Goal: Task Accomplishment & Management: Use online tool/utility

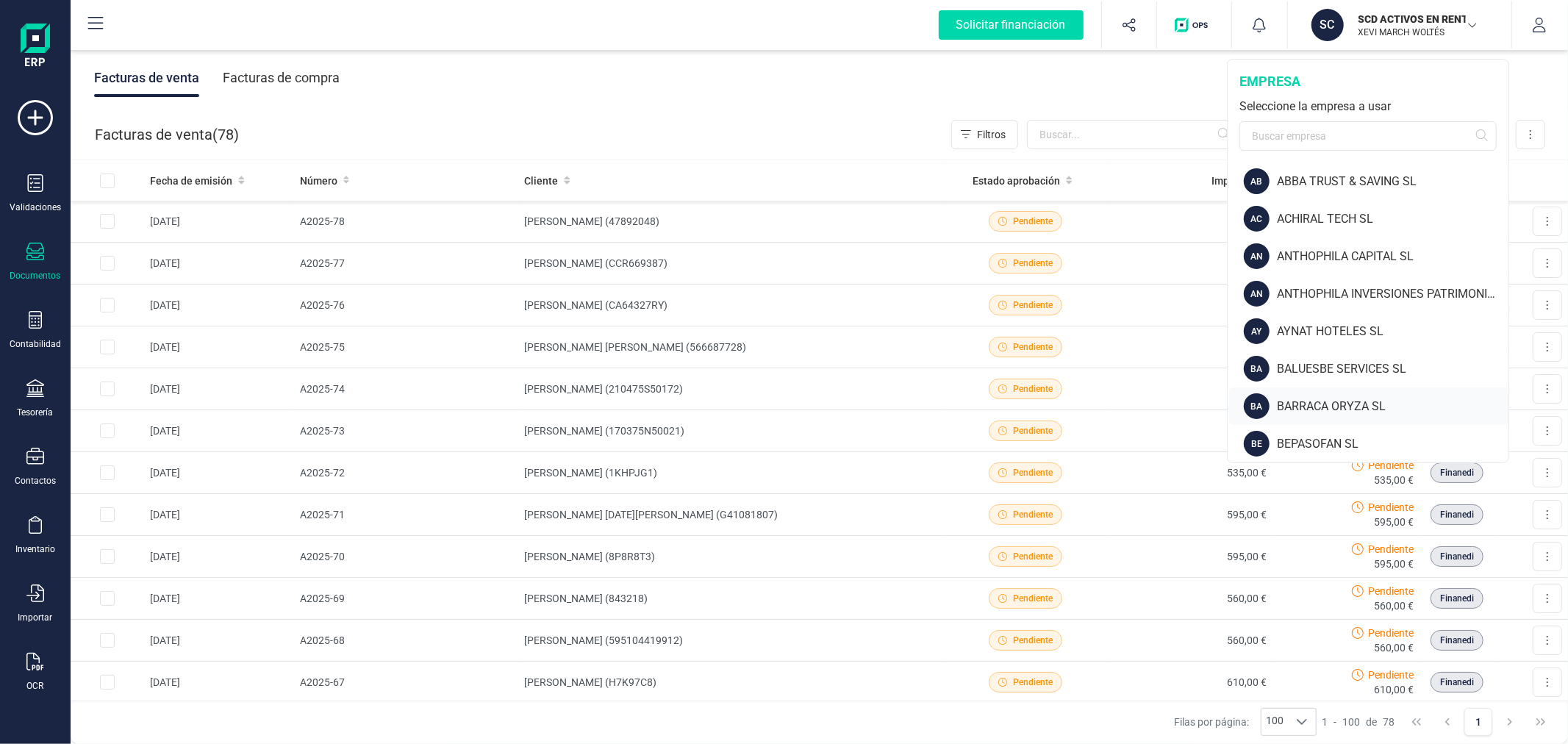
click at [1314, 403] on div "BARRACA ORYZA SL" at bounding box center [1393, 406] width 232 height 17
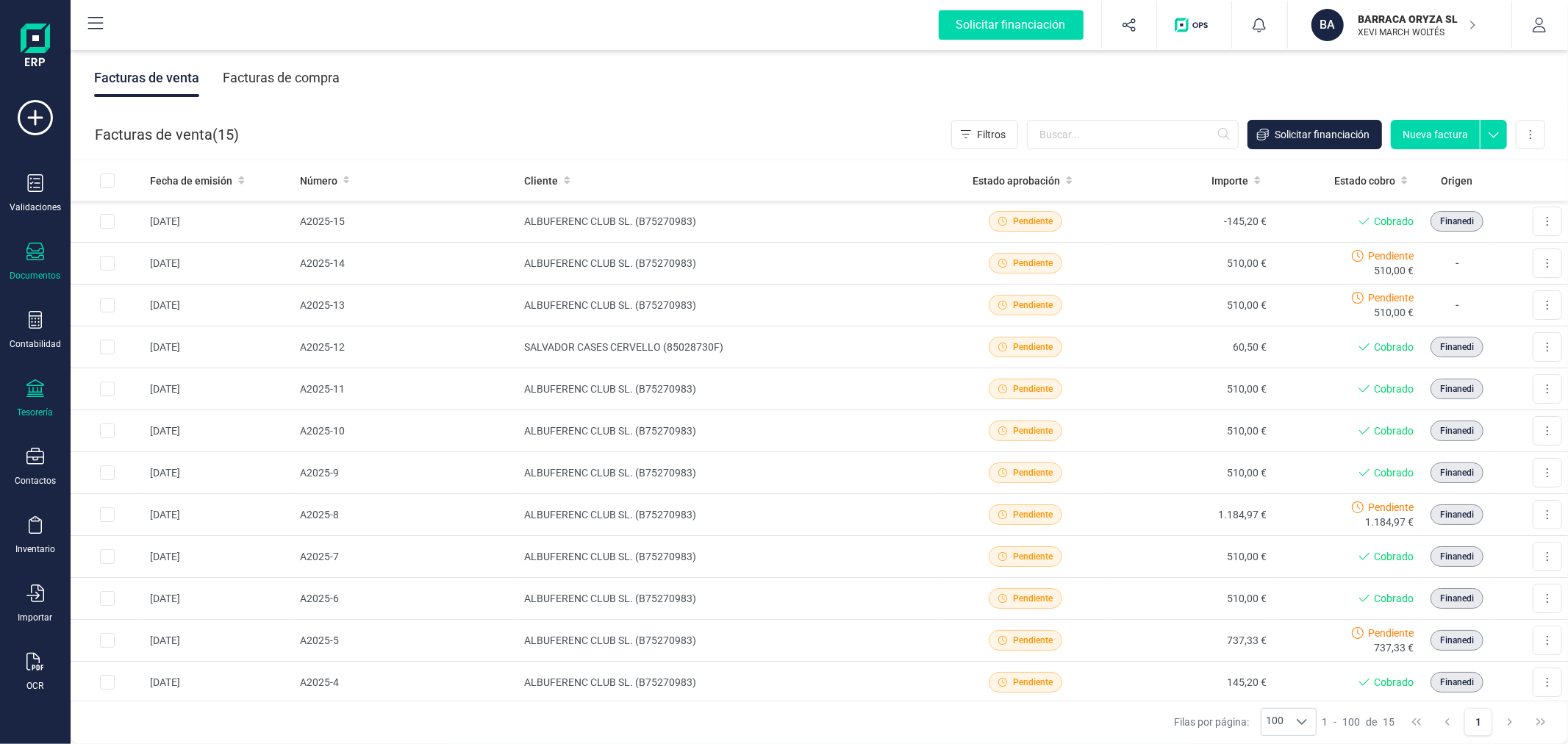
click at [32, 397] on icon at bounding box center [35, 388] width 17 height 17
click at [149, 243] on span "Cuentas bancarias" at bounding box center [179, 250] width 129 height 17
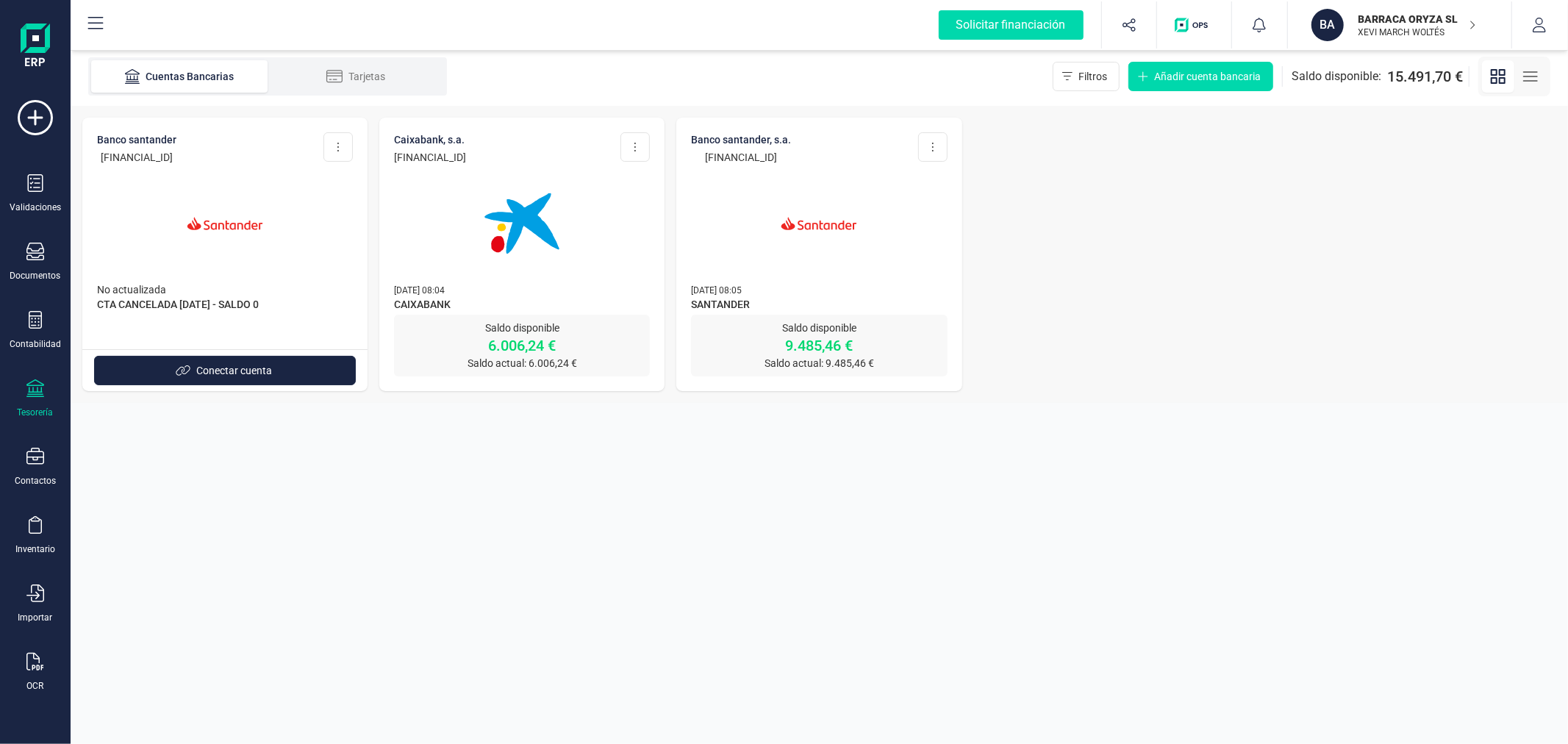
drag, startPoint x: 559, startPoint y: 150, endPoint x: 397, endPoint y: 151, distance: 162.0
click at [397, 151] on div "CAIXABANK, S.A. ES94 2100 5982 5302 0007 4647 Editar cuenta Actualizar Desconec…" at bounding box center [522, 148] width 256 height 32
copy p "ES94 2100 5982 5302 0007 4647"
click at [583, 510] on section "Cuentas Bancarias Tarjetas Filtros Añadir cuenta bancaria Saldo disponible: 15.…" at bounding box center [819, 395] width 1497 height 697
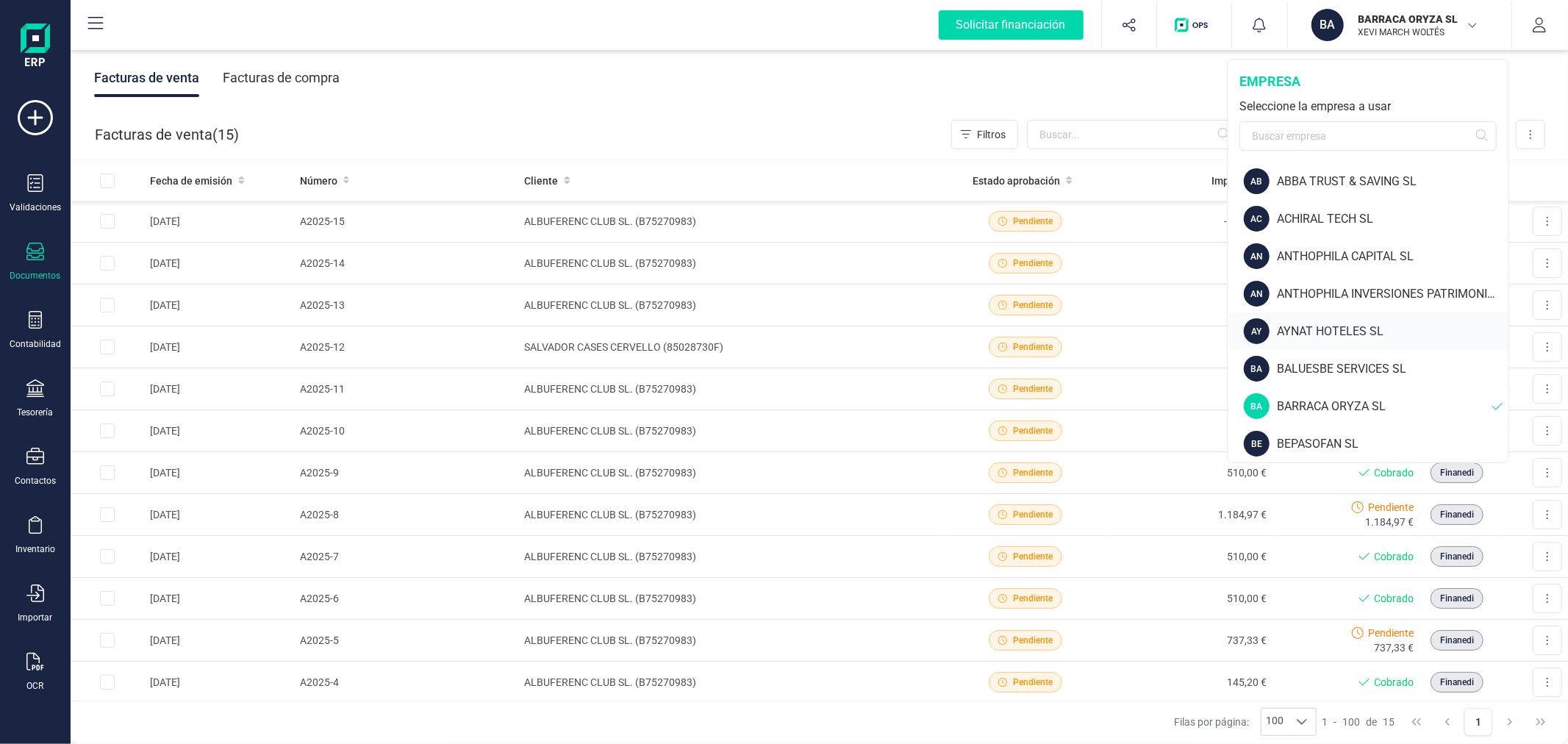
click at [1311, 321] on div "AY AYNAT HOTELES SL" at bounding box center [1369, 331] width 280 height 38
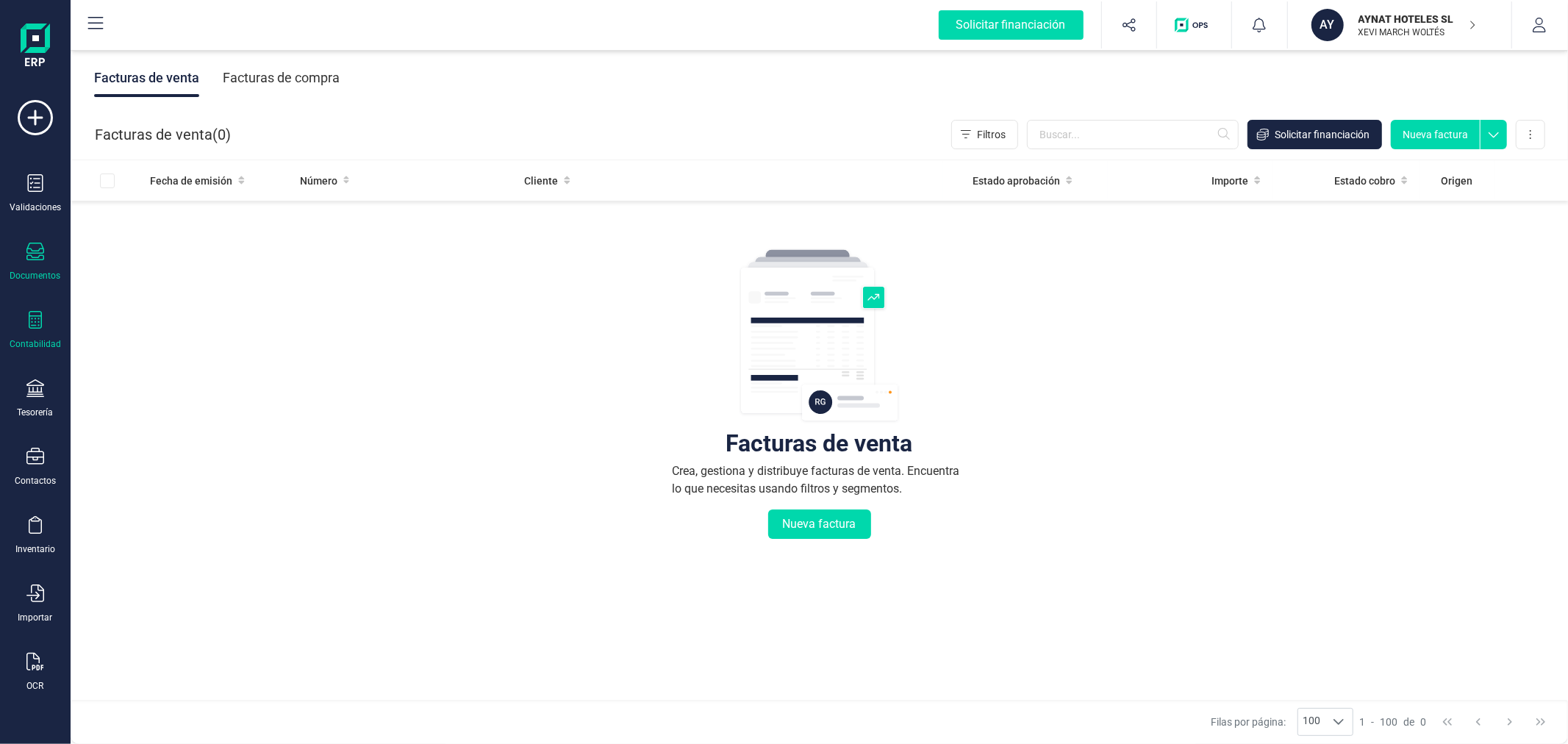
click at [20, 324] on div "Contabilidad" at bounding box center [35, 330] width 59 height 39
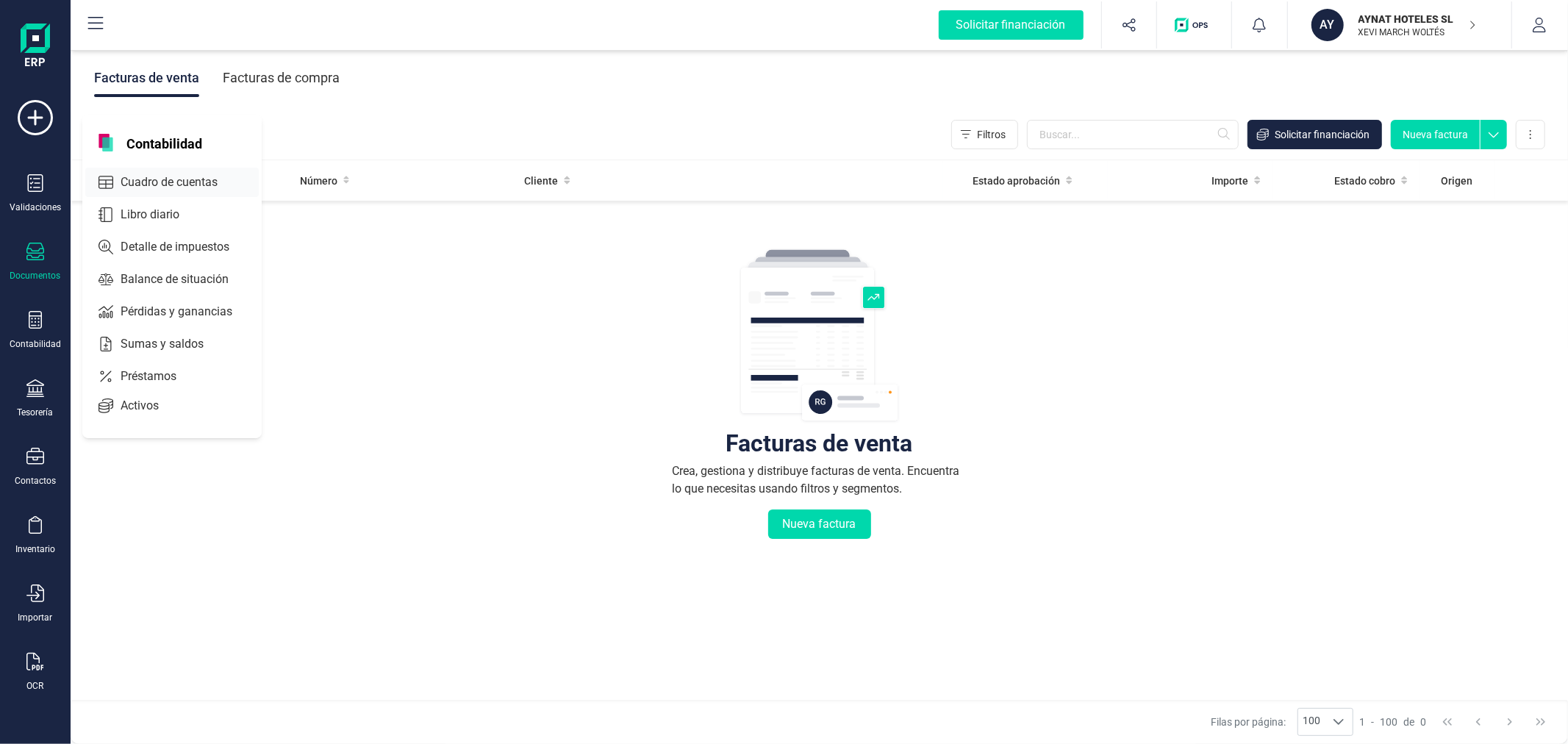
click at [182, 178] on span "Cuadro de cuentas" at bounding box center [179, 182] width 129 height 17
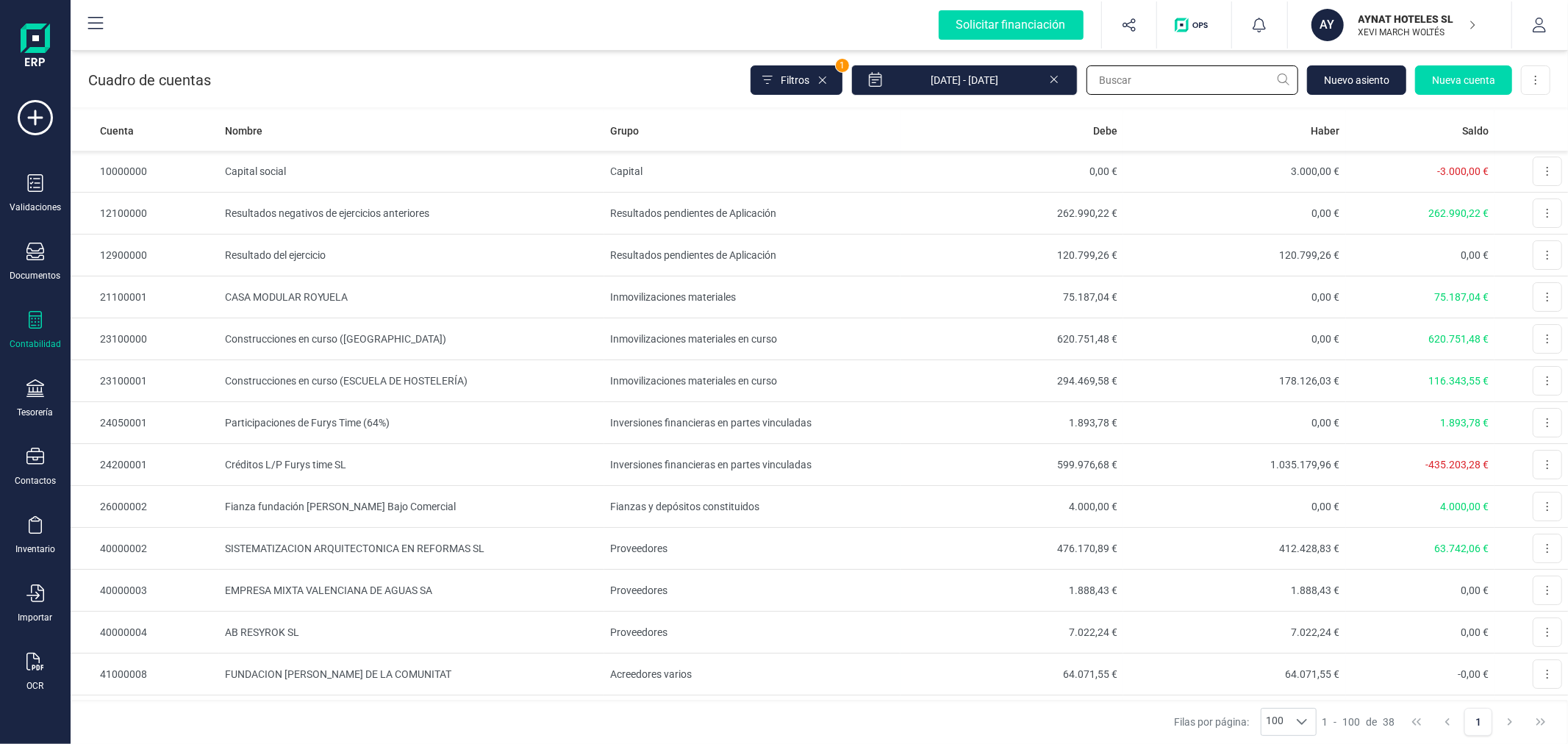
click at [1160, 92] on input "text" at bounding box center [1192, 80] width 212 height 29
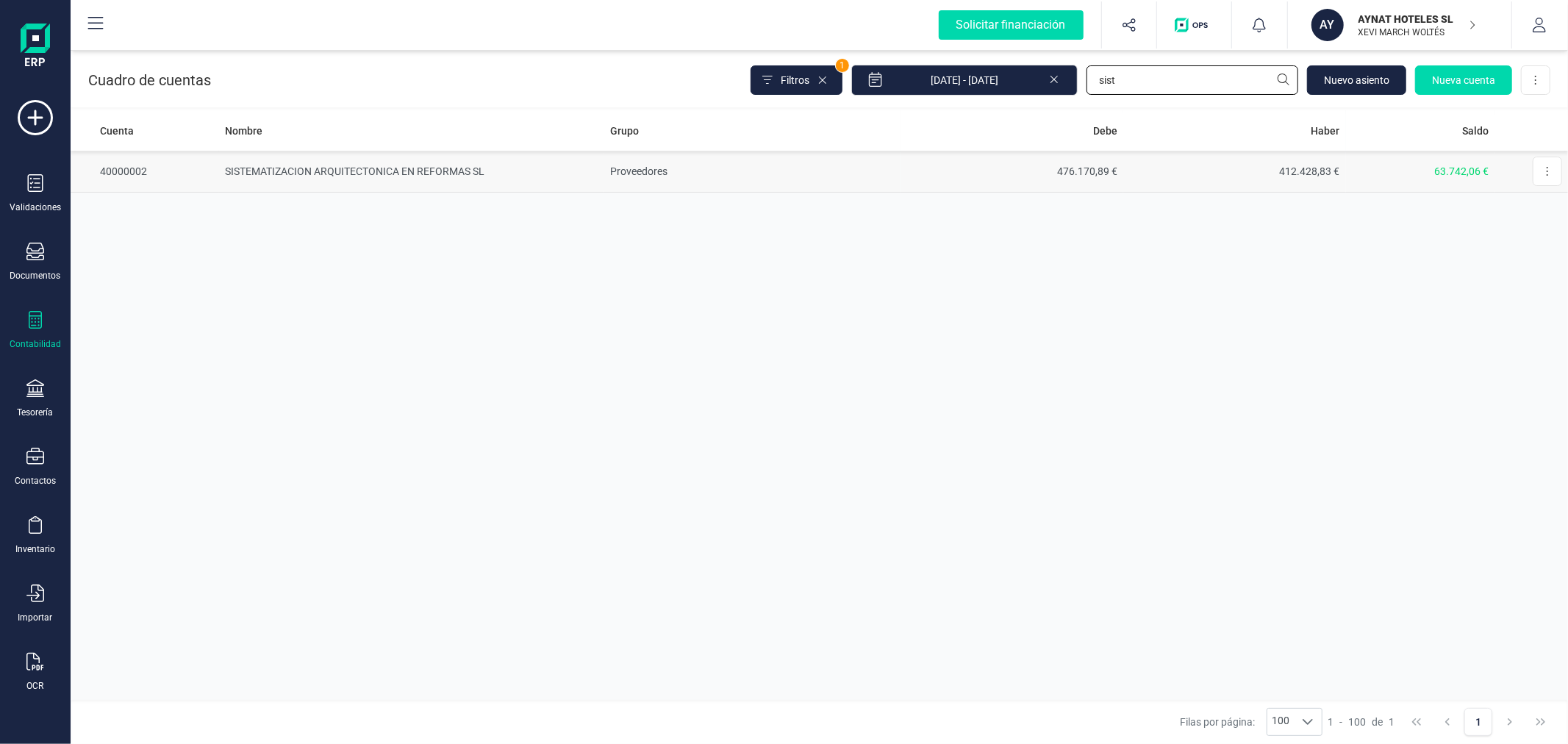
type input "sist"
click at [804, 165] on td "Proveedores" at bounding box center [752, 172] width 296 height 42
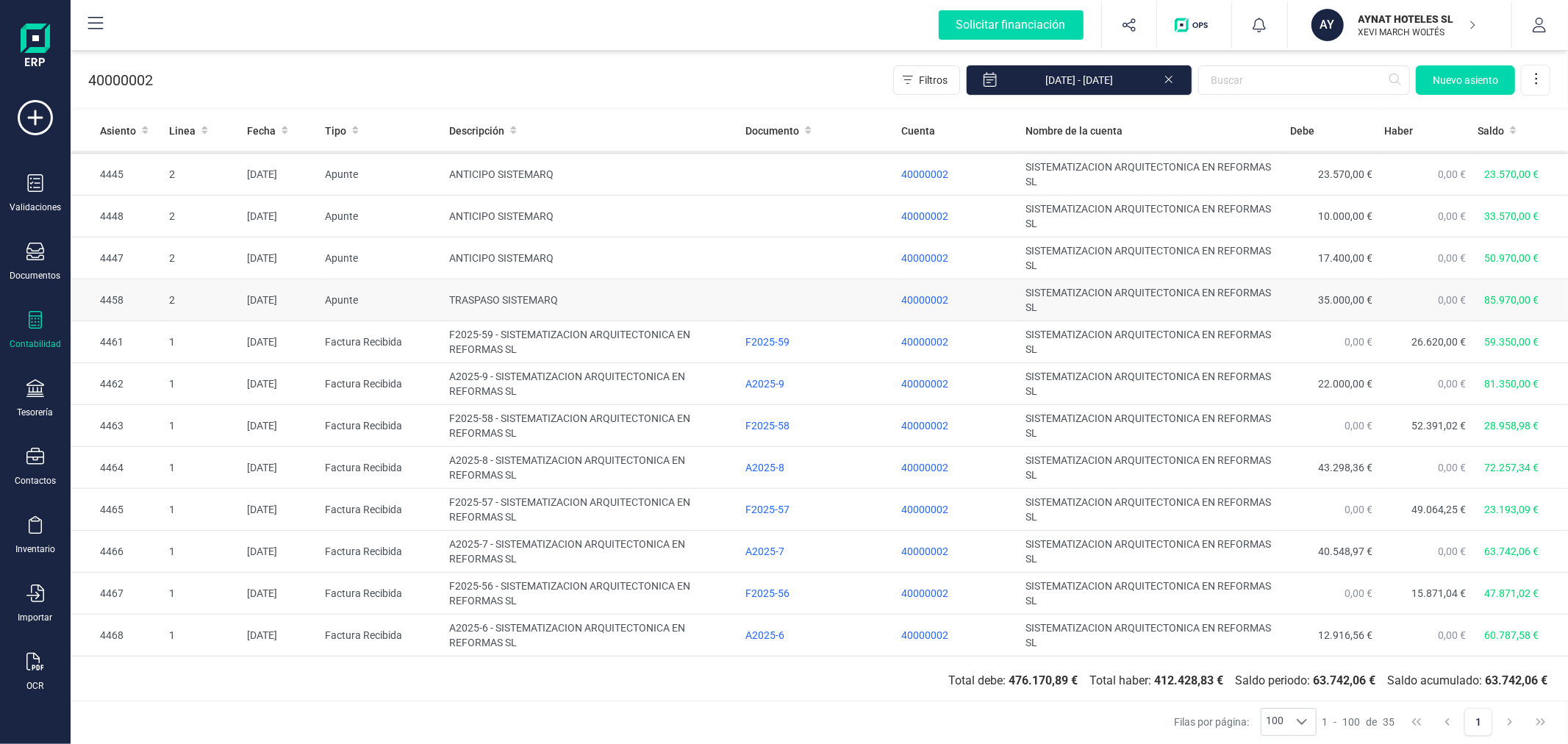
scroll to position [959, 0]
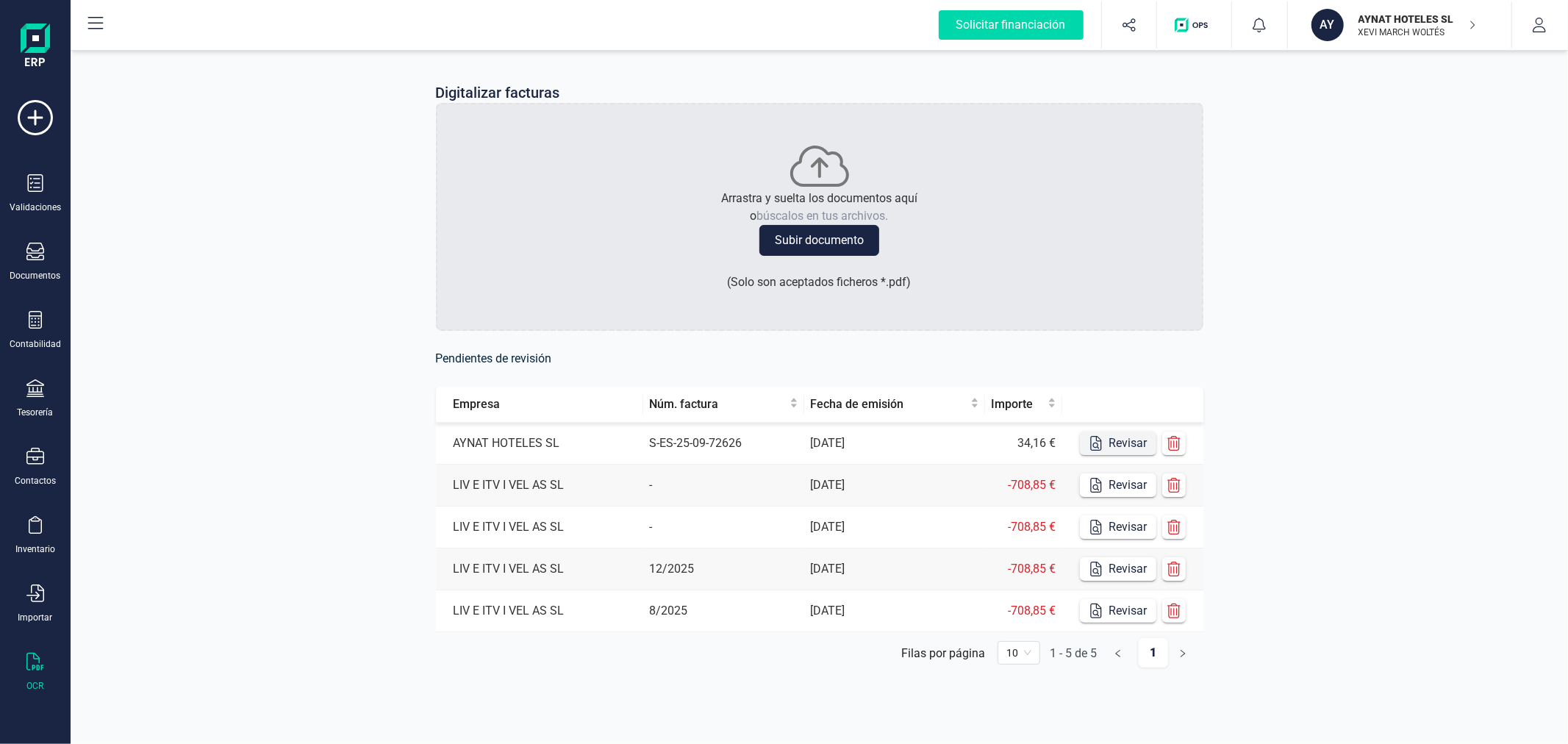
click at [1122, 442] on button "Revisar" at bounding box center [1118, 444] width 76 height 24
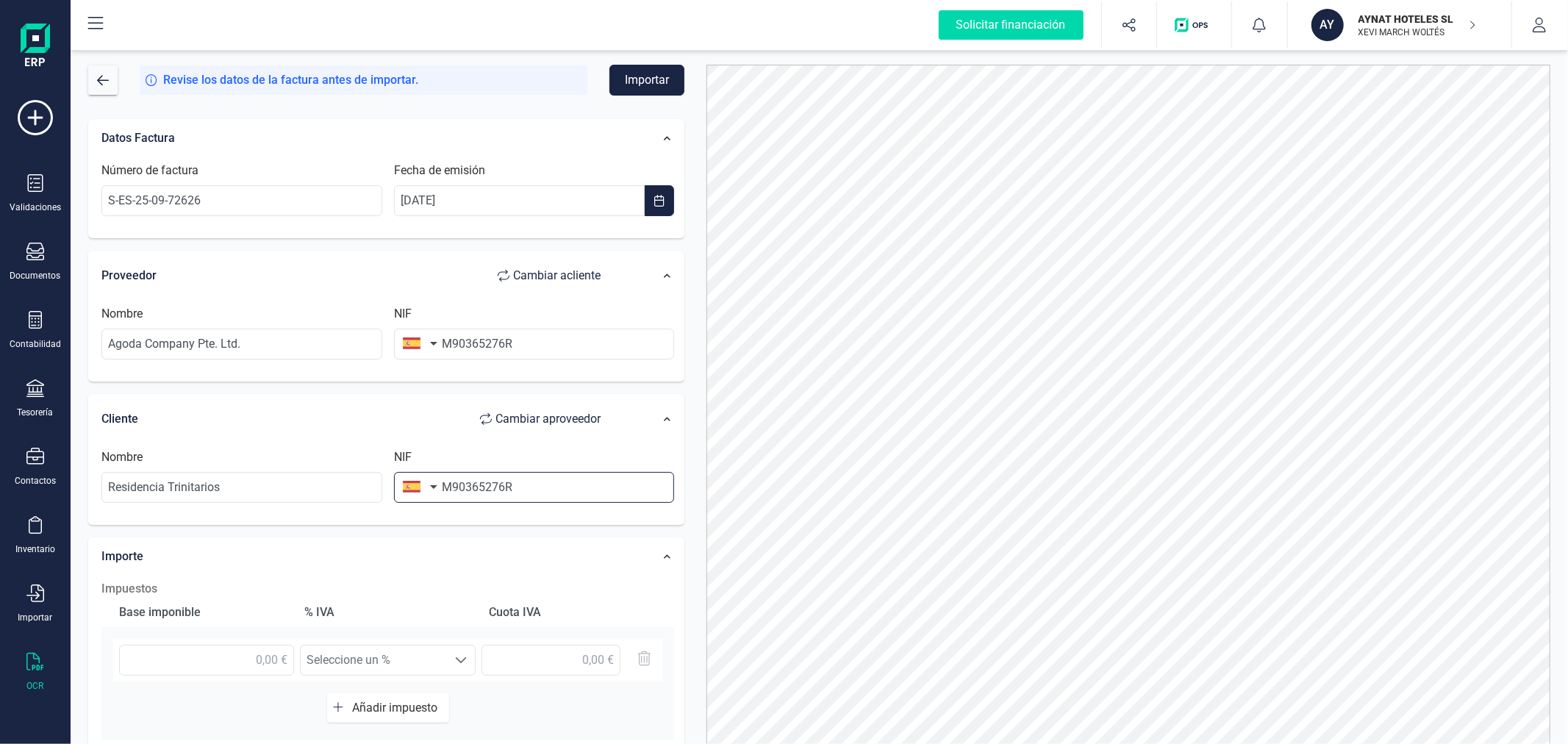
click at [556, 488] on input "M90365276R" at bounding box center [535, 488] width 281 height 31
type input "B"
type input "NACESTU"
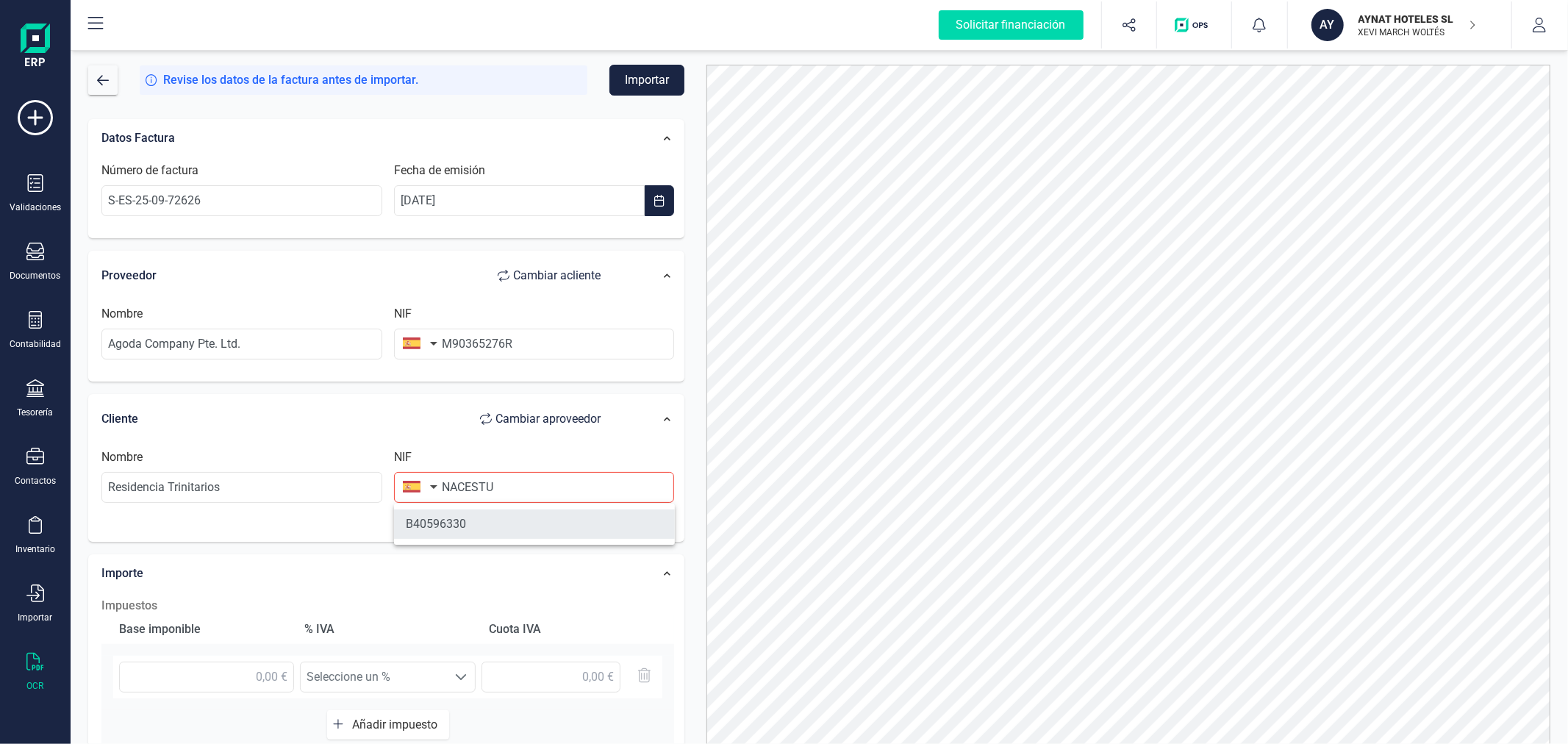
click at [544, 519] on li "B40596330" at bounding box center [535, 525] width 281 height 29
type input "NACESTU URBANA SL"
type input "B40596330"
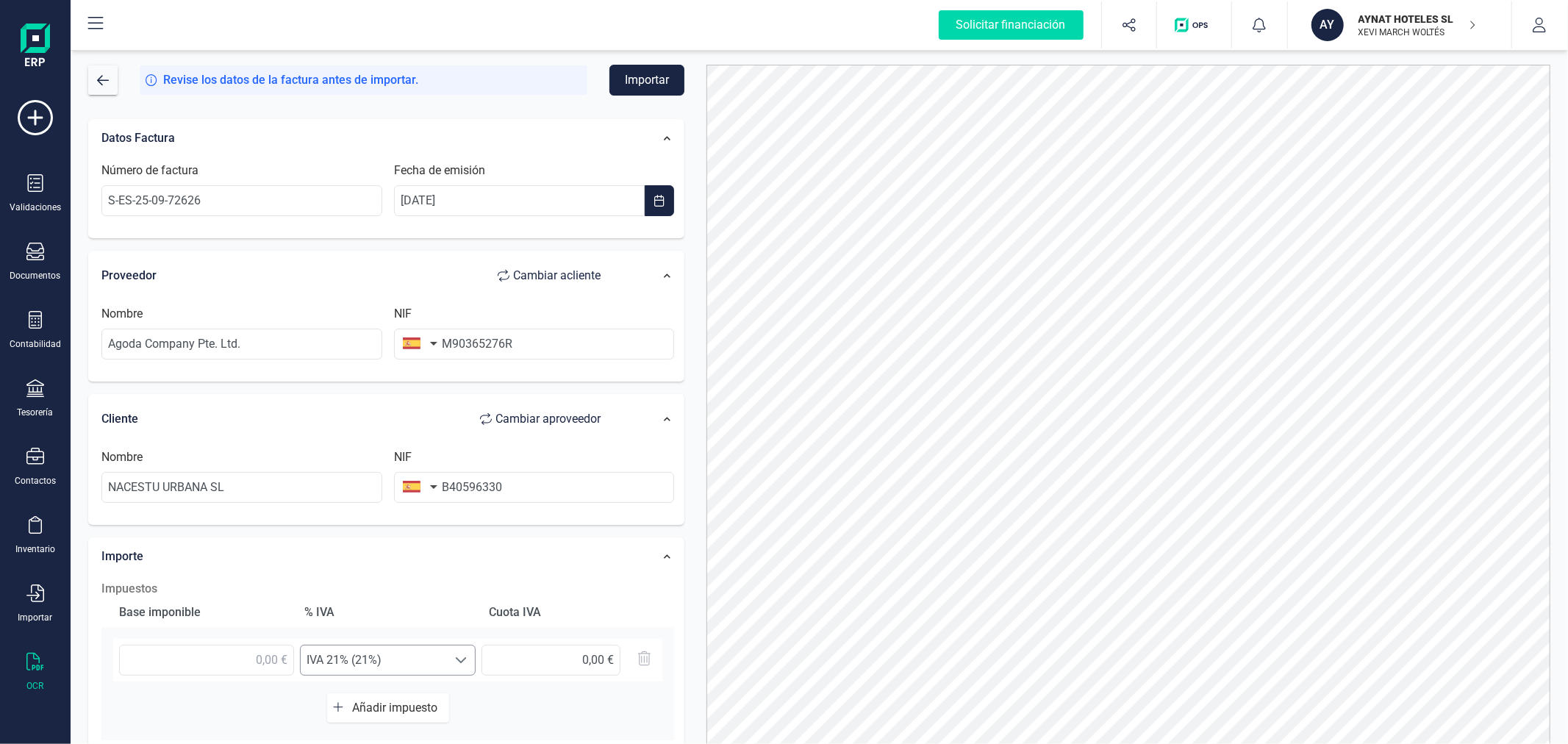
click at [436, 662] on span "IVA 21% (21%)" at bounding box center [374, 661] width 147 height 29
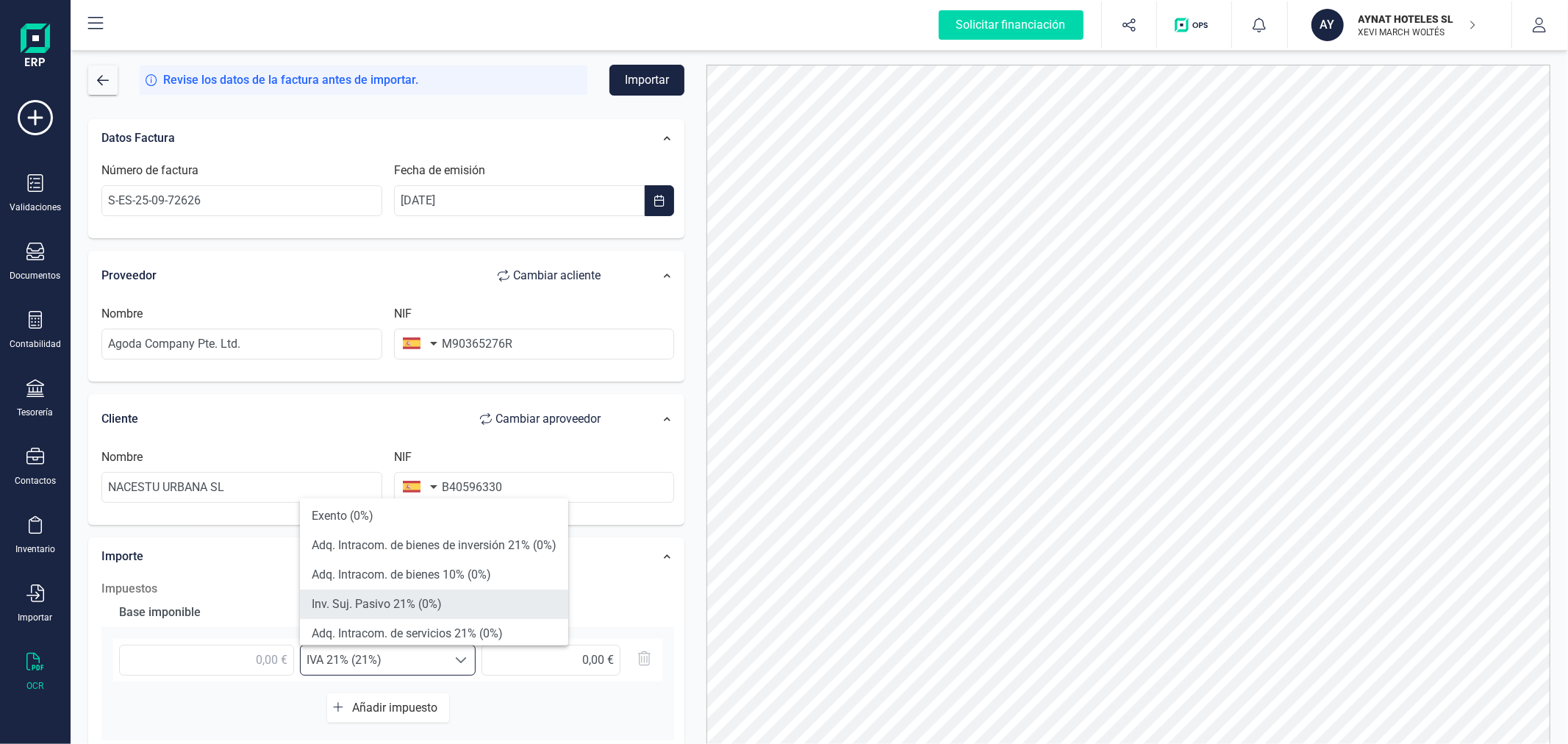
click at [452, 599] on li "Inv. Suj. Pasivo 21% (0%)" at bounding box center [434, 605] width 269 height 29
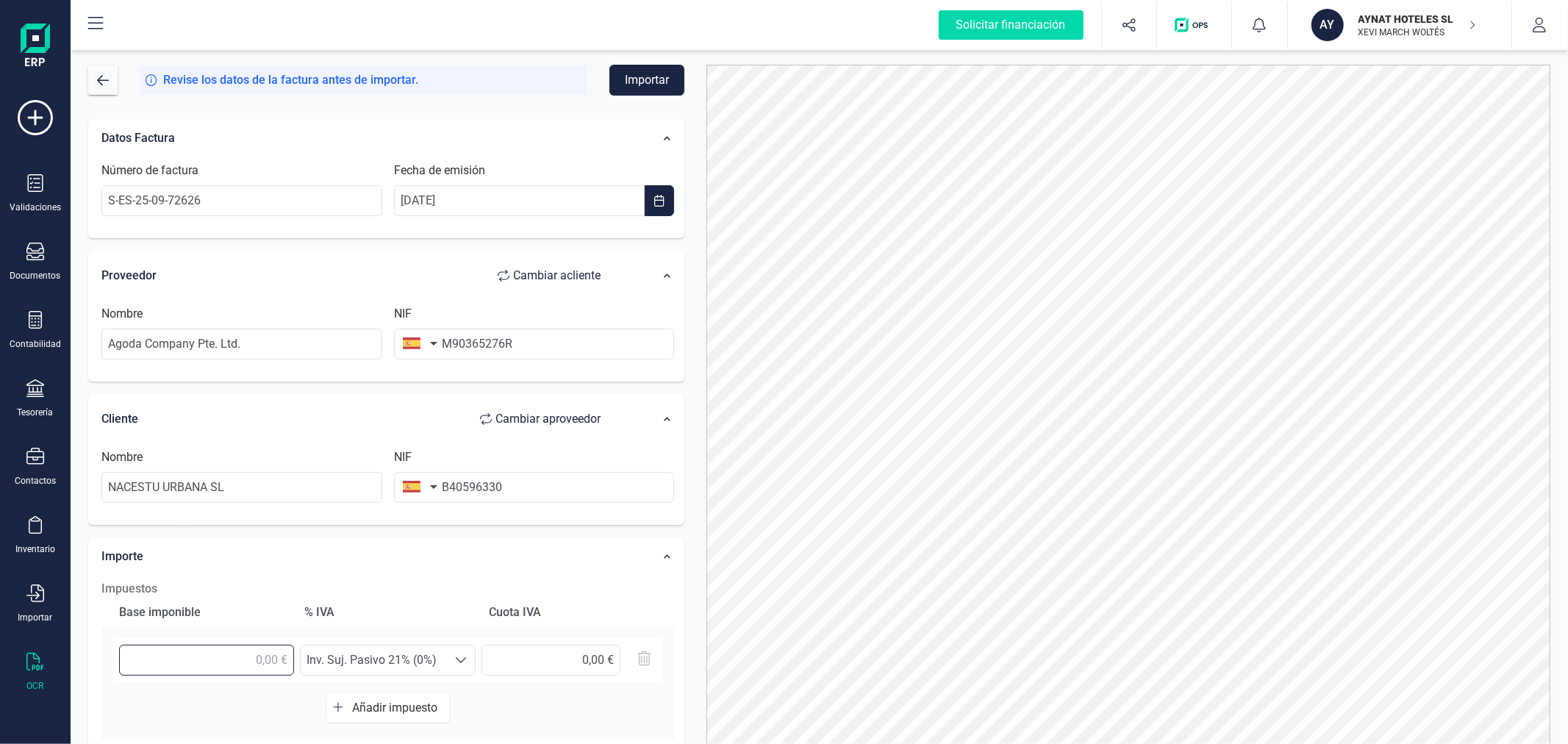
click at [209, 671] on input "text" at bounding box center [206, 661] width 175 height 31
type input "34,16 €"
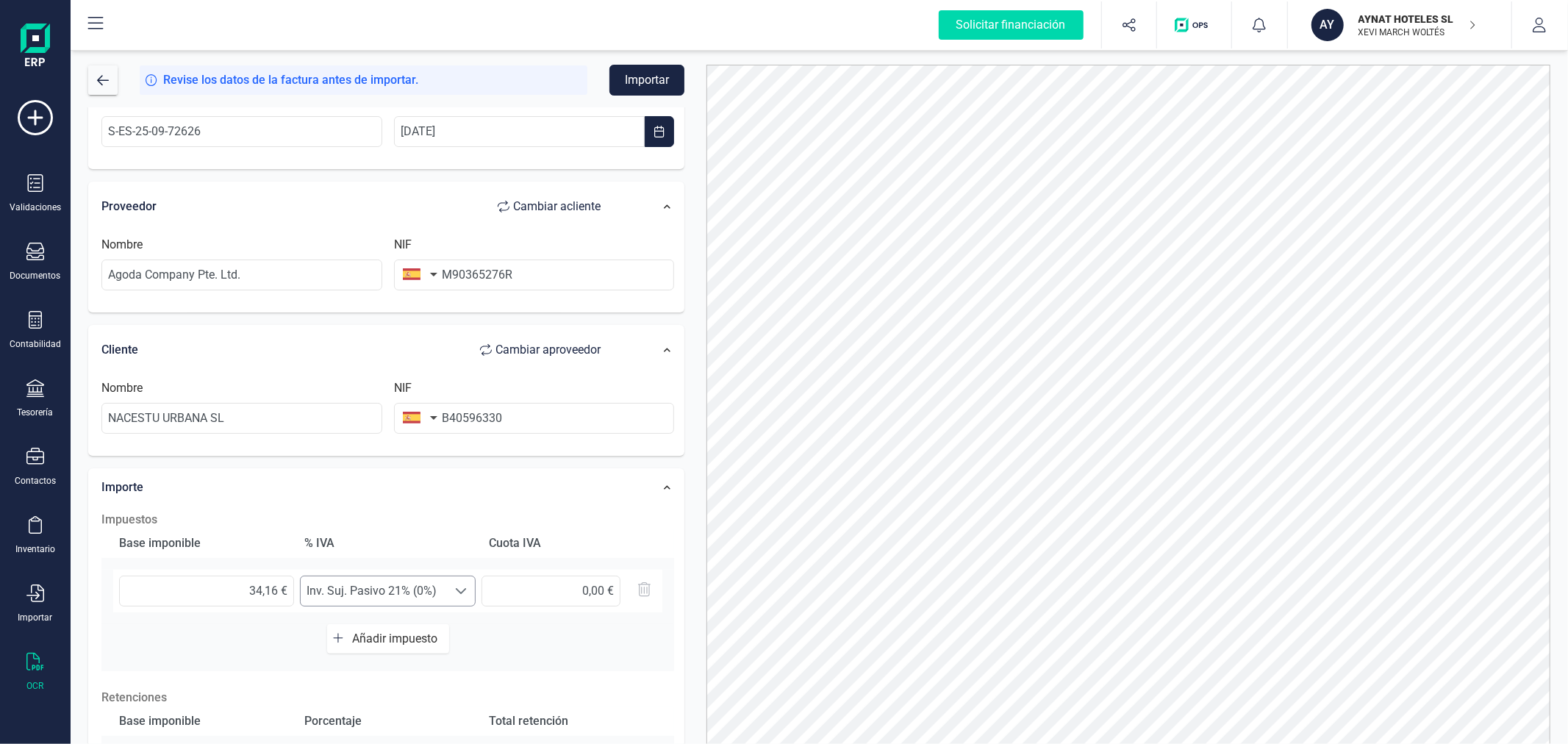
scroll to position [0, 0]
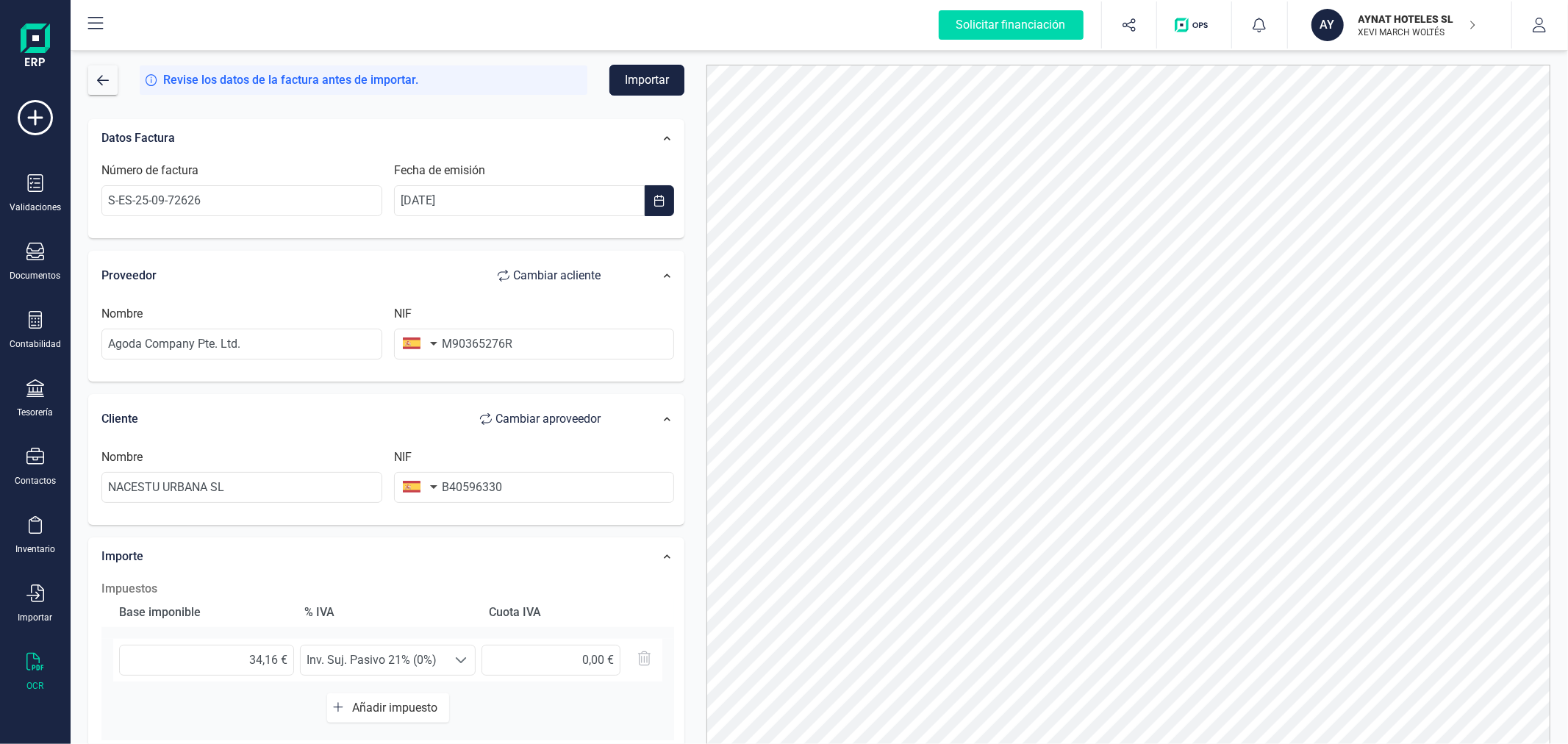
click at [646, 80] on button "Importar" at bounding box center [647, 81] width 75 height 31
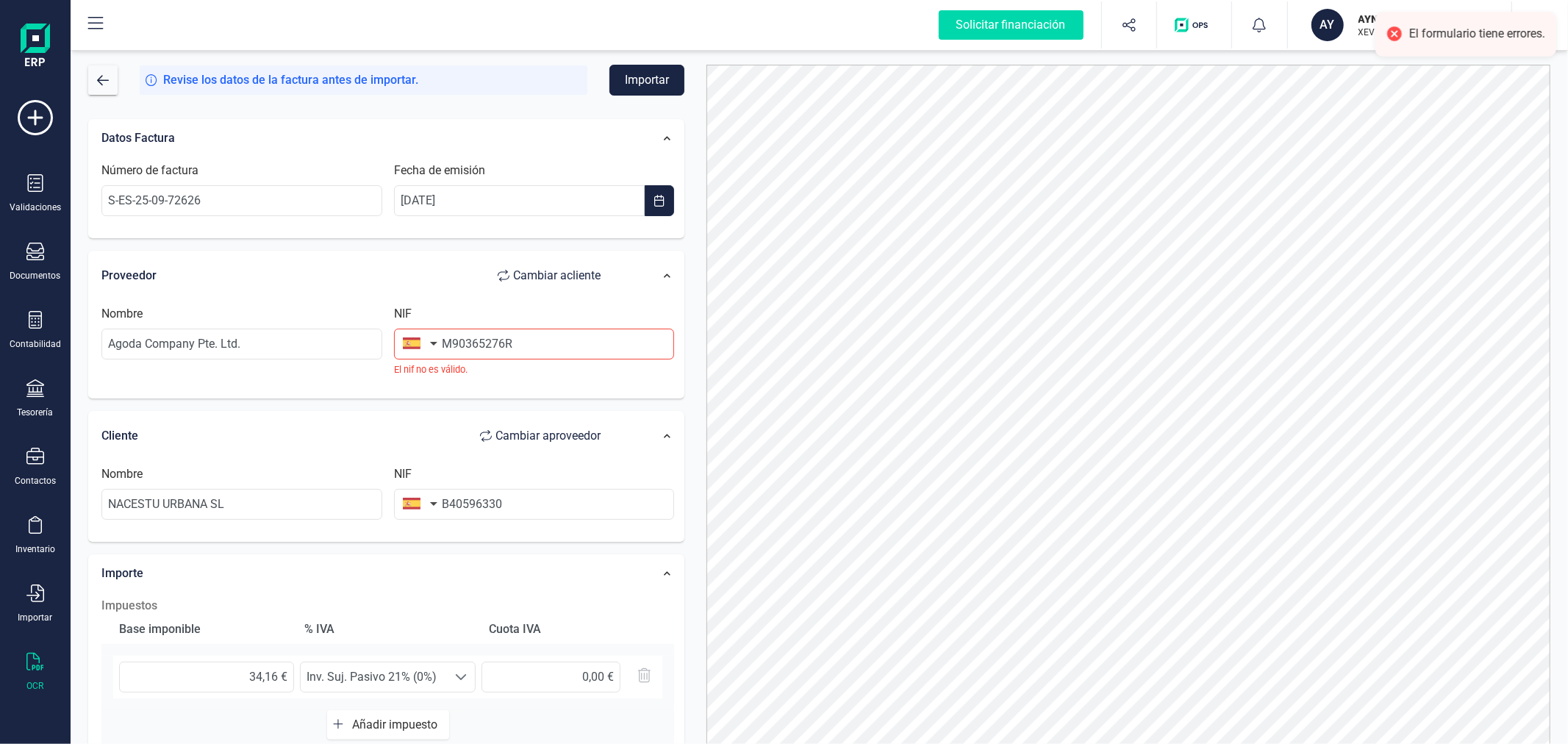
click at [427, 347] on button "button" at bounding box center [417, 343] width 47 height 29
click at [432, 390] on input "text" at bounding box center [500, 386] width 195 height 31
type input "singa"
click at [450, 415] on span "Singapur" at bounding box center [475, 416] width 118 height 17
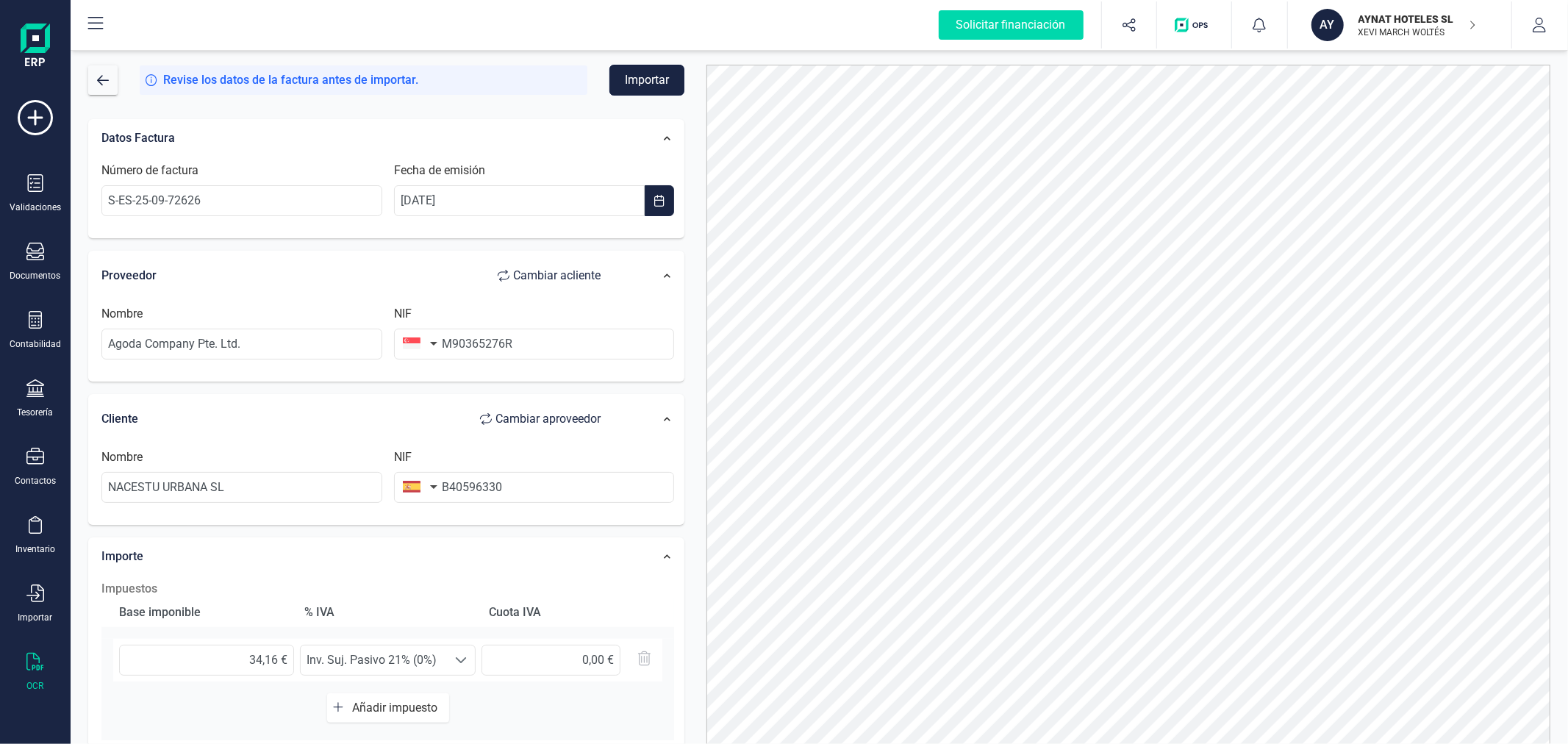
click at [647, 80] on button "Importar" at bounding box center [647, 81] width 75 height 31
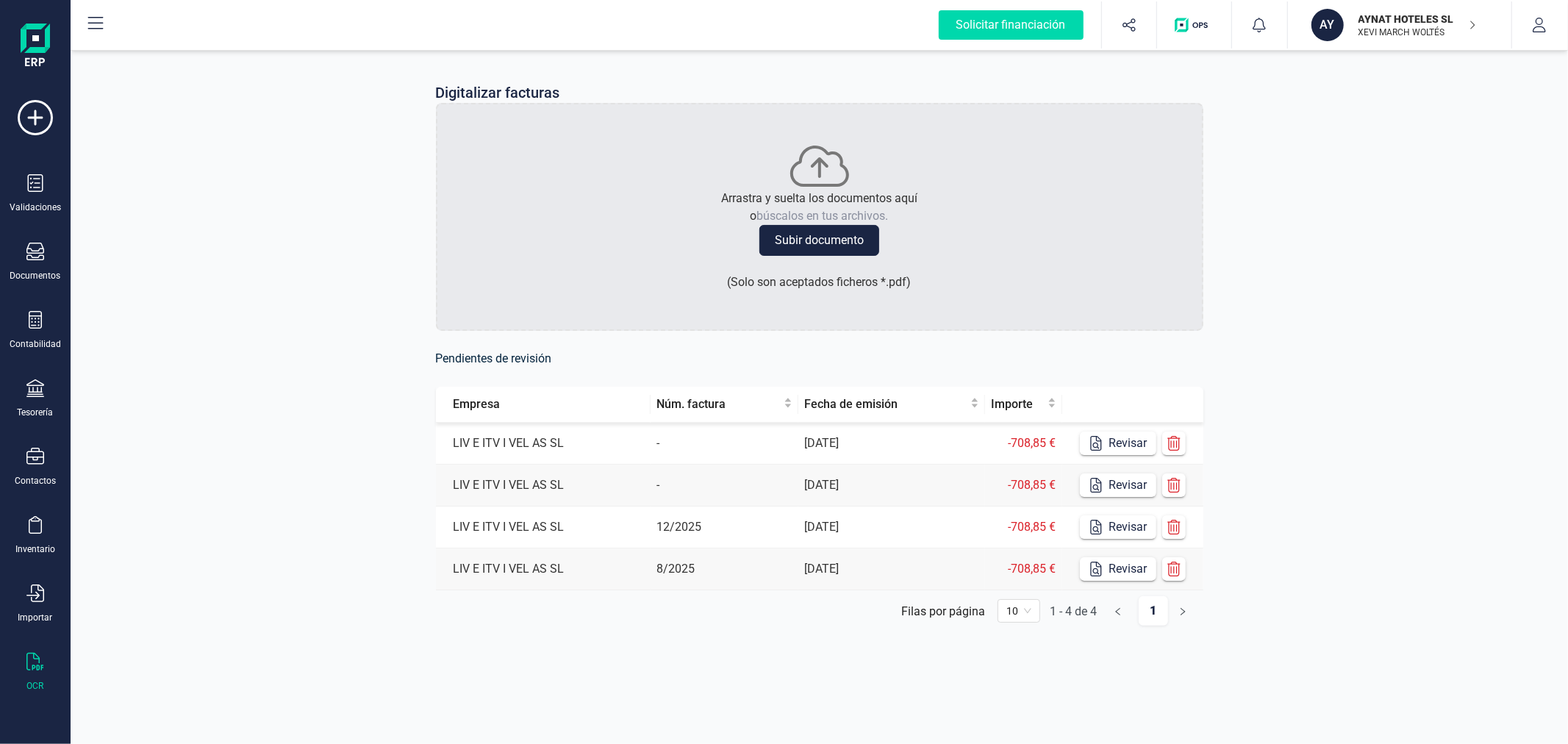
click at [284, 217] on div "Digitalizar facturas Arrastra y suelta los documentos aquí o búscalos en tus ar…" at bounding box center [819, 365] width 1497 height 638
click at [35, 397] on icon at bounding box center [35, 388] width 17 height 17
click at [214, 244] on span "Cuentas bancarias" at bounding box center [179, 250] width 129 height 17
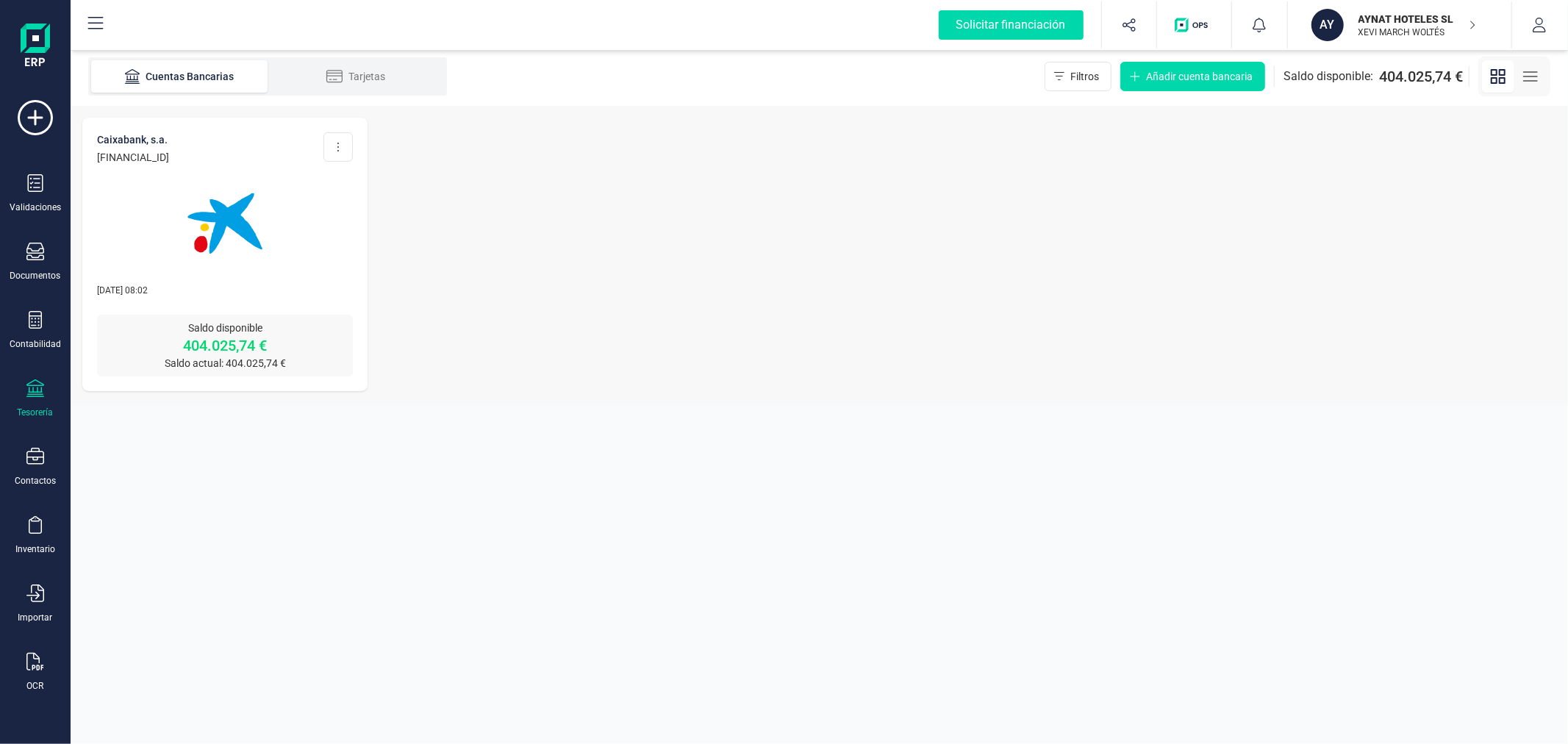
click at [254, 256] on img at bounding box center [225, 223] width 124 height 124
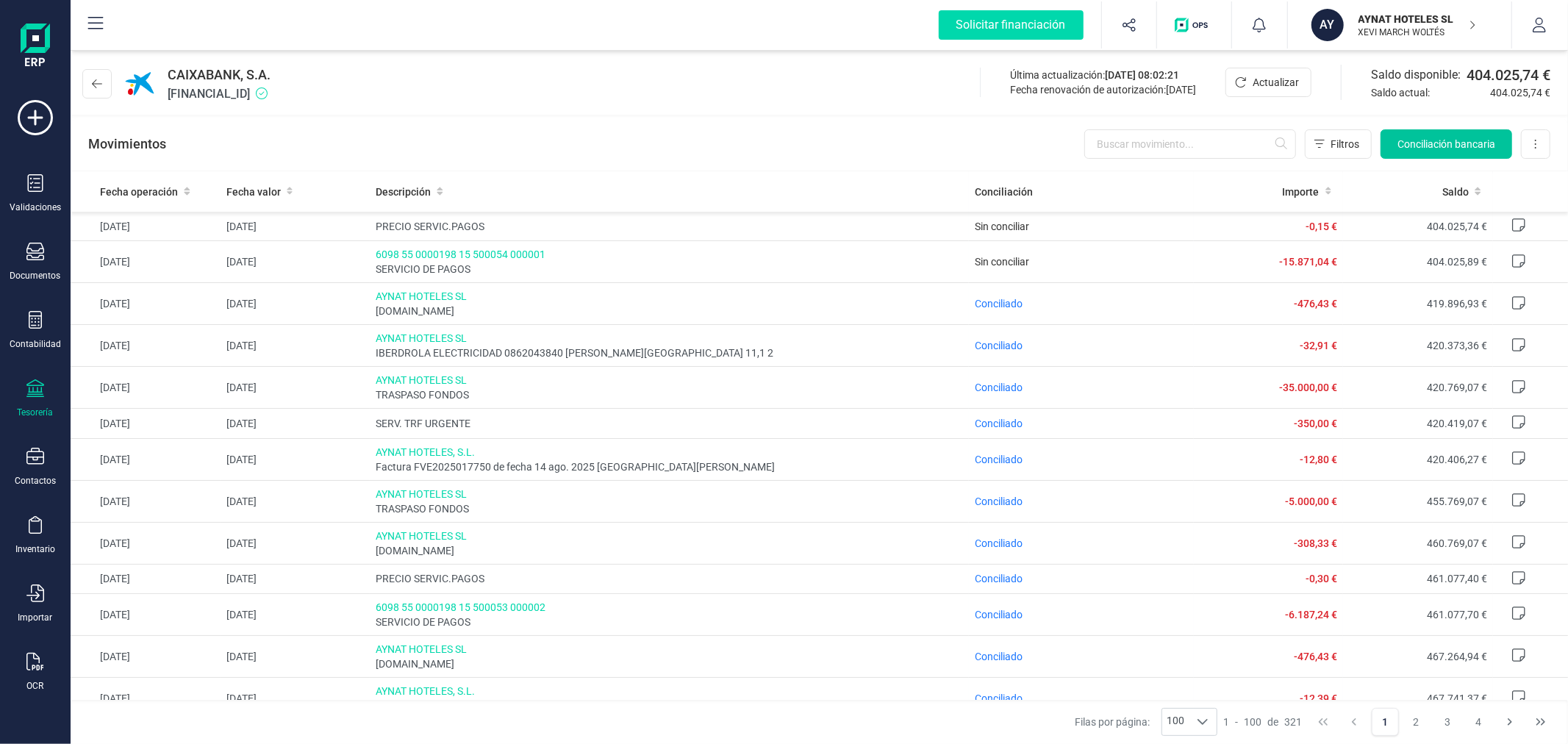
click at [1428, 139] on span "Conciliación bancaria" at bounding box center [1446, 144] width 98 height 15
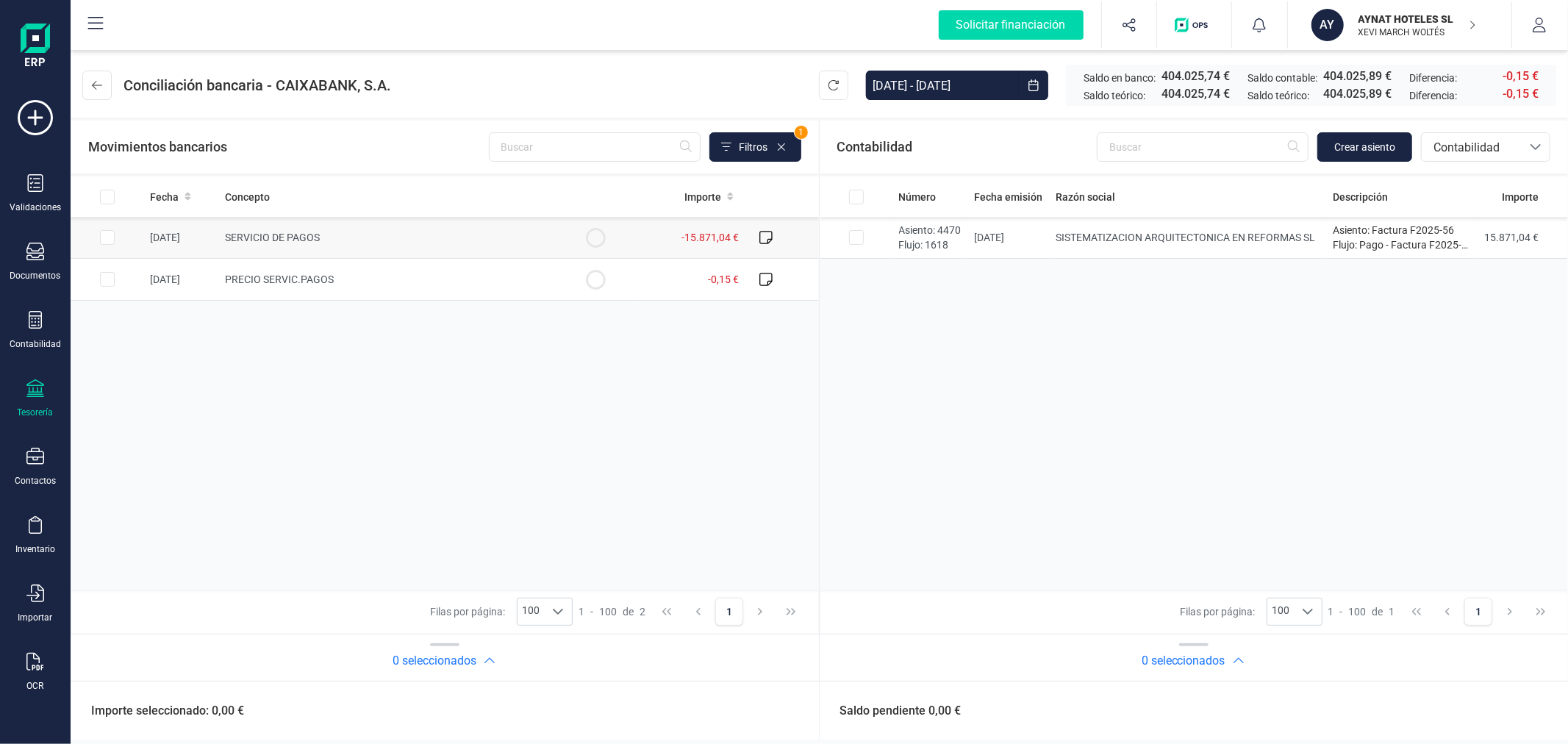
click at [331, 244] on td "SERVICIO DE PAGOS" at bounding box center [389, 239] width 340 height 42
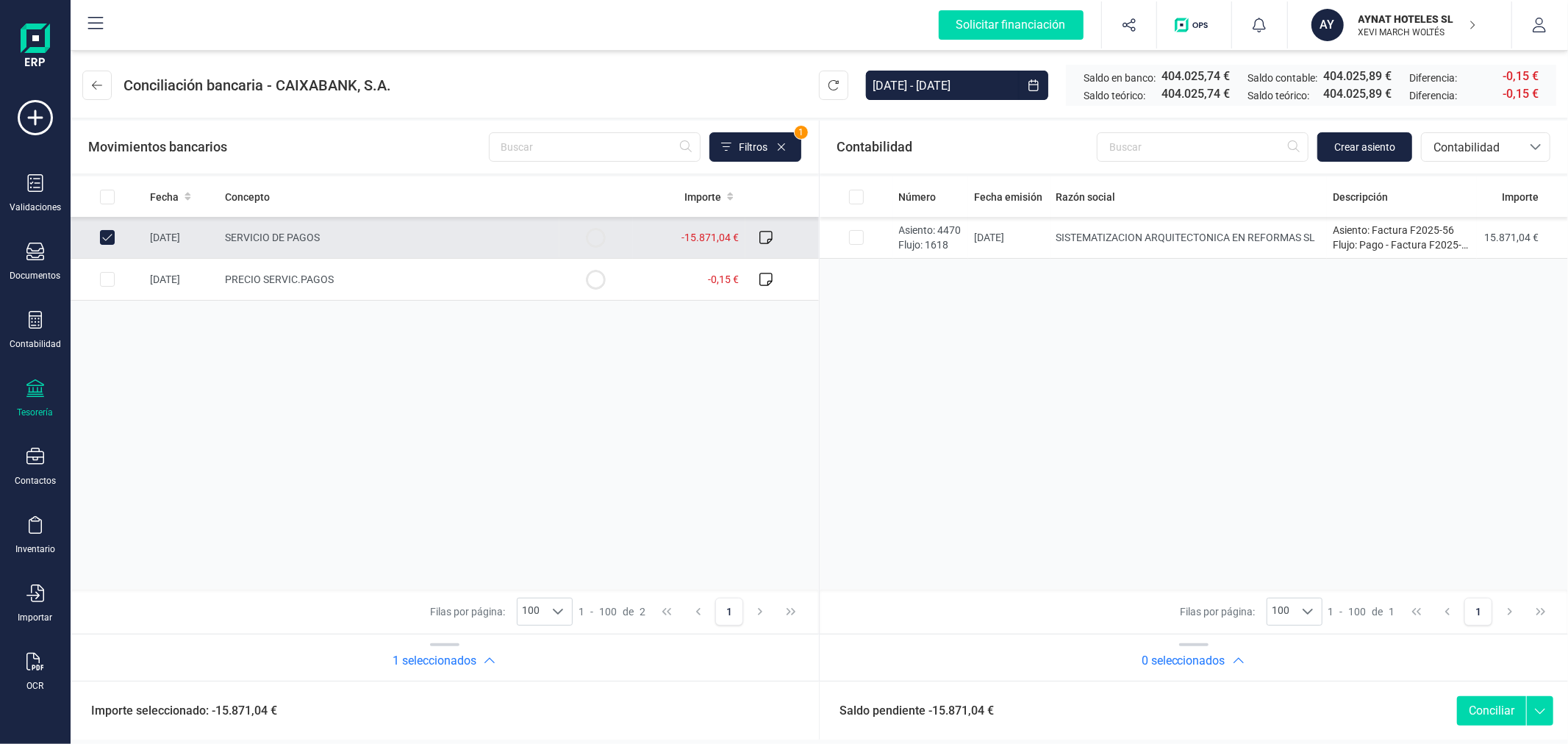
checkbox input "true"
click at [900, 230] on p "Asiento: 4470" at bounding box center [932, 230] width 64 height 15
checkbox input "true"
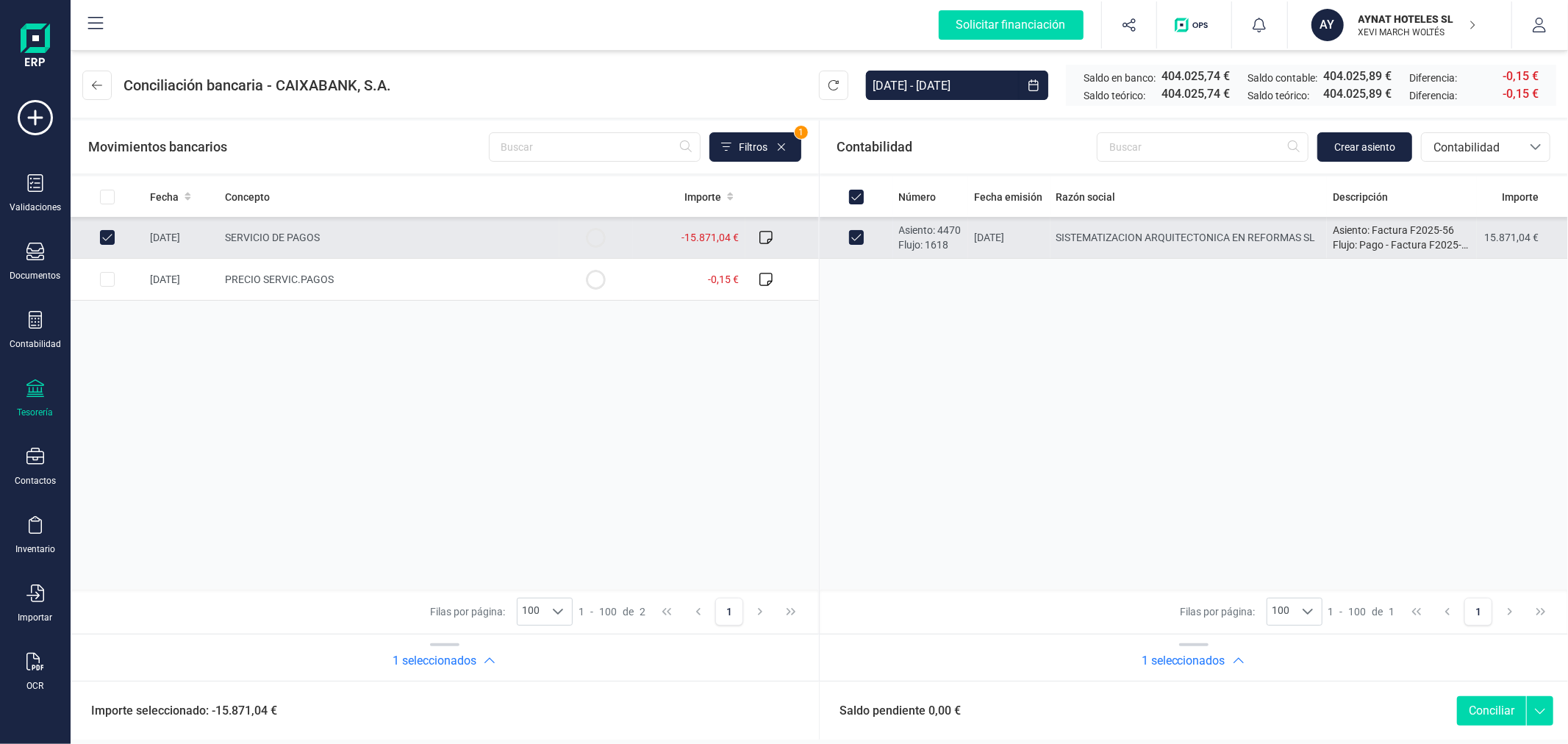
click at [1493, 709] on button "Conciliar" at bounding box center [1491, 711] width 69 height 29
checkbox input "false"
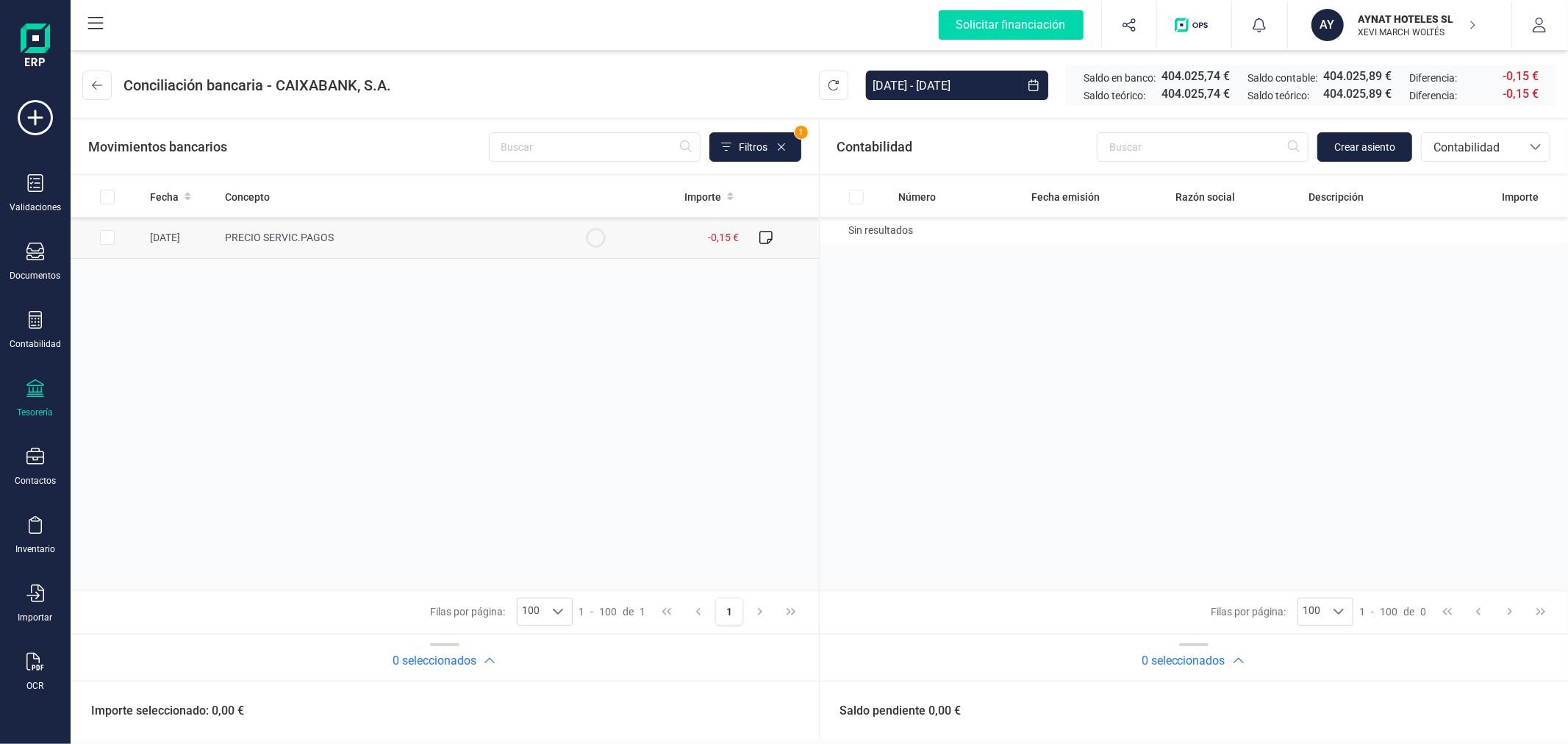
click at [111, 239] on input "Row Selected 511ce473-233c-42f0-a7a6-a4cad1b4729c" at bounding box center [107, 238] width 15 height 15
checkbox input "true"
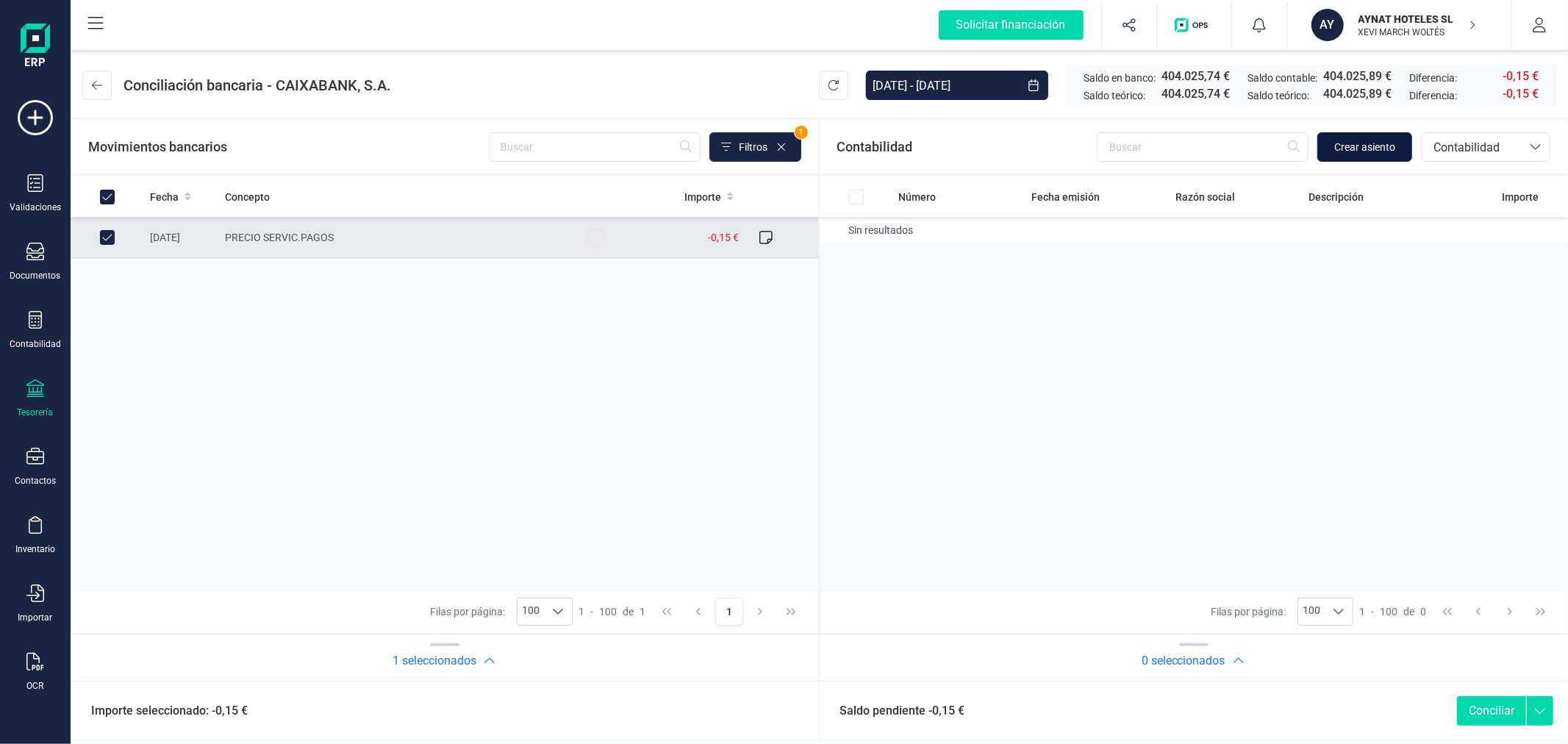
click at [1362, 146] on span "Crear asiento" at bounding box center [1364, 147] width 61 height 15
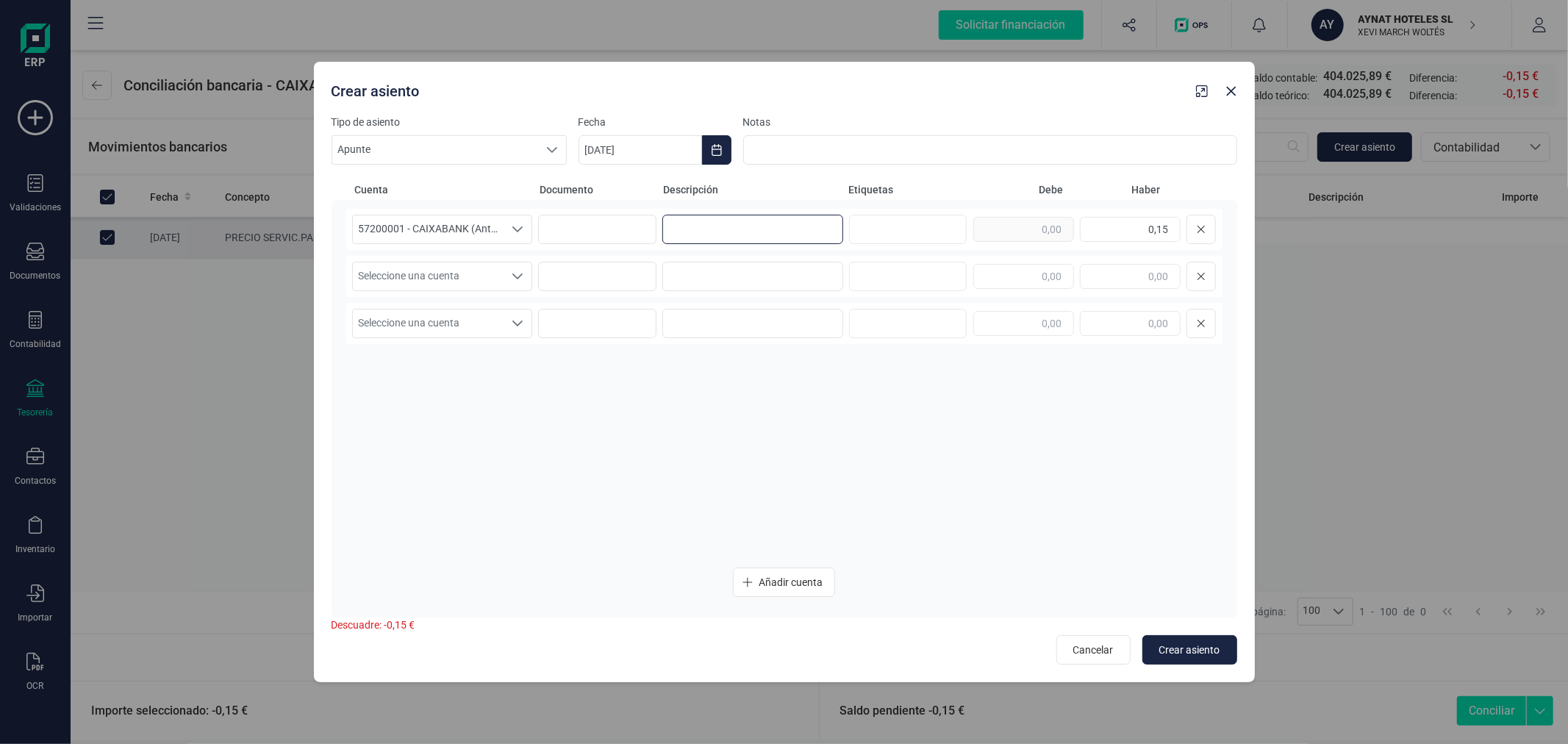
click at [754, 236] on input at bounding box center [752, 229] width 181 height 29
type input "comision"
click at [494, 271] on span "Seleccione una cuenta" at bounding box center [428, 276] width 151 height 28
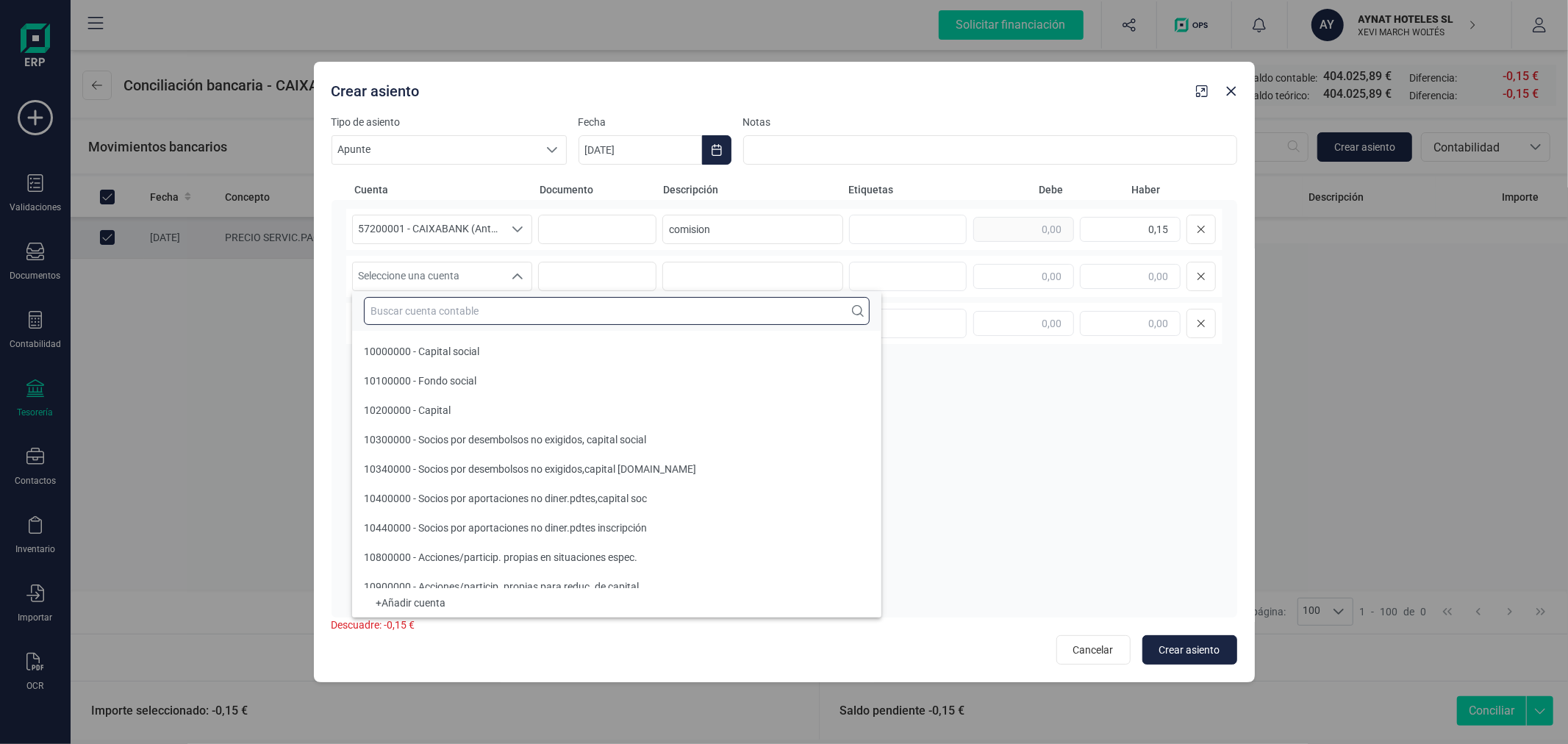
click at [501, 318] on input "text" at bounding box center [617, 311] width 506 height 28
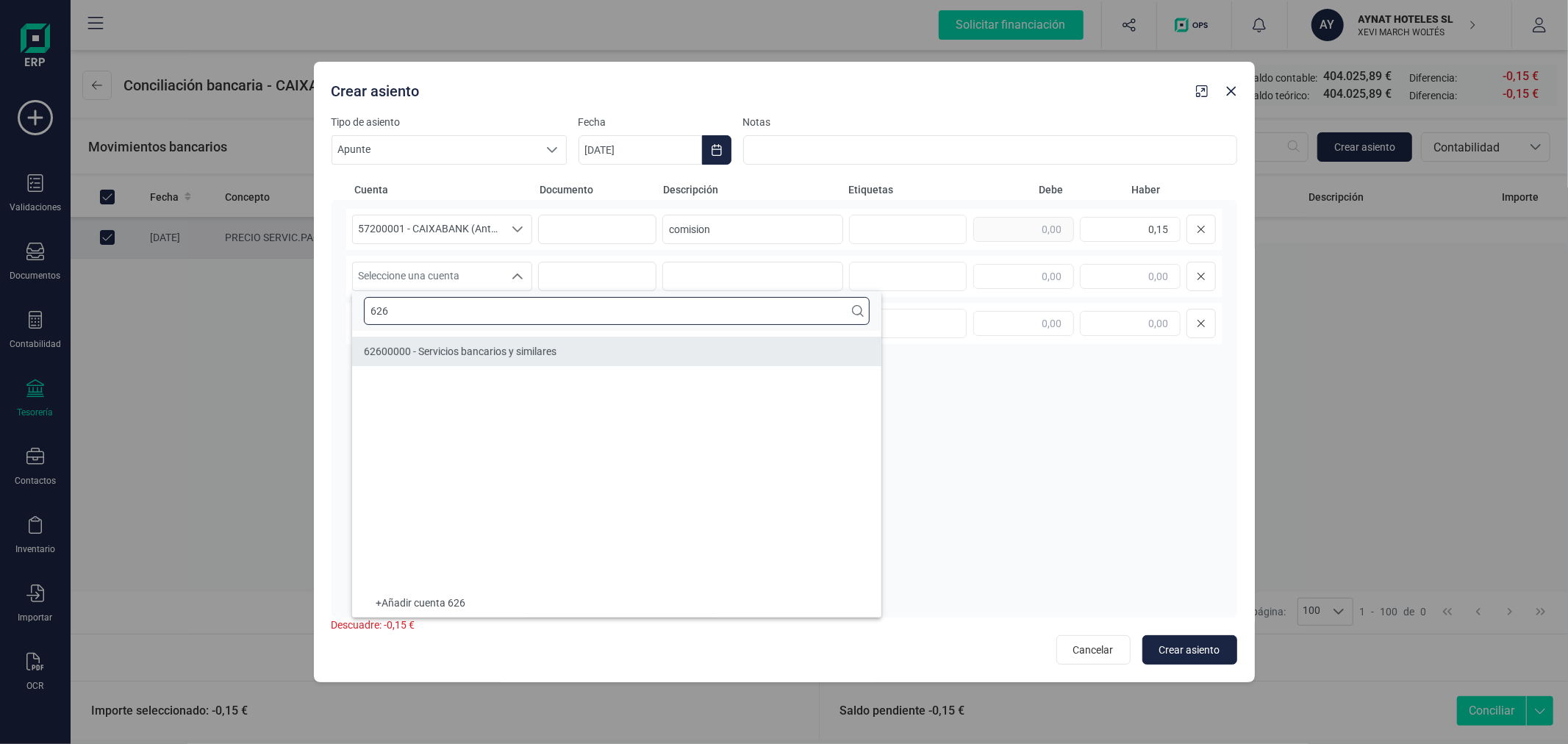
type input "626"
click at [510, 340] on li "62600000 - Servicios bancarios y similares" at bounding box center [616, 351] width 529 height 29
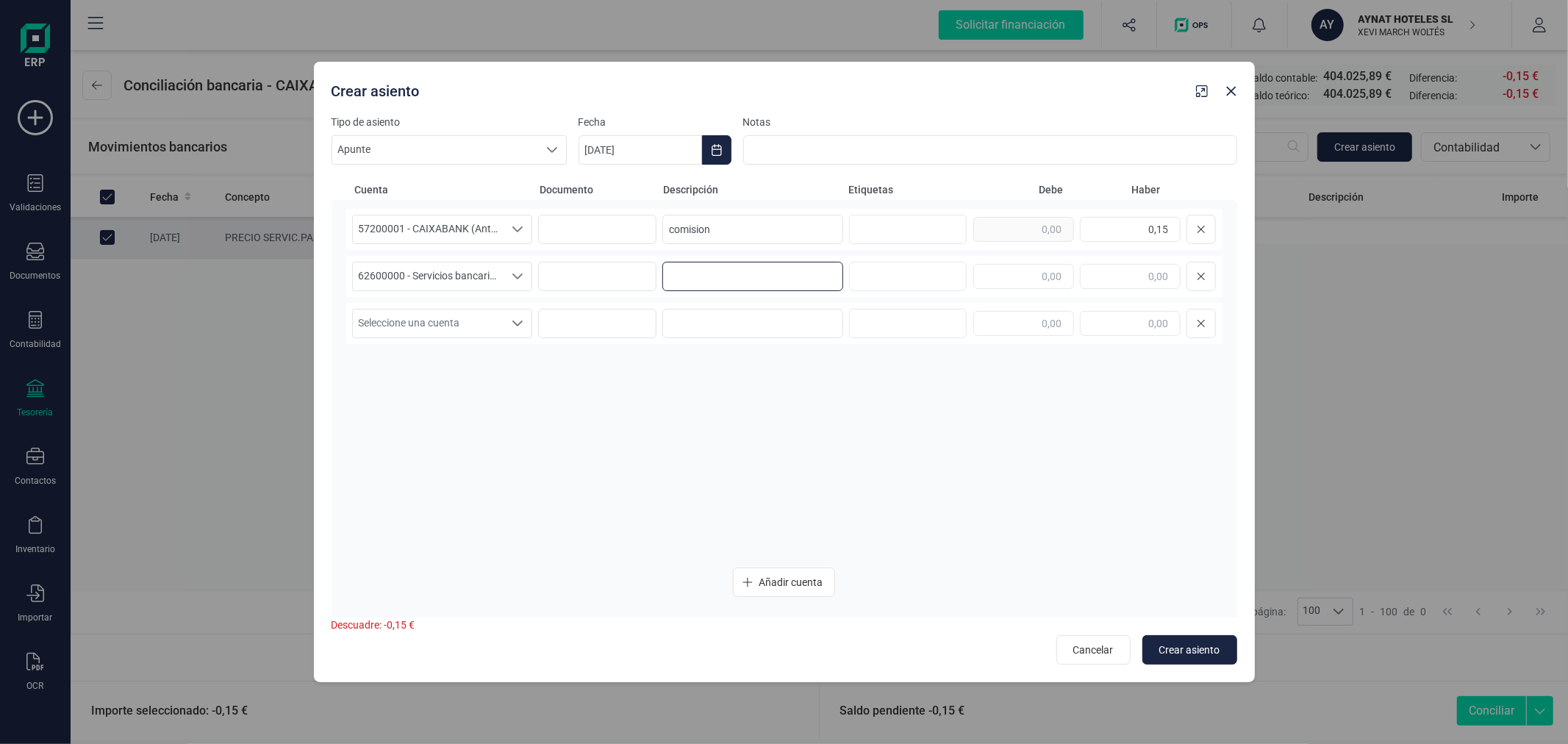
click at [733, 287] on input at bounding box center [752, 276] width 181 height 29
type input "comision"
type input "0,15"
click at [1170, 648] on span "Crear asiento" at bounding box center [1189, 650] width 61 height 15
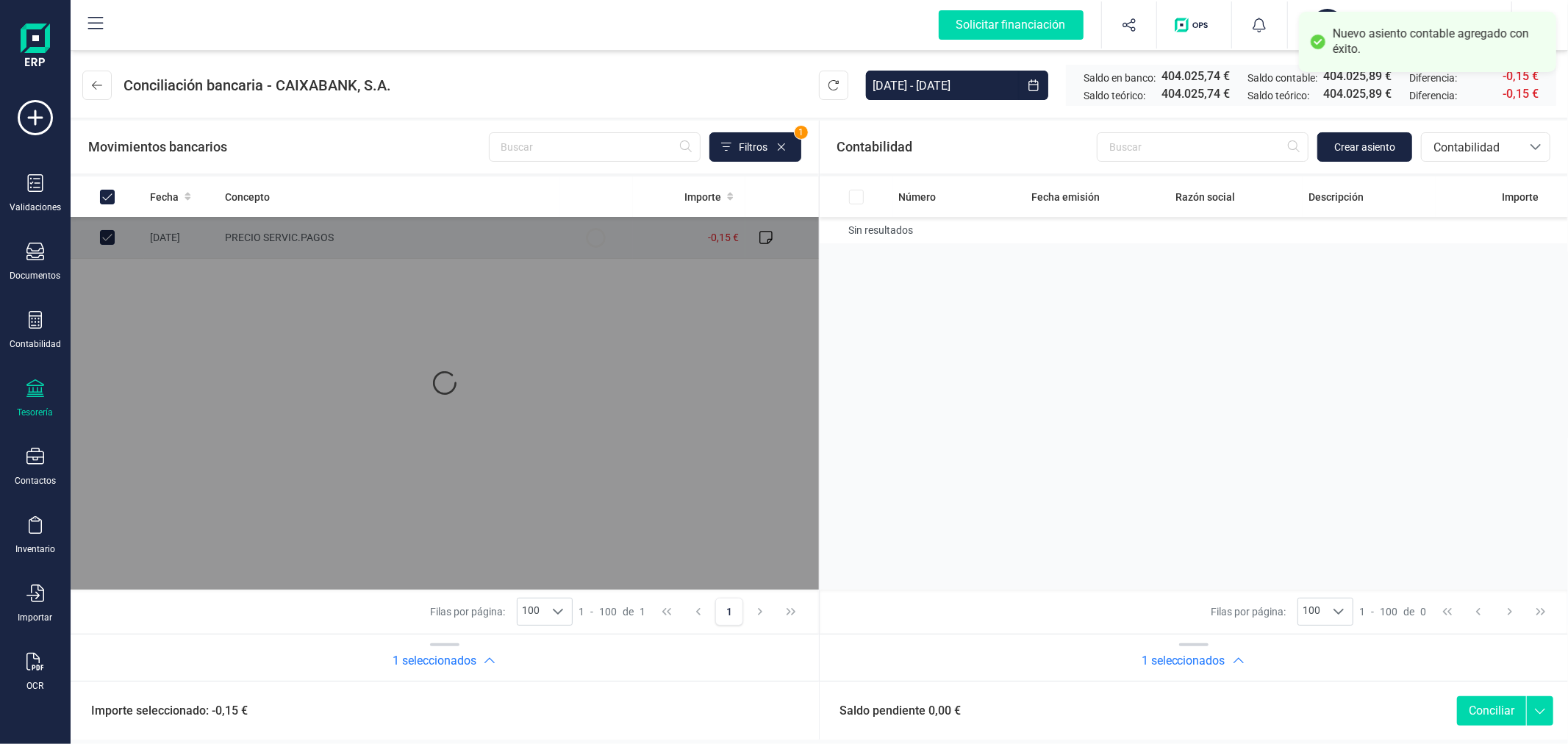
checkbox input "true"
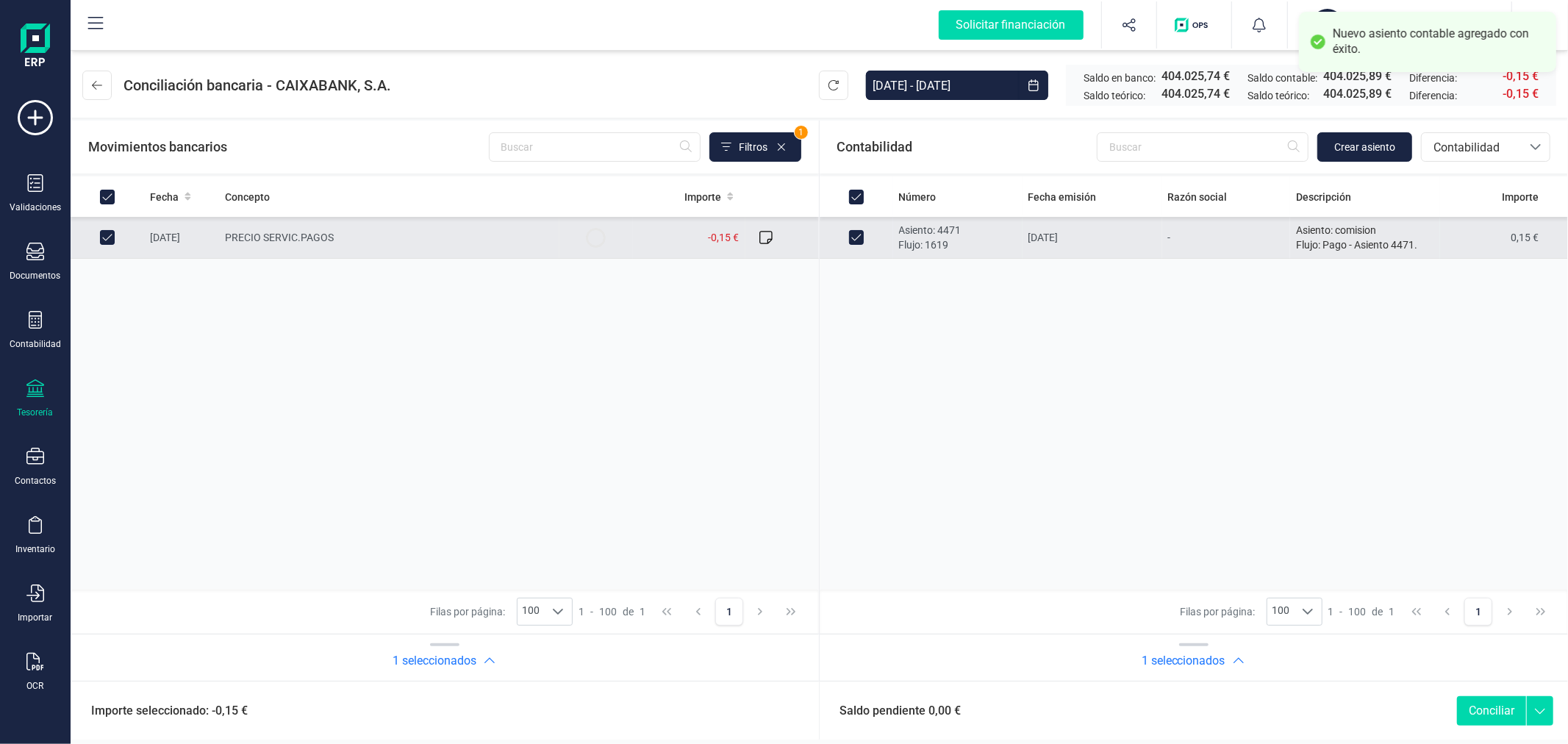
click at [1489, 710] on button "Conciliar" at bounding box center [1491, 711] width 69 height 29
checkbox input "false"
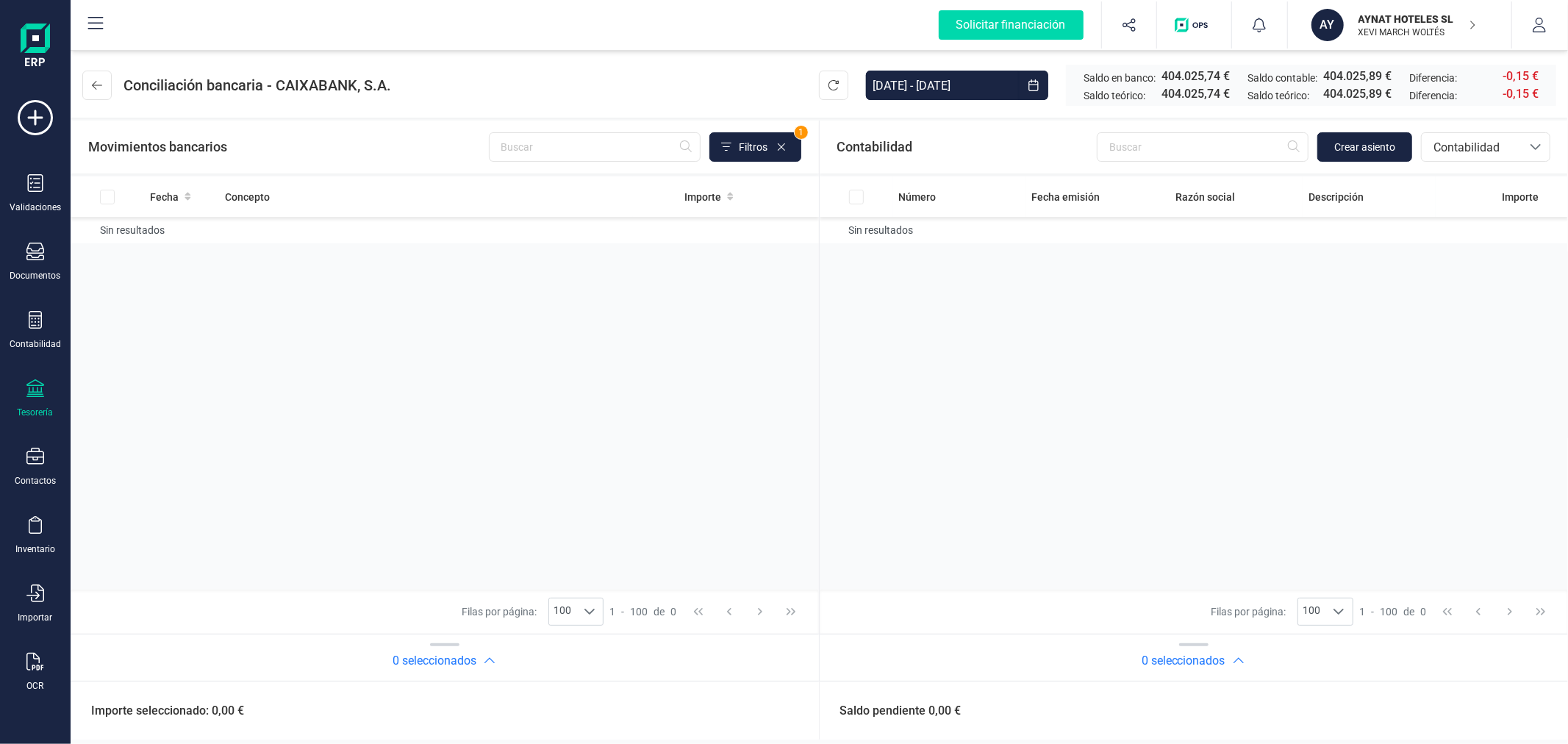
click at [1381, 24] on p "AYNAT HOTELES SL" at bounding box center [1418, 19] width 117 height 15
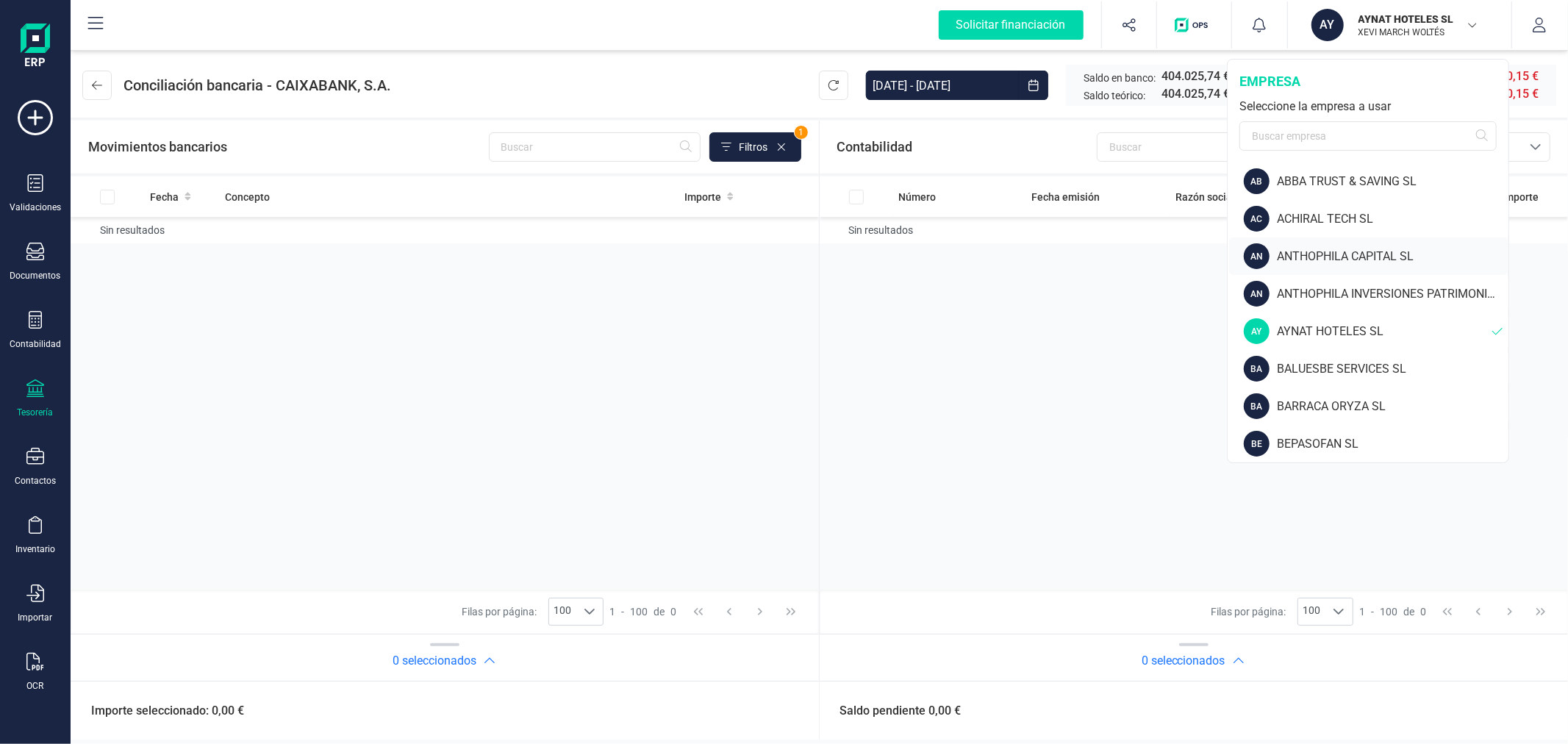
click at [1342, 248] on div "ANTHOPHILA CAPITAL SL" at bounding box center [1393, 256] width 232 height 17
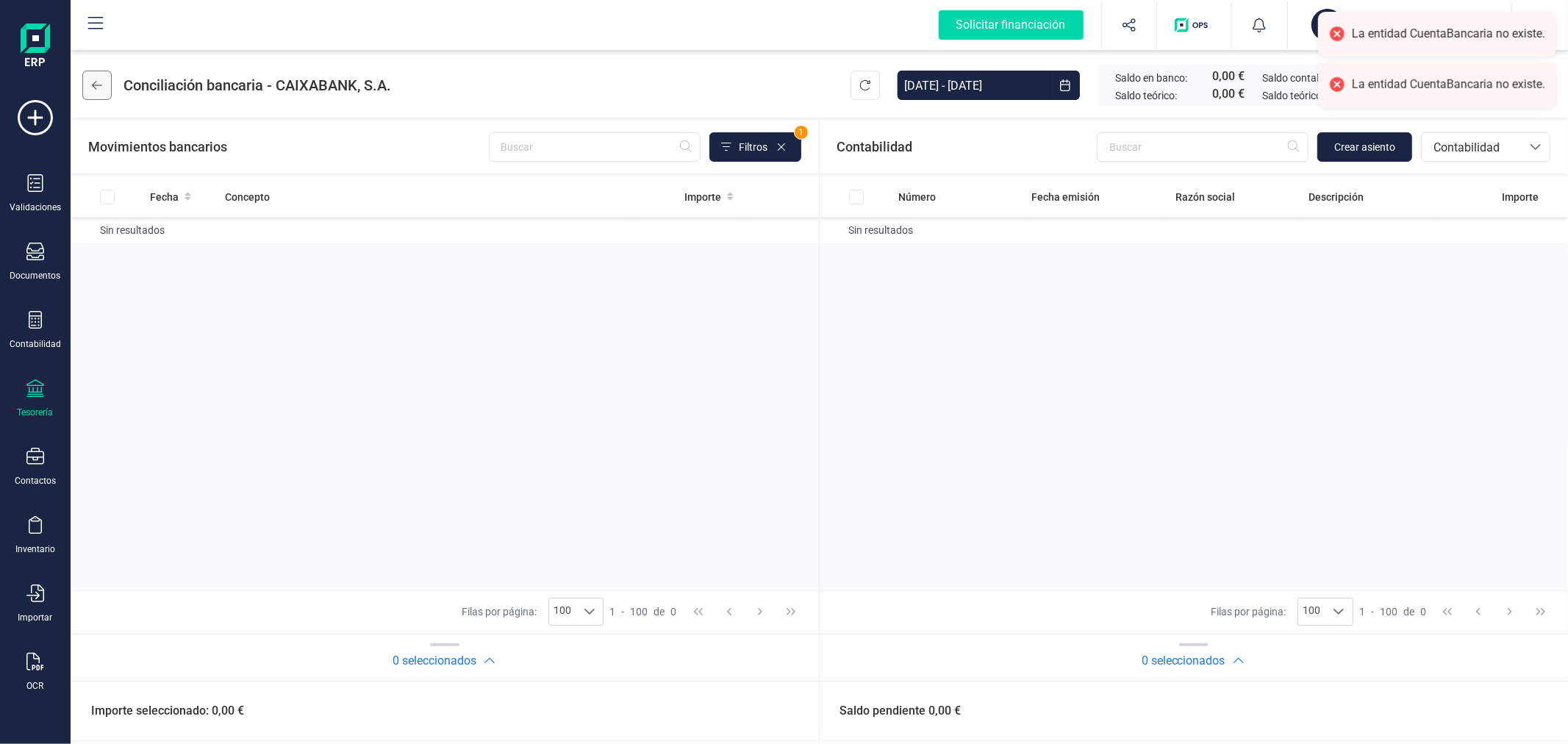
click at [94, 83] on icon at bounding box center [96, 85] width 10 height 9
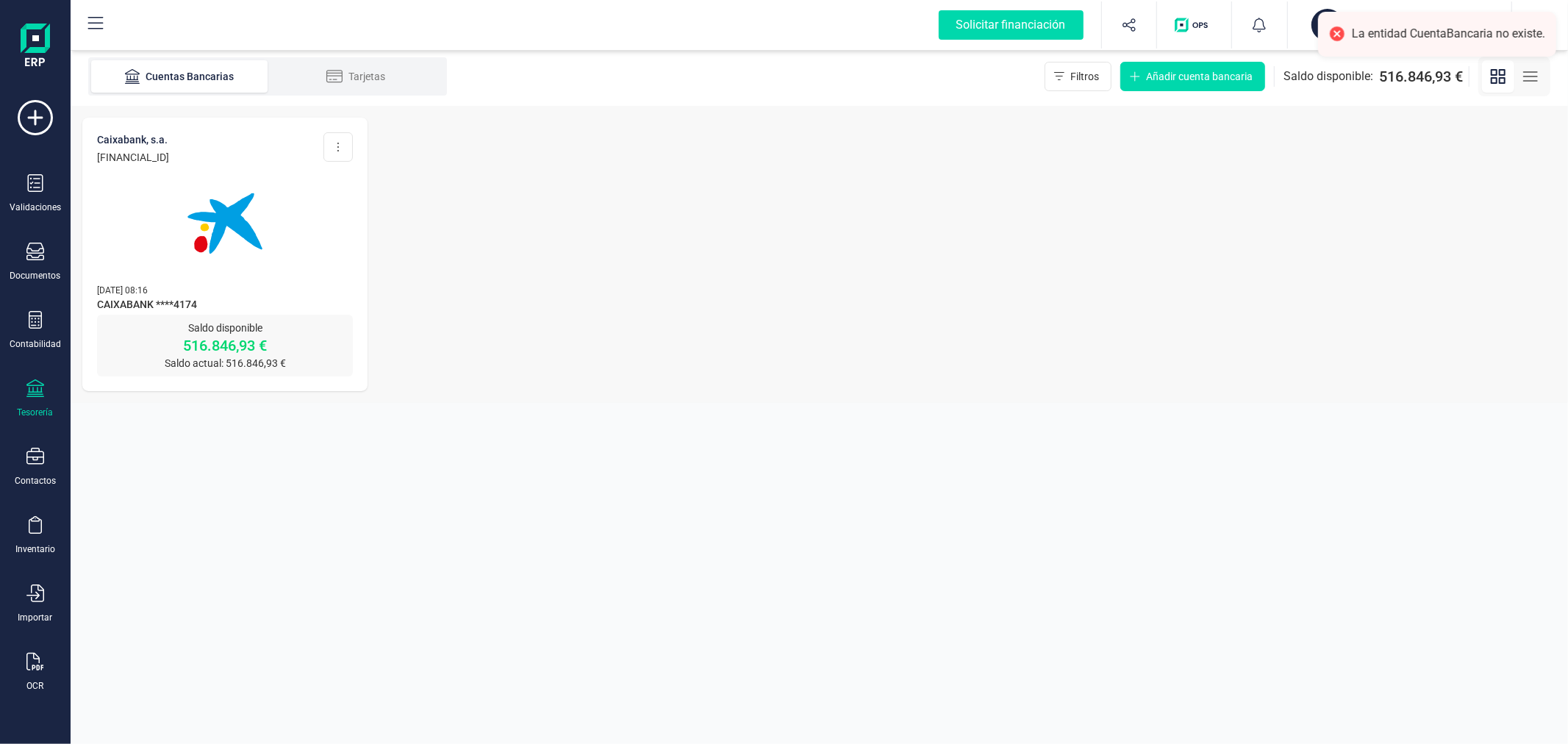
click at [226, 223] on img at bounding box center [225, 223] width 124 height 124
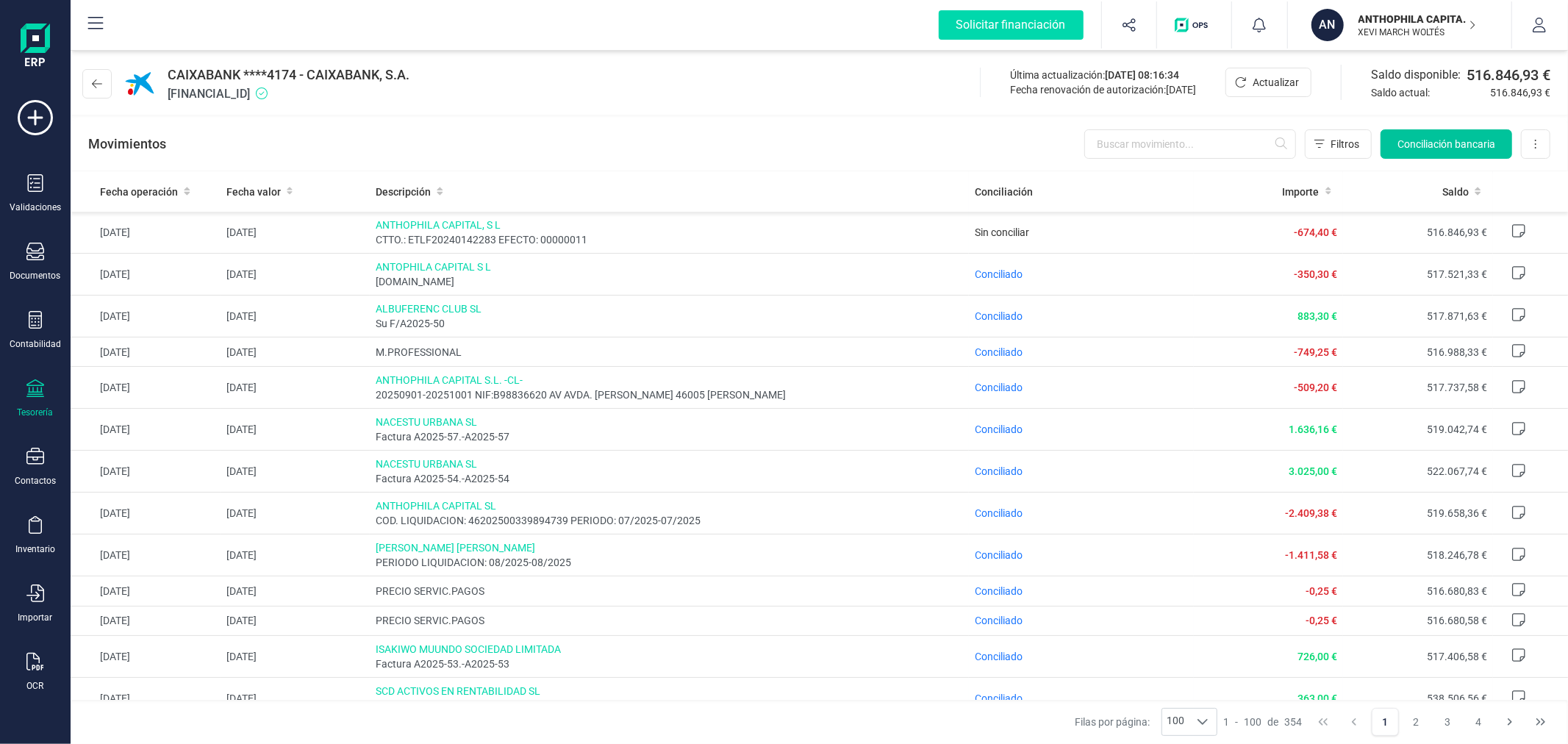
click at [1434, 146] on span "Conciliación bancaria" at bounding box center [1446, 144] width 98 height 15
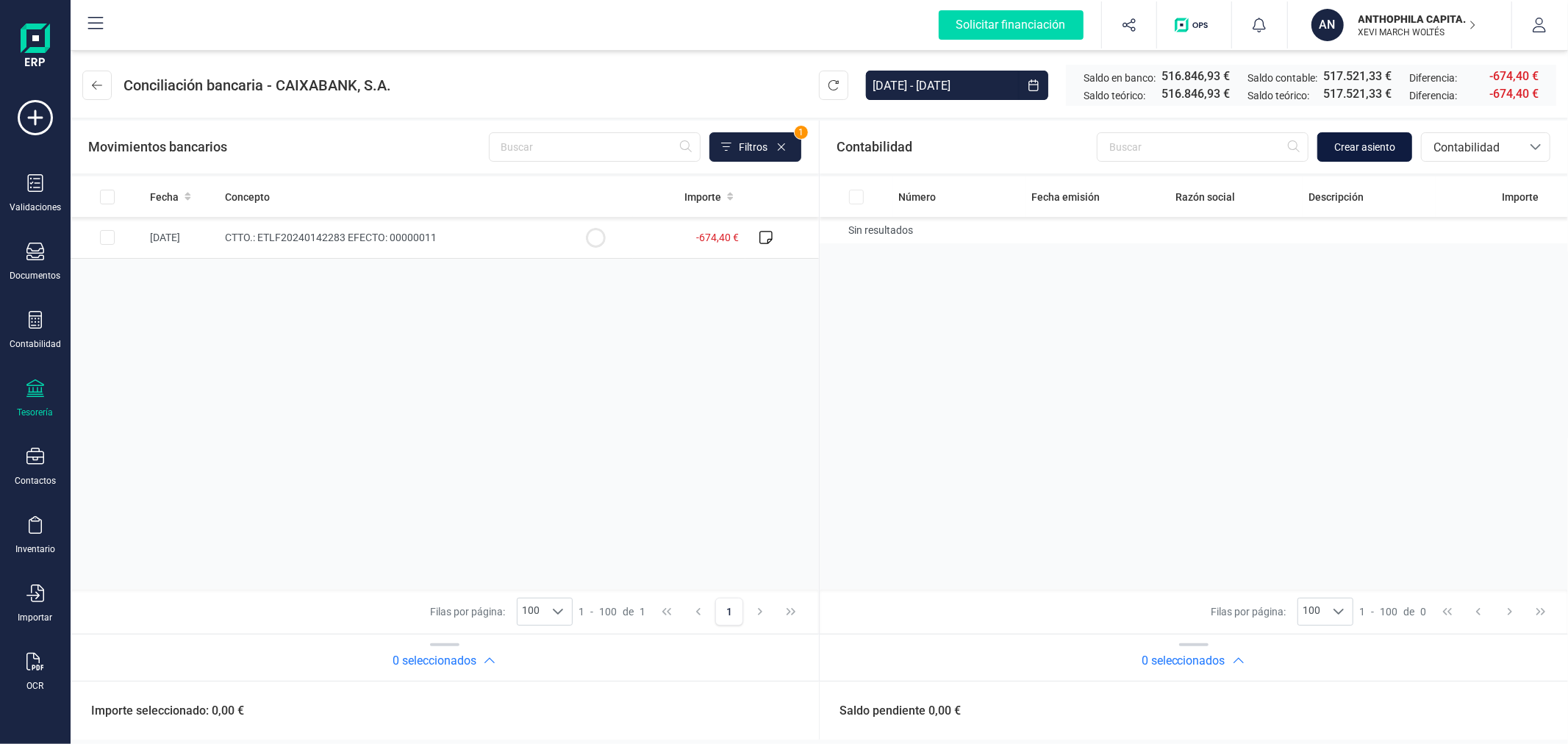
click at [1375, 146] on span "Crear asiento" at bounding box center [1364, 147] width 61 height 15
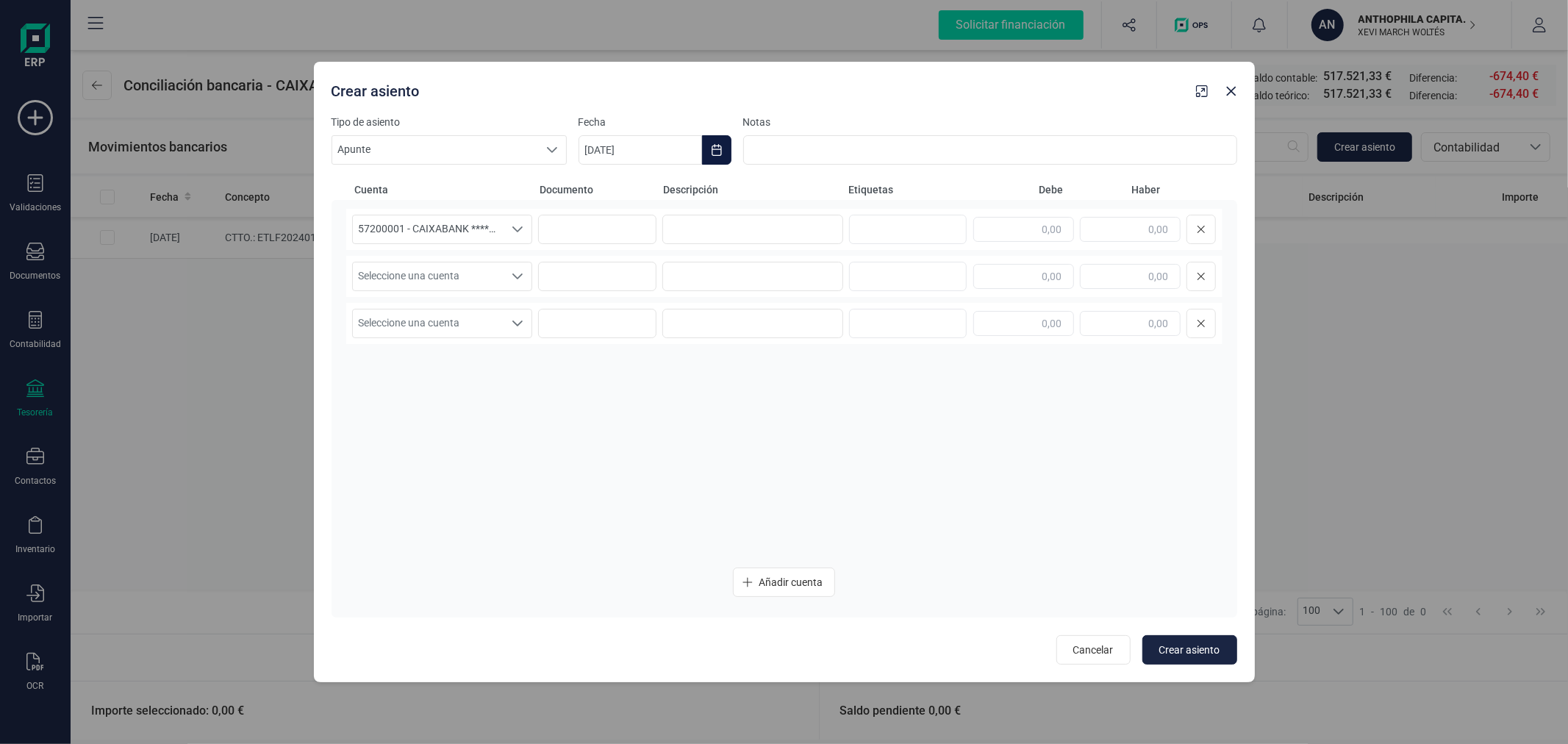
click at [725, 153] on button "Choose Date" at bounding box center [717, 150] width 29 height 29
click at [662, 356] on span "16" at bounding box center [669, 362] width 29 height 29
type input "16/09/2025"
click at [751, 228] on input at bounding box center [752, 229] width 181 height 29
type input "CUOTA SANTANDER CONSUMER"
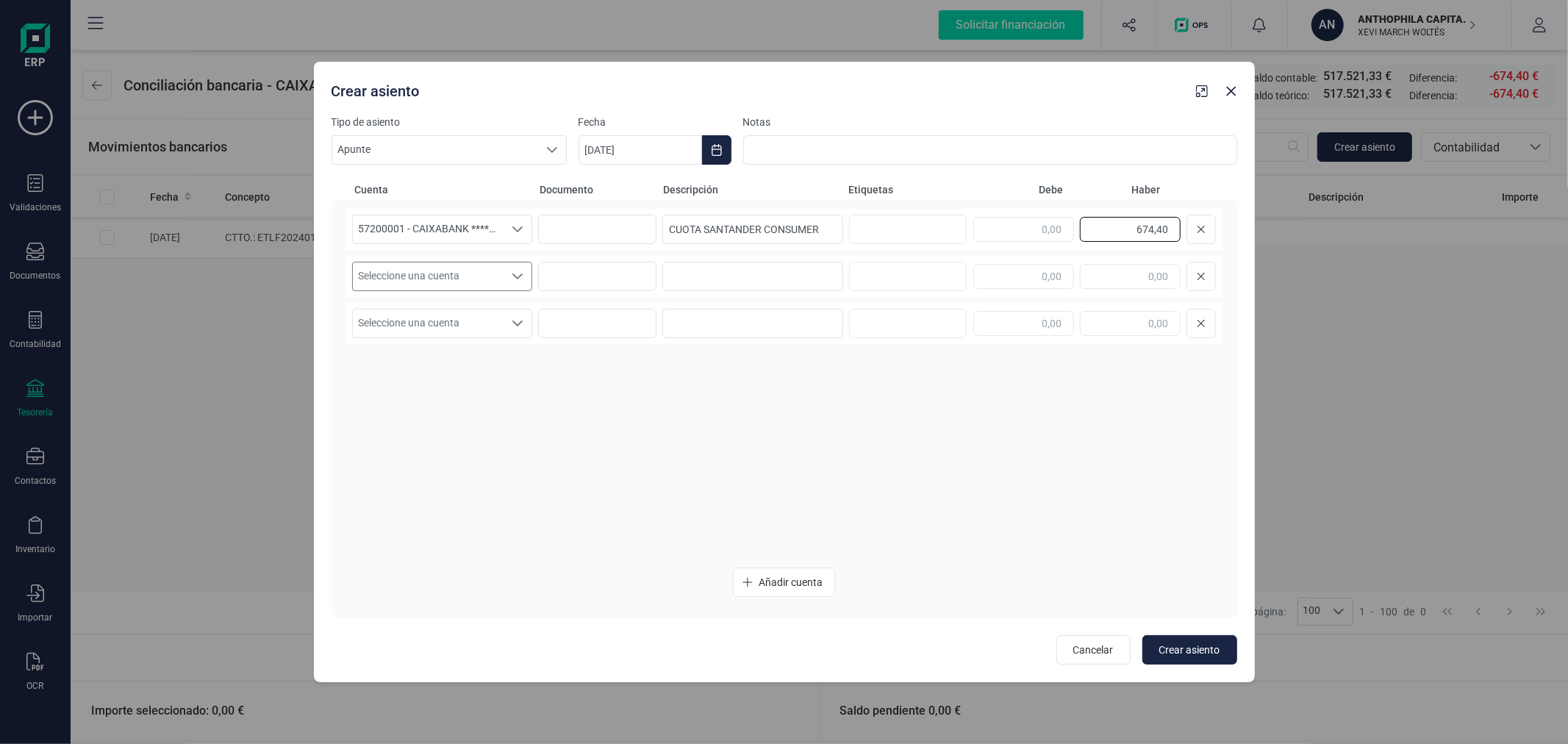
type input "674,40"
click at [461, 274] on span "Seleccione una cuenta" at bounding box center [428, 276] width 151 height 28
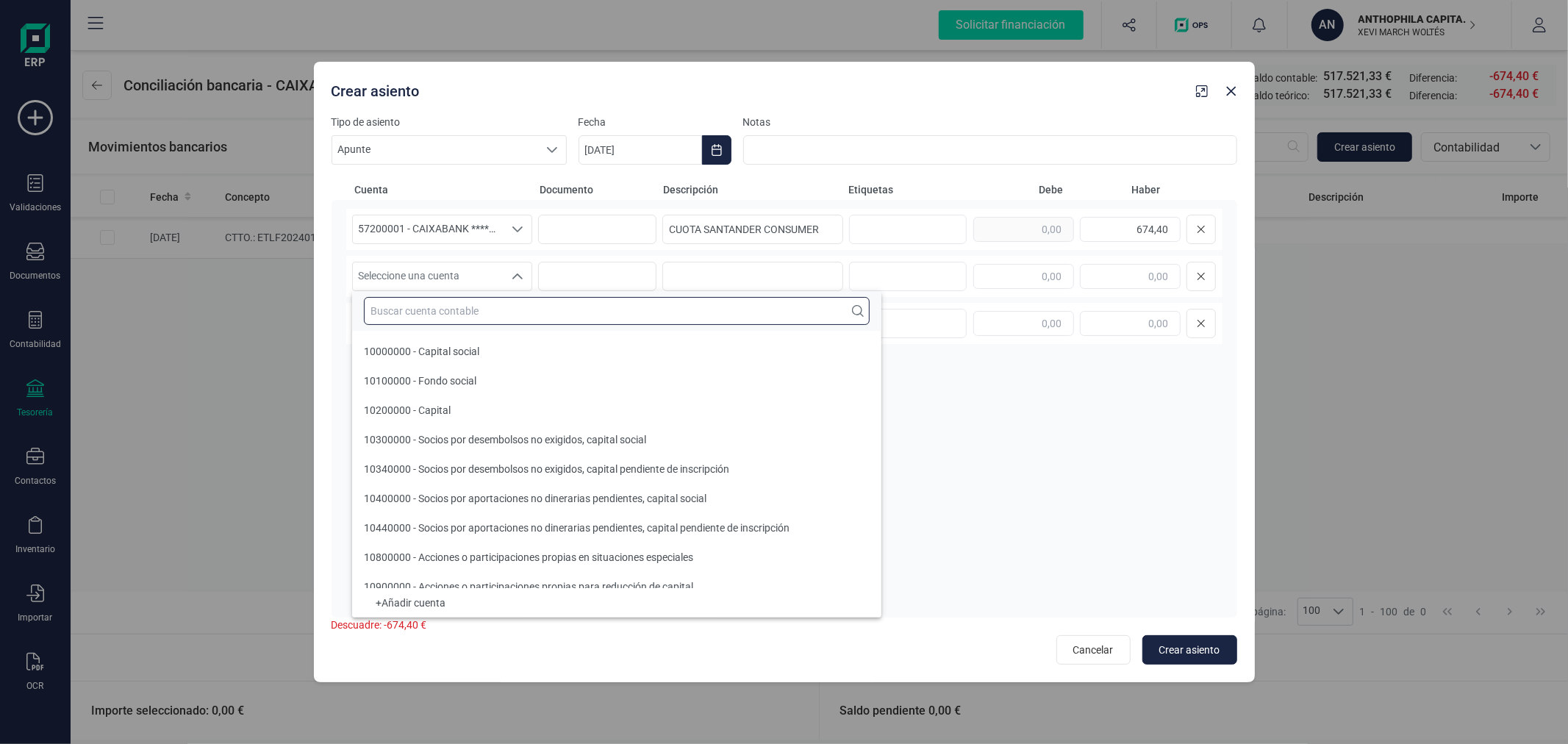
click at [464, 312] on input "text" at bounding box center [617, 311] width 506 height 28
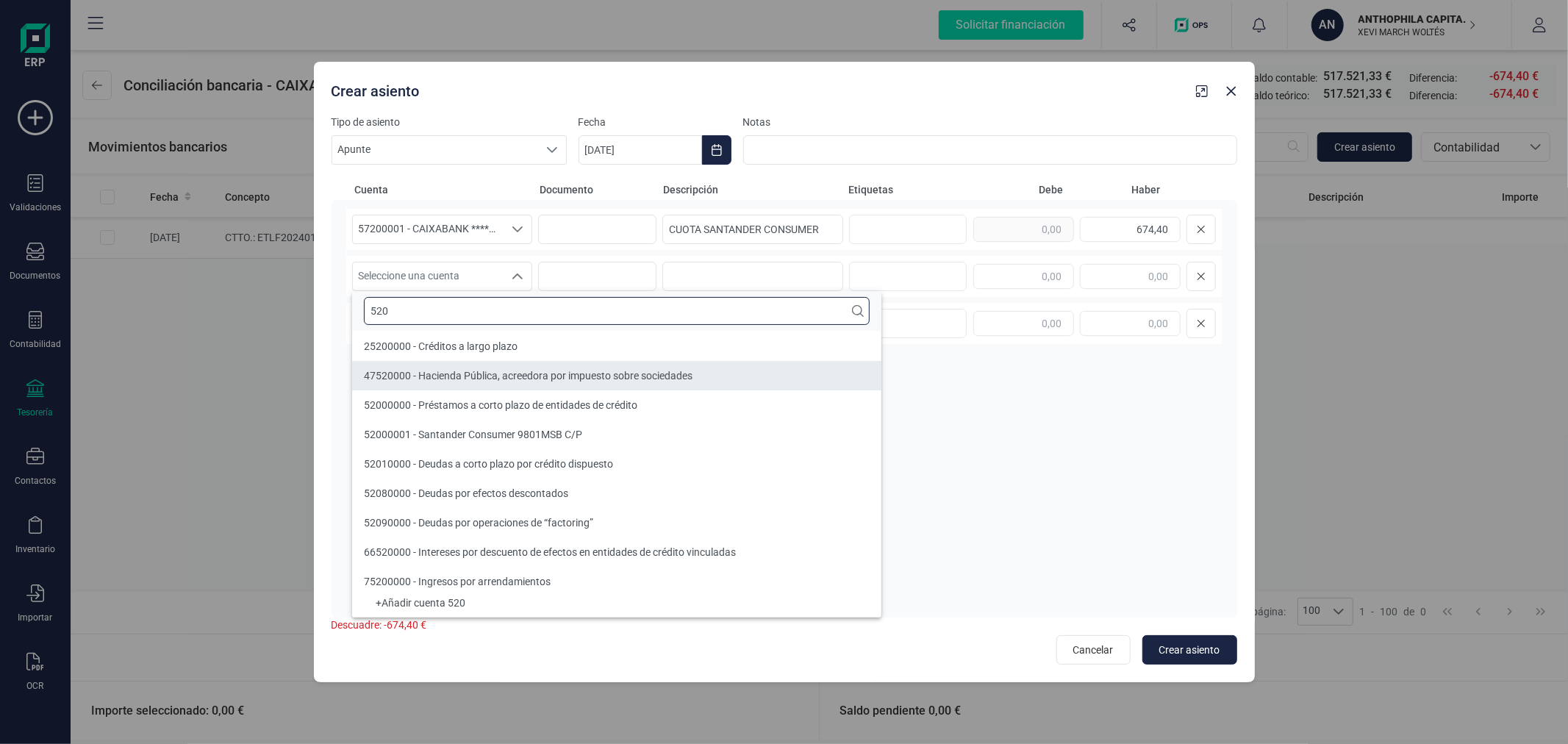
type input "520"
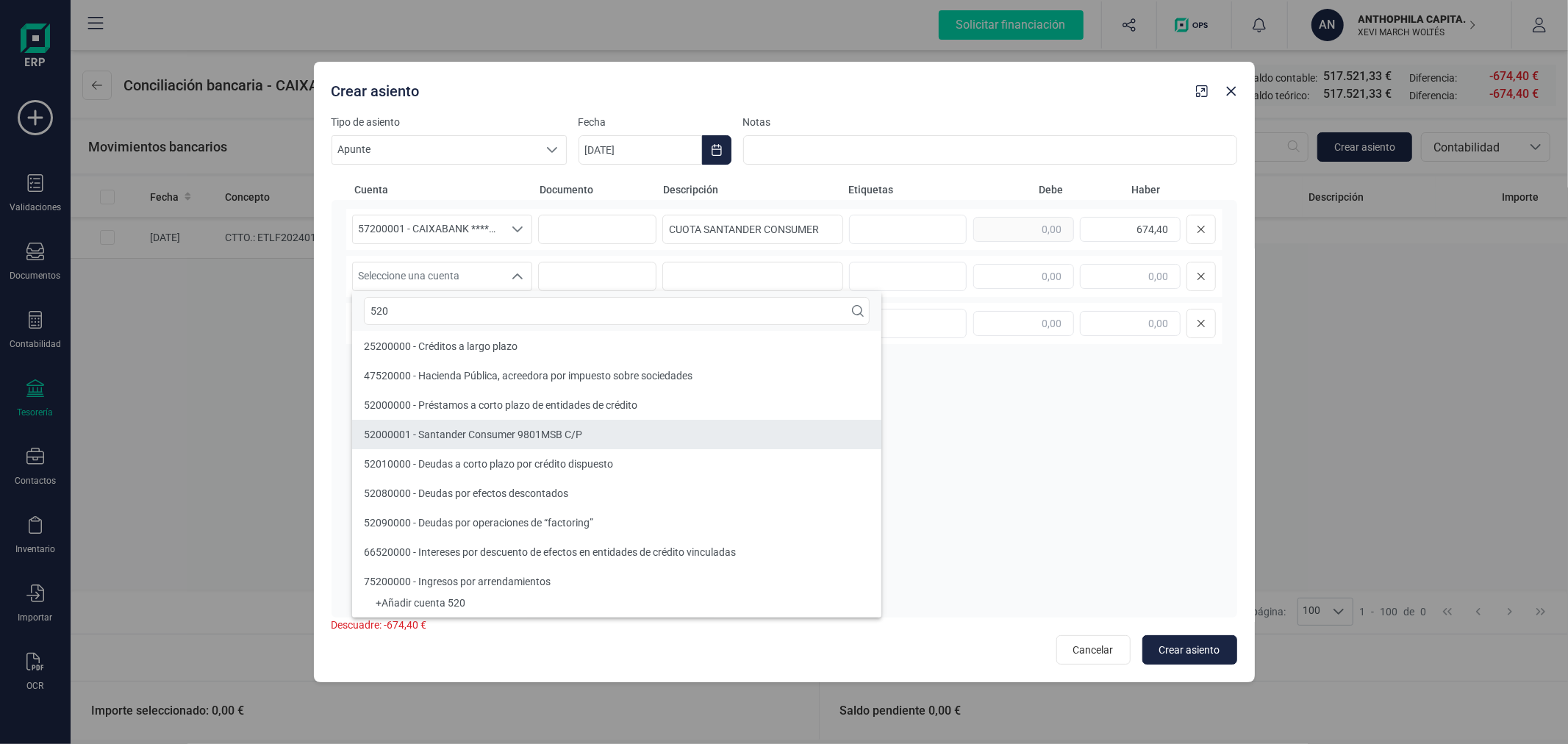
click at [528, 435] on span "52000001 - Santander Consumer 9801MSB C/P" at bounding box center [473, 434] width 218 height 12
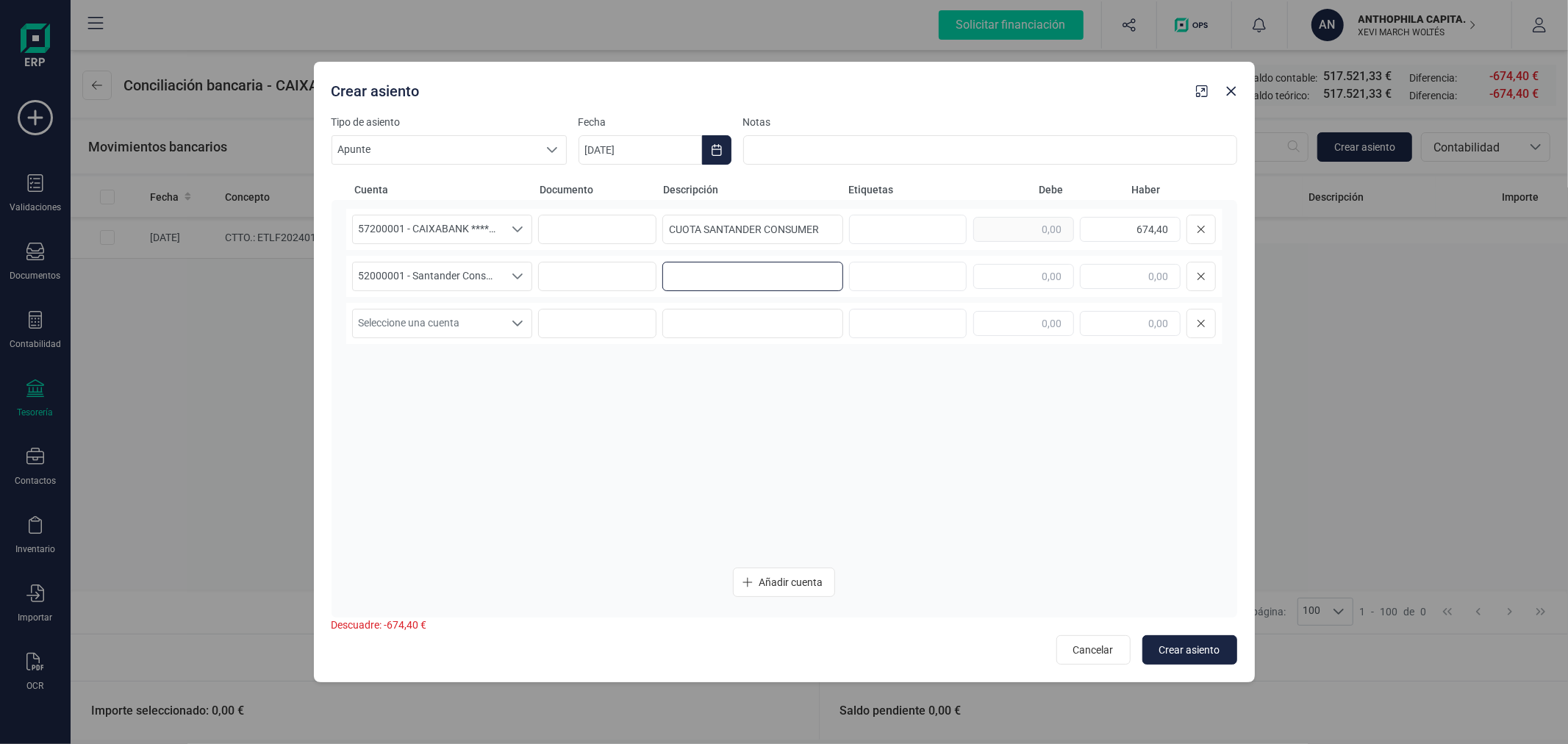
paste input "CUOTA SANTANDER CONSUMER"
type input "CUOTA SANTANDER CONSUMER"
type input "436,12"
click at [477, 327] on span "Seleccione una cuenta" at bounding box center [428, 324] width 151 height 28
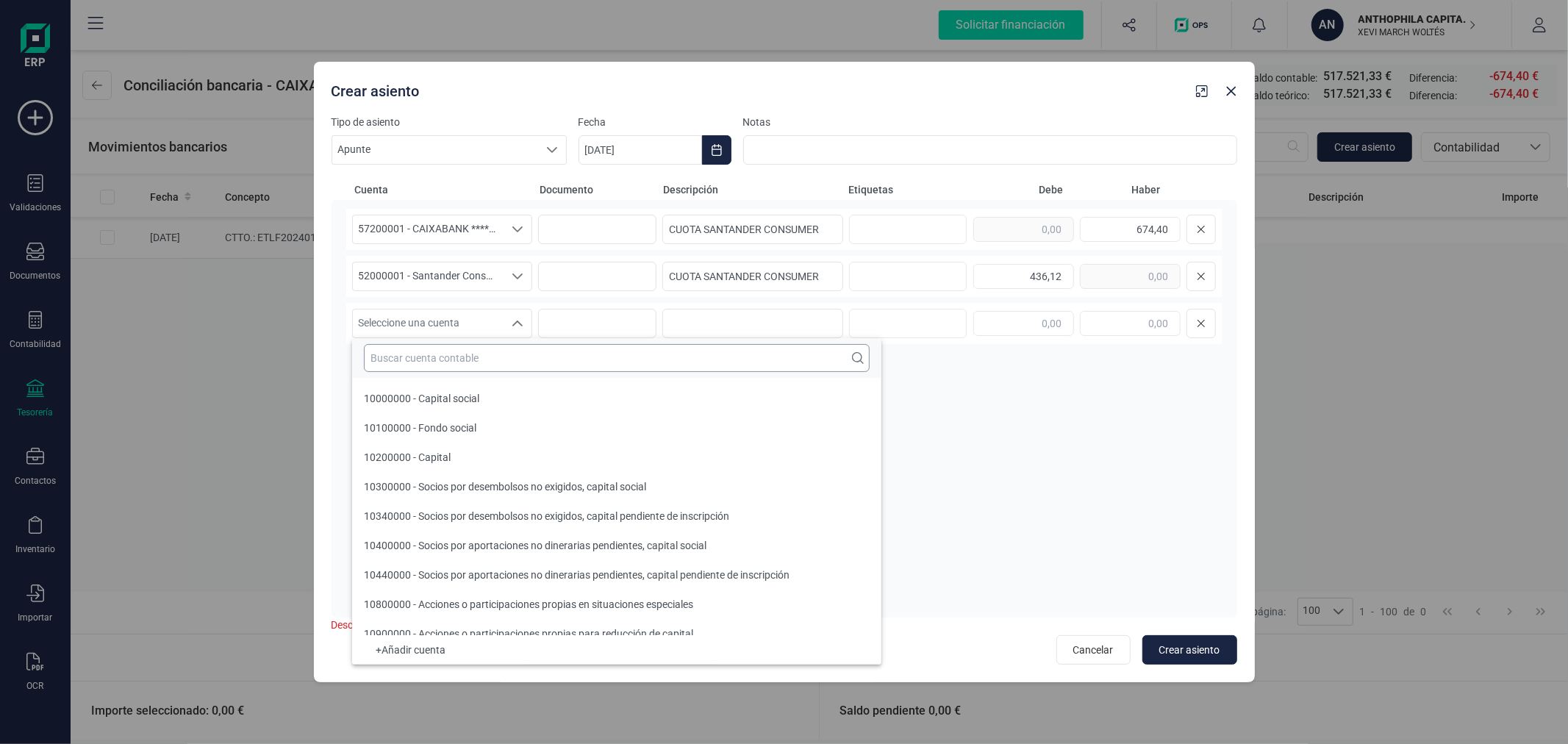
click at [480, 358] on input "text" at bounding box center [617, 358] width 506 height 28
click at [446, 354] on input "text" at bounding box center [617, 358] width 506 height 28
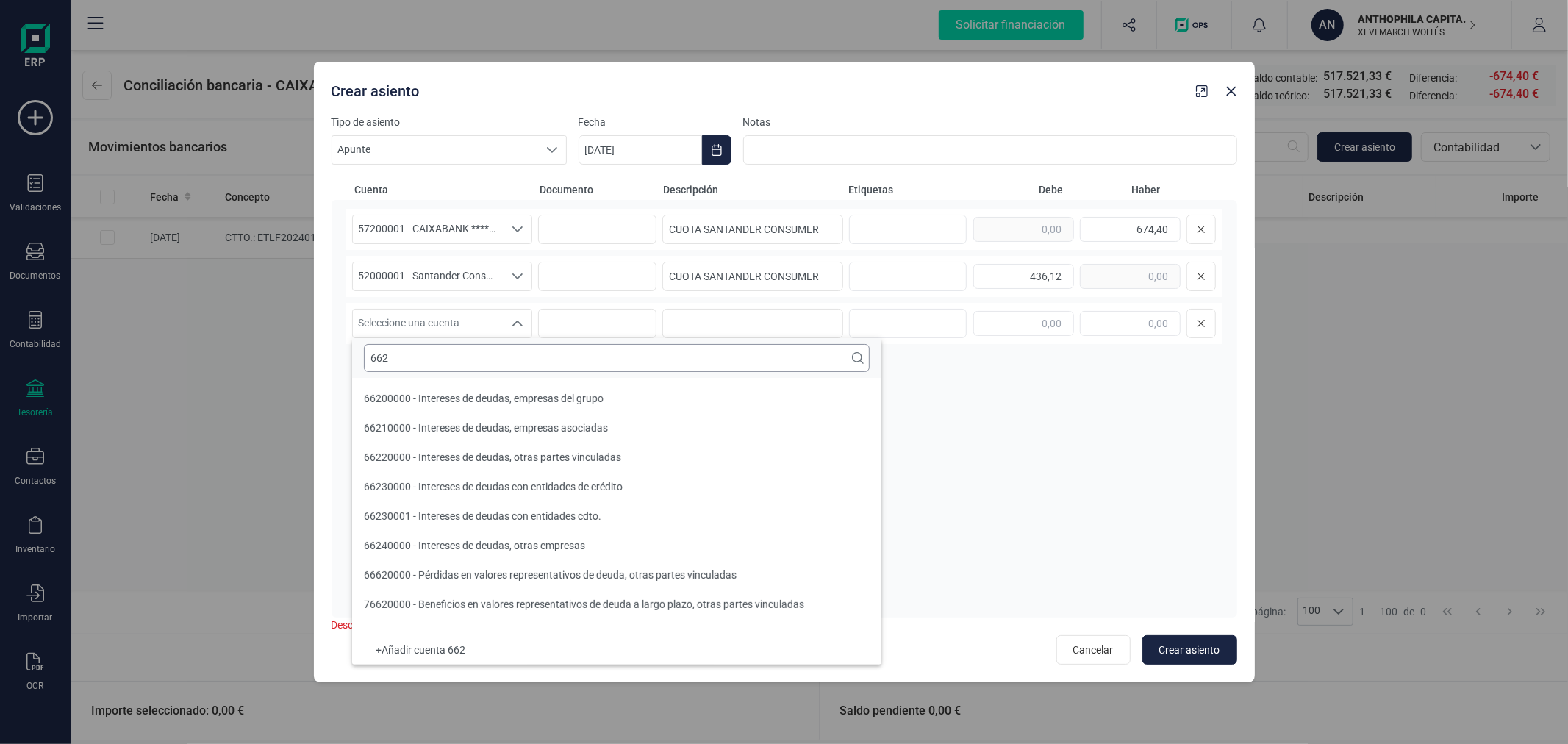
scroll to position [0, 0]
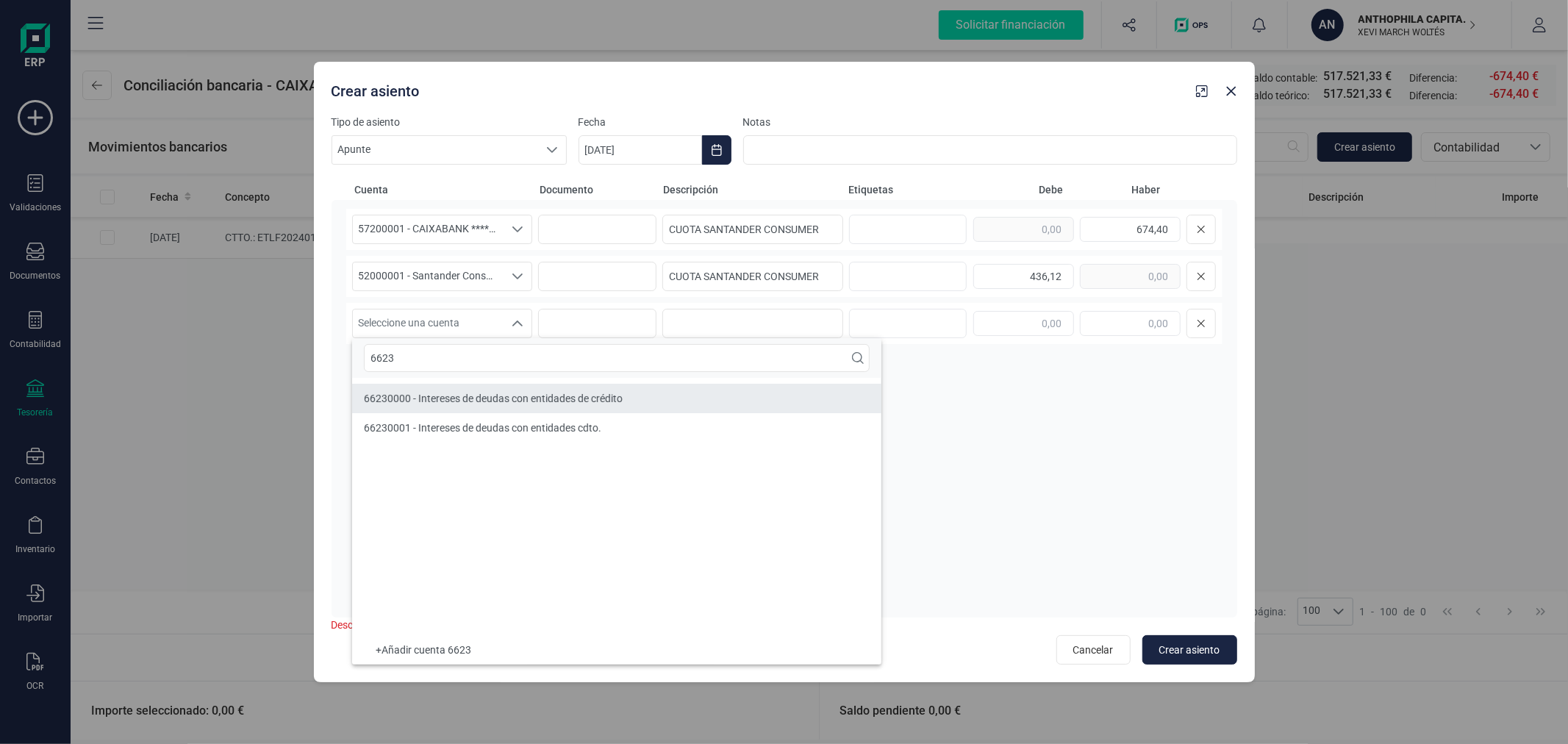
type input "6623"
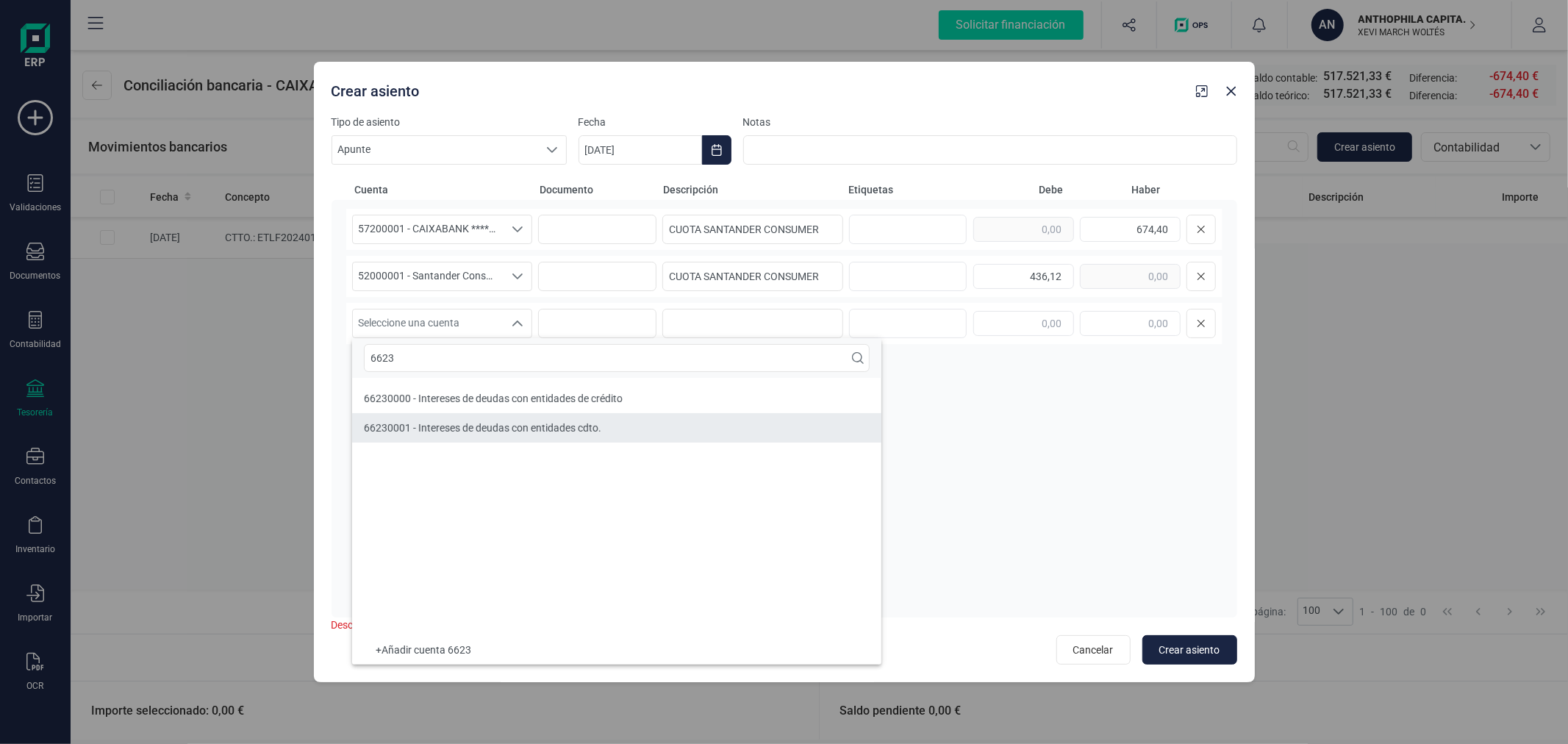
click at [477, 434] on span "66230001 - Intereses de deudas con entidades cdto." at bounding box center [482, 428] width 237 height 12
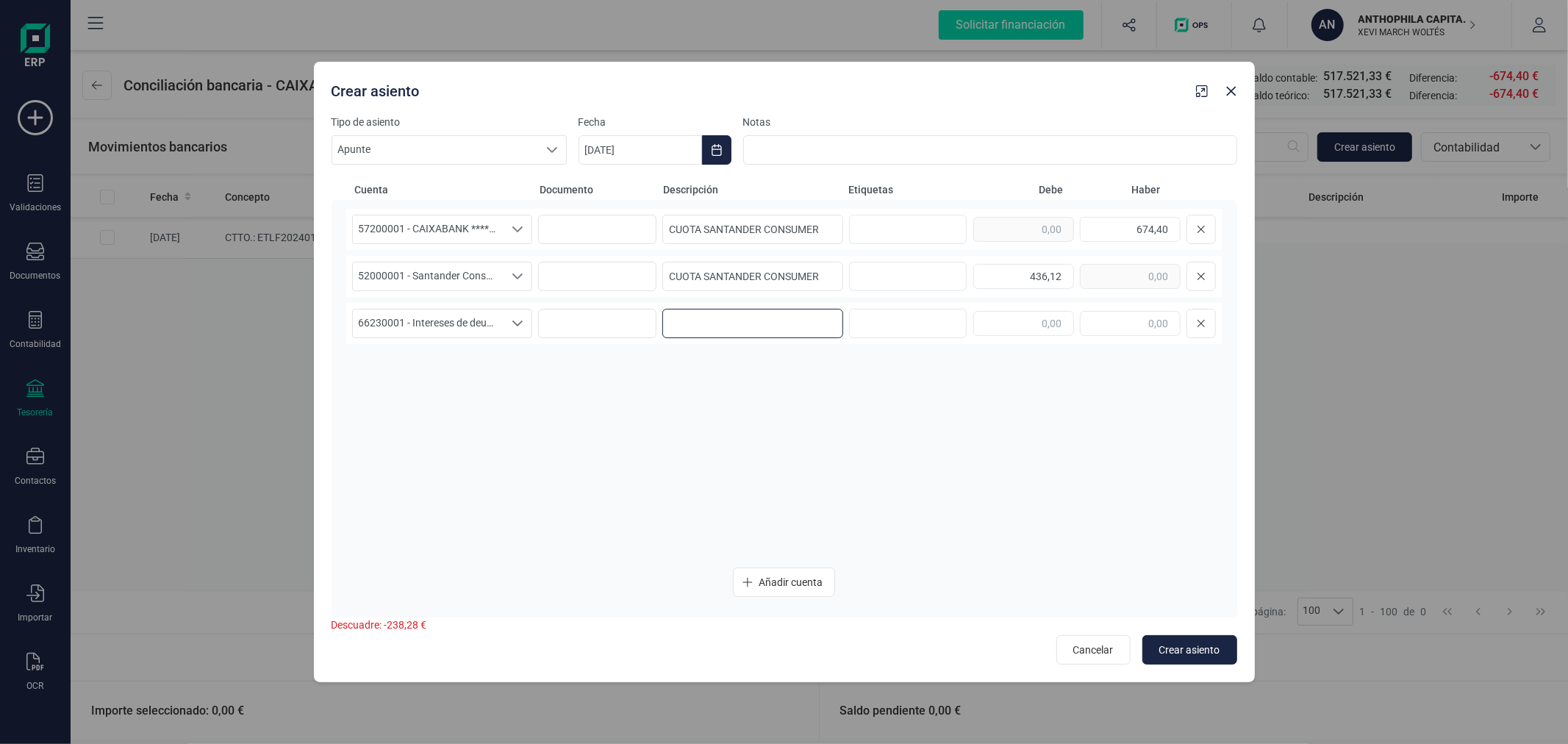
click at [747, 318] on input at bounding box center [752, 324] width 181 height 29
paste input "CUOTA SANTANDER CONSUMER"
type input "CUOTA SANTANDER CONSUMER"
type input "238,28"
click at [1181, 646] on span "Crear asiento" at bounding box center [1189, 650] width 61 height 15
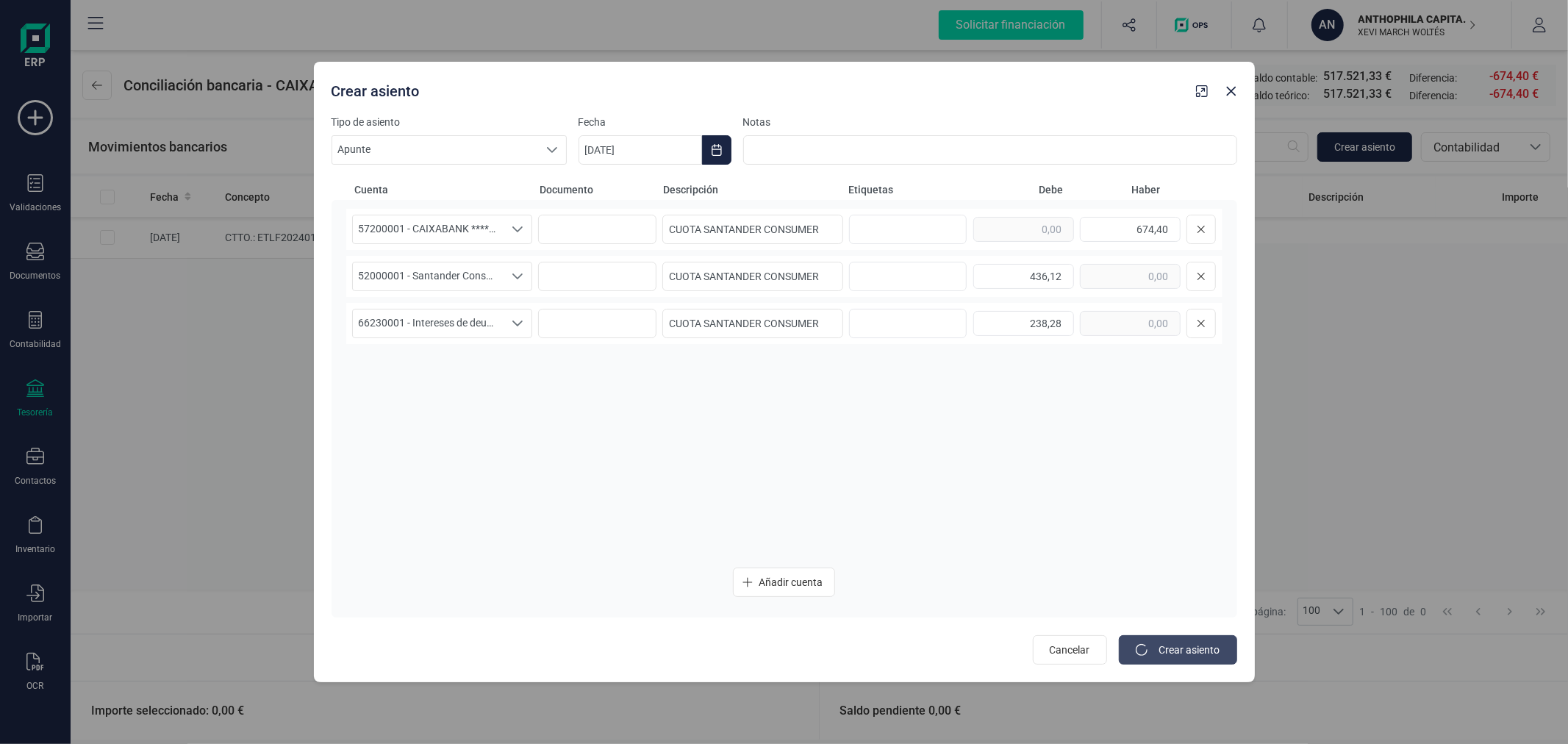
type input "18/09/2025"
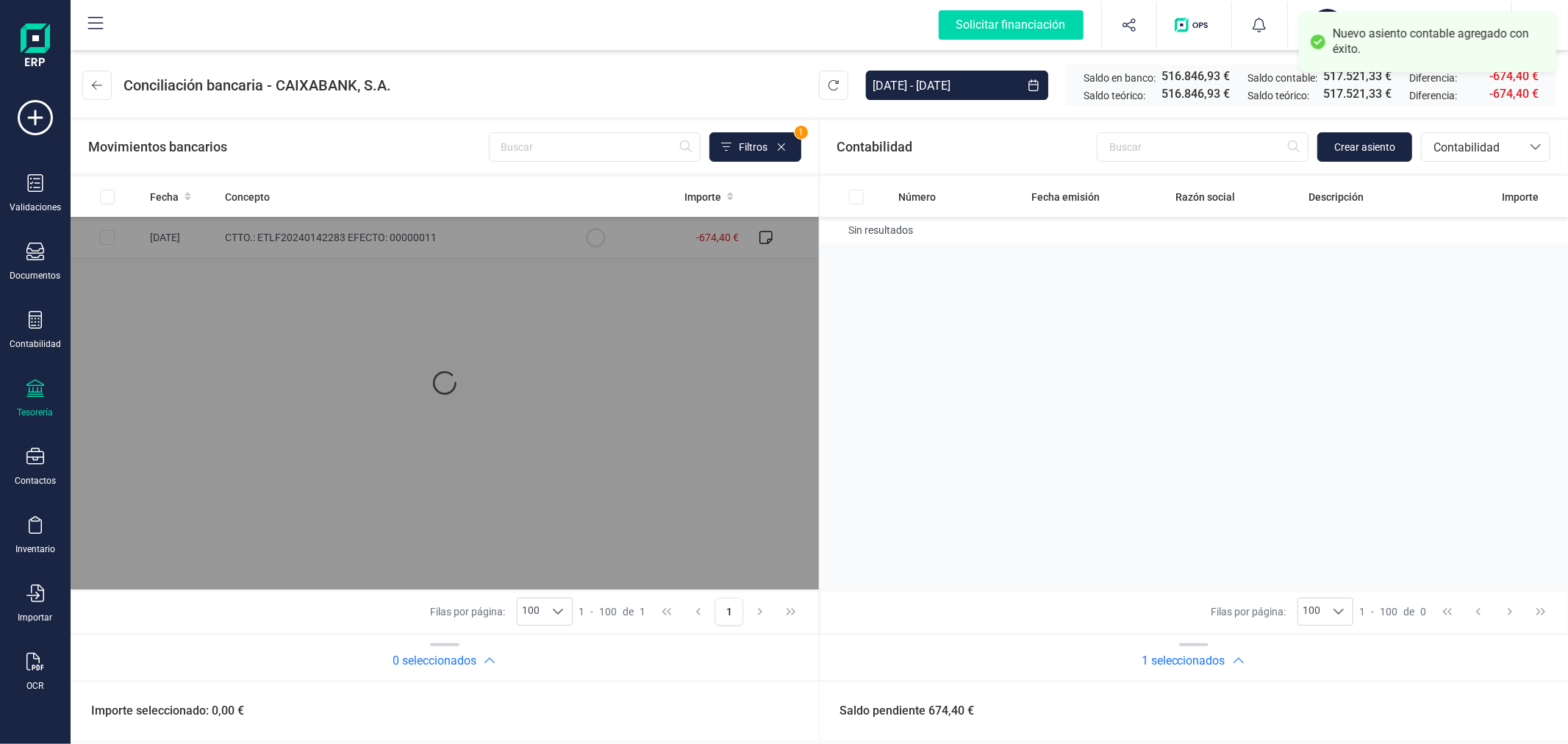
checkbox input "true"
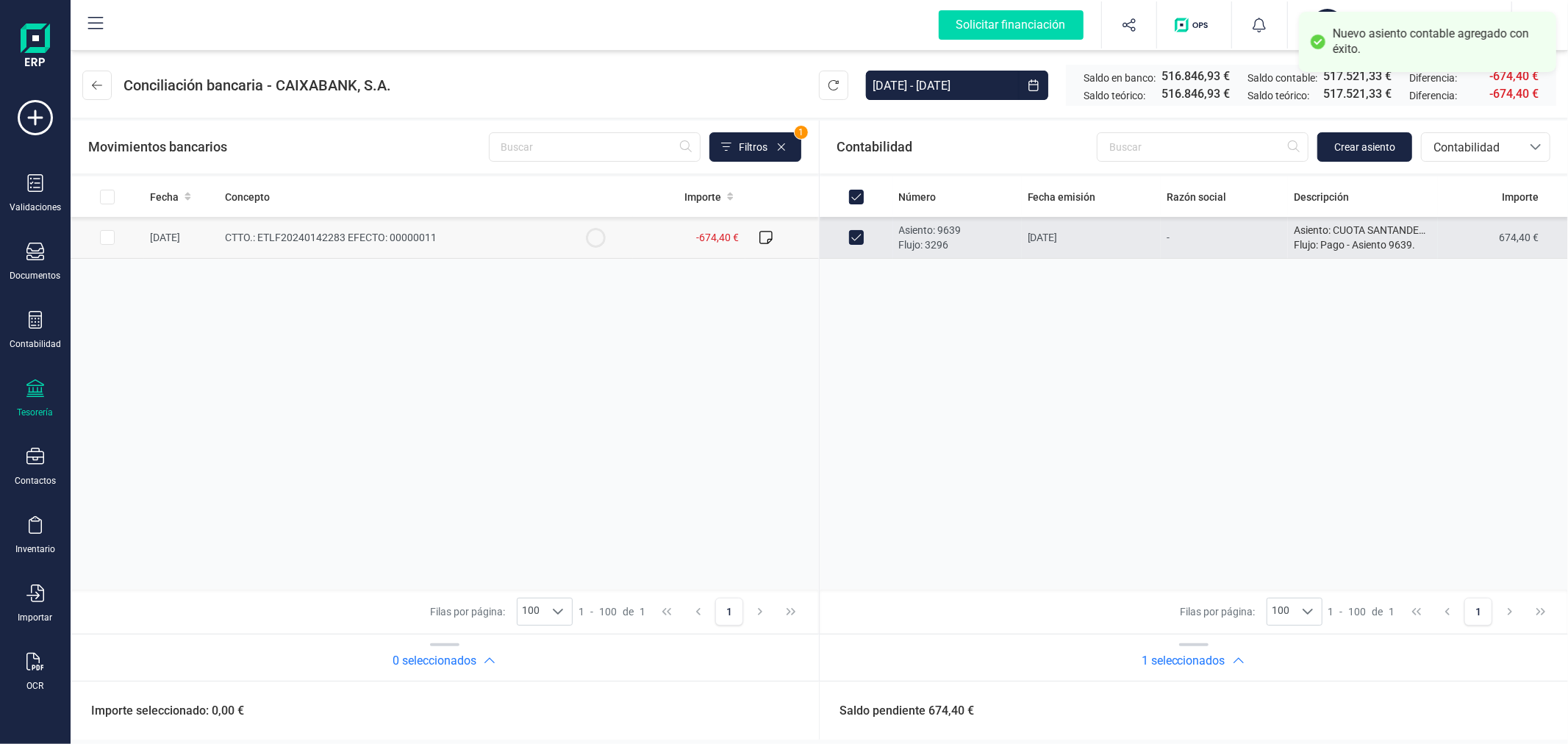
click at [362, 236] on span "CTTO.: ETLF20240142283 EFECTO: 00000011" at bounding box center [330, 238] width 212 height 12
checkbox input "true"
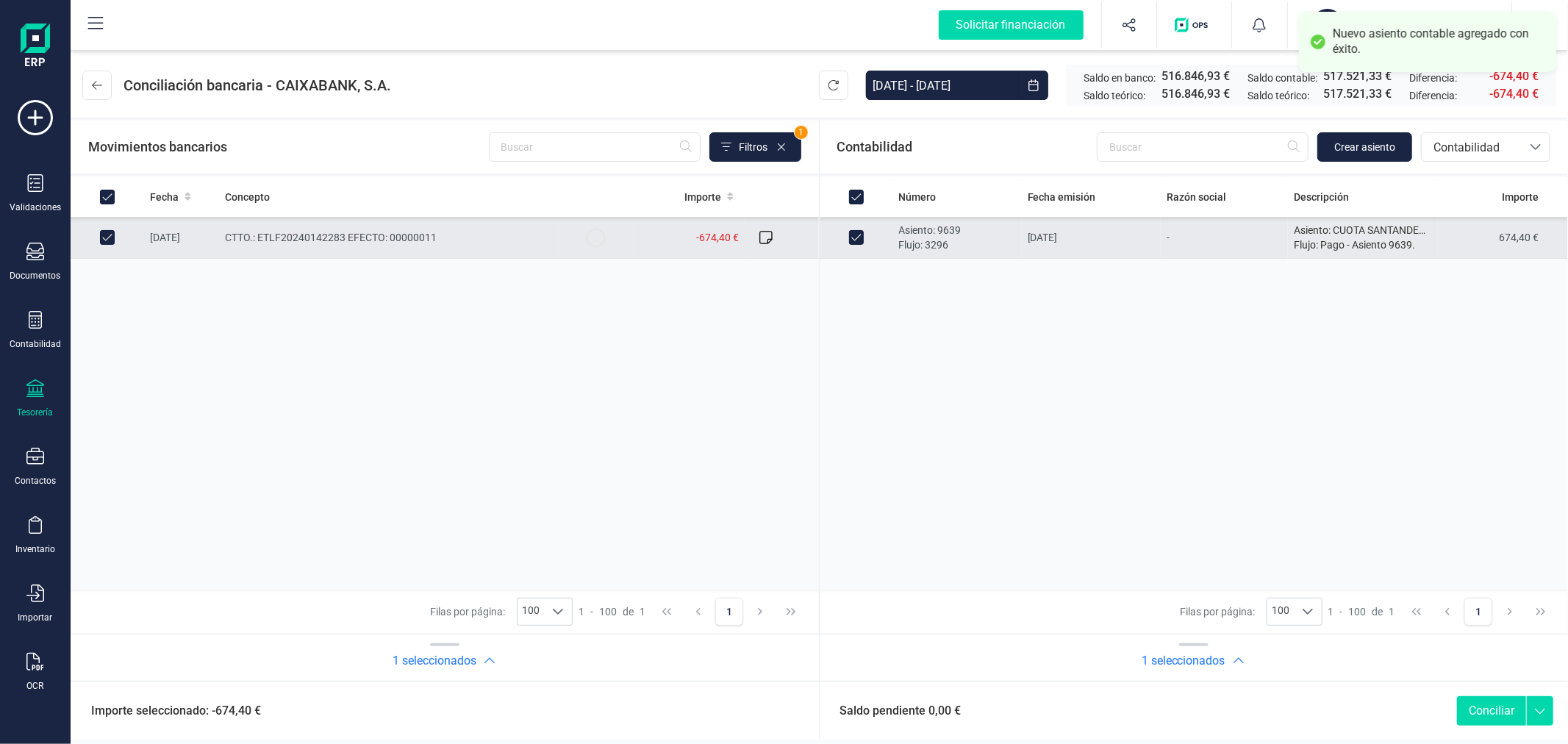
click at [1498, 712] on button "Conciliar" at bounding box center [1491, 711] width 69 height 29
checkbox input "false"
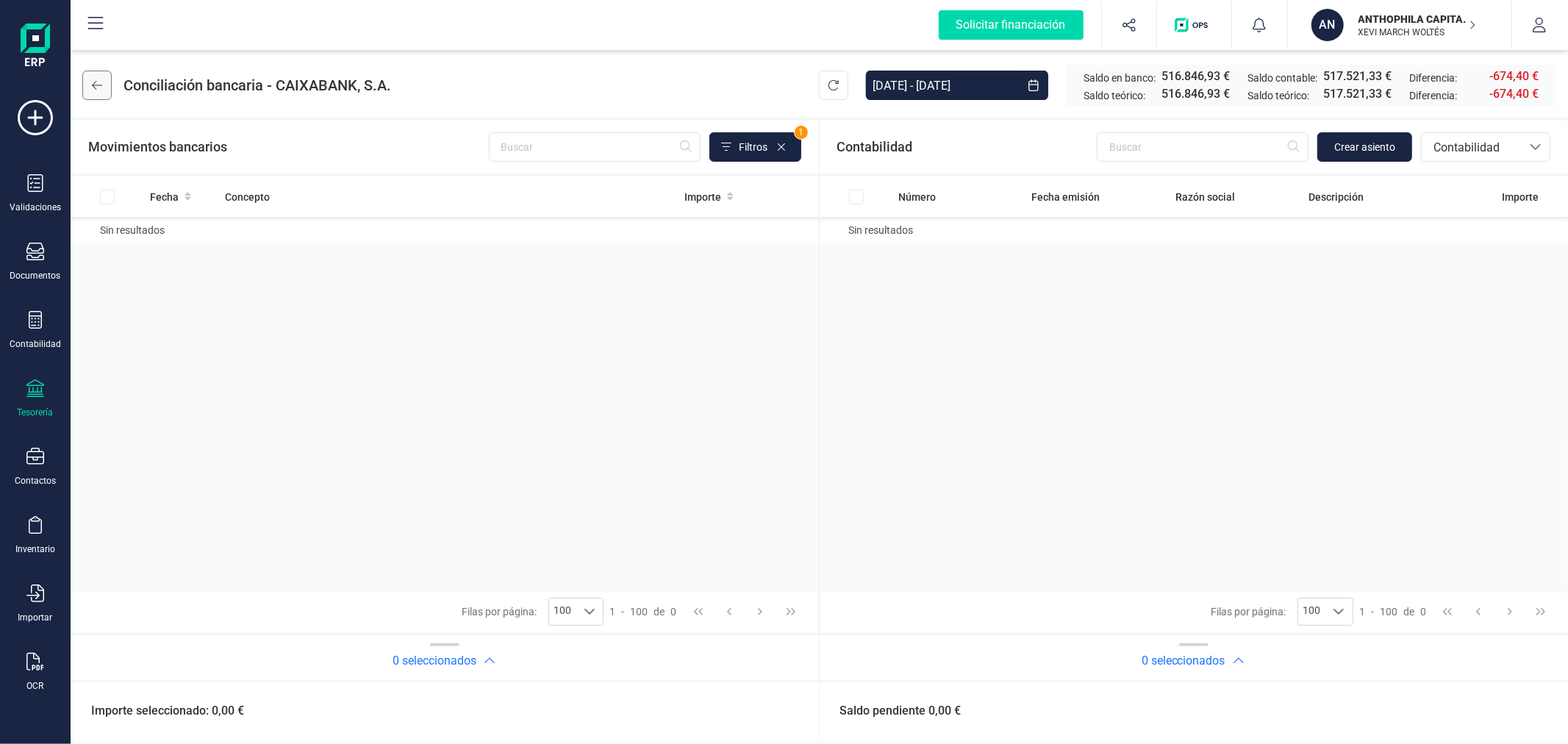
click at [94, 90] on icon at bounding box center [96, 85] width 10 height 12
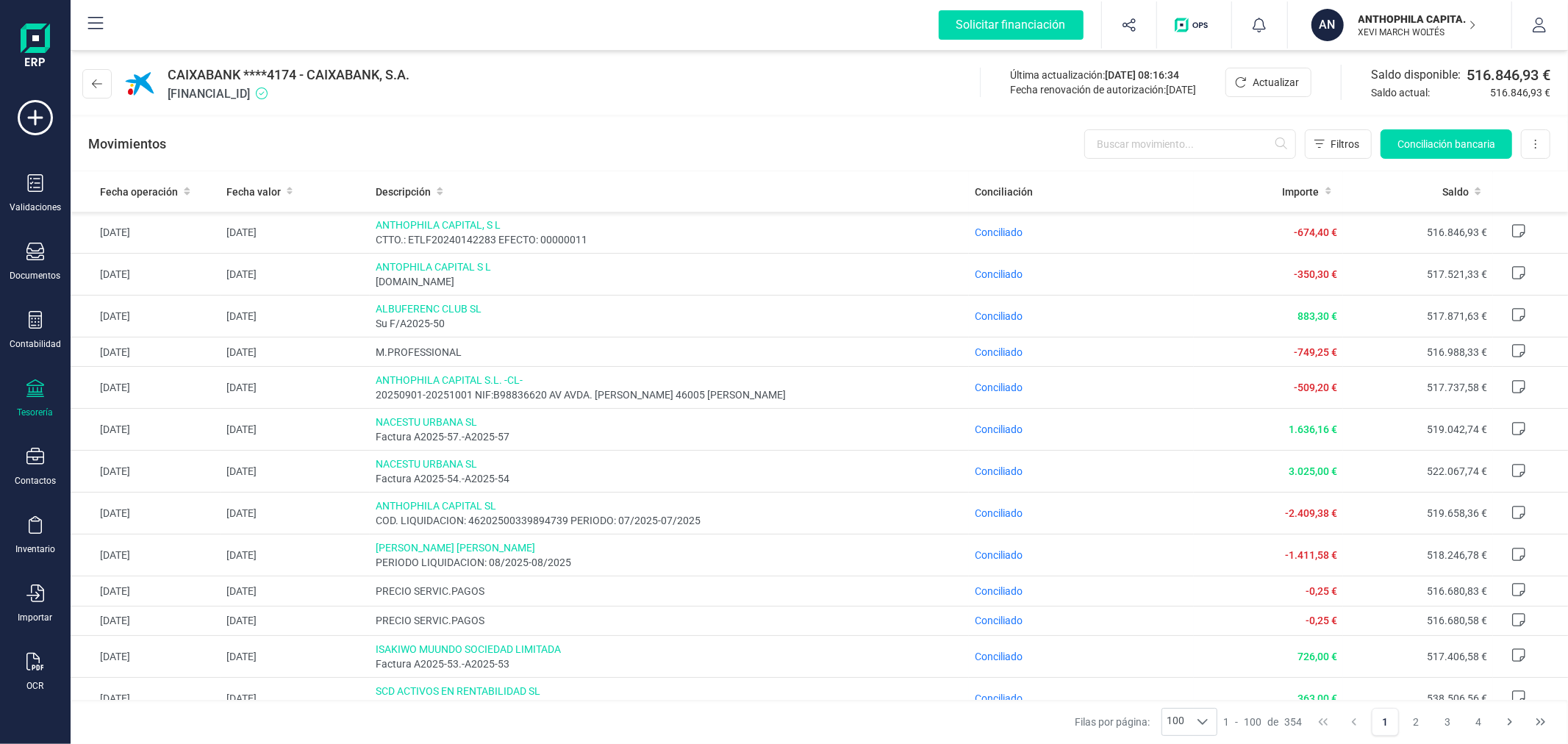
click at [94, 90] on button at bounding box center [97, 83] width 29 height 29
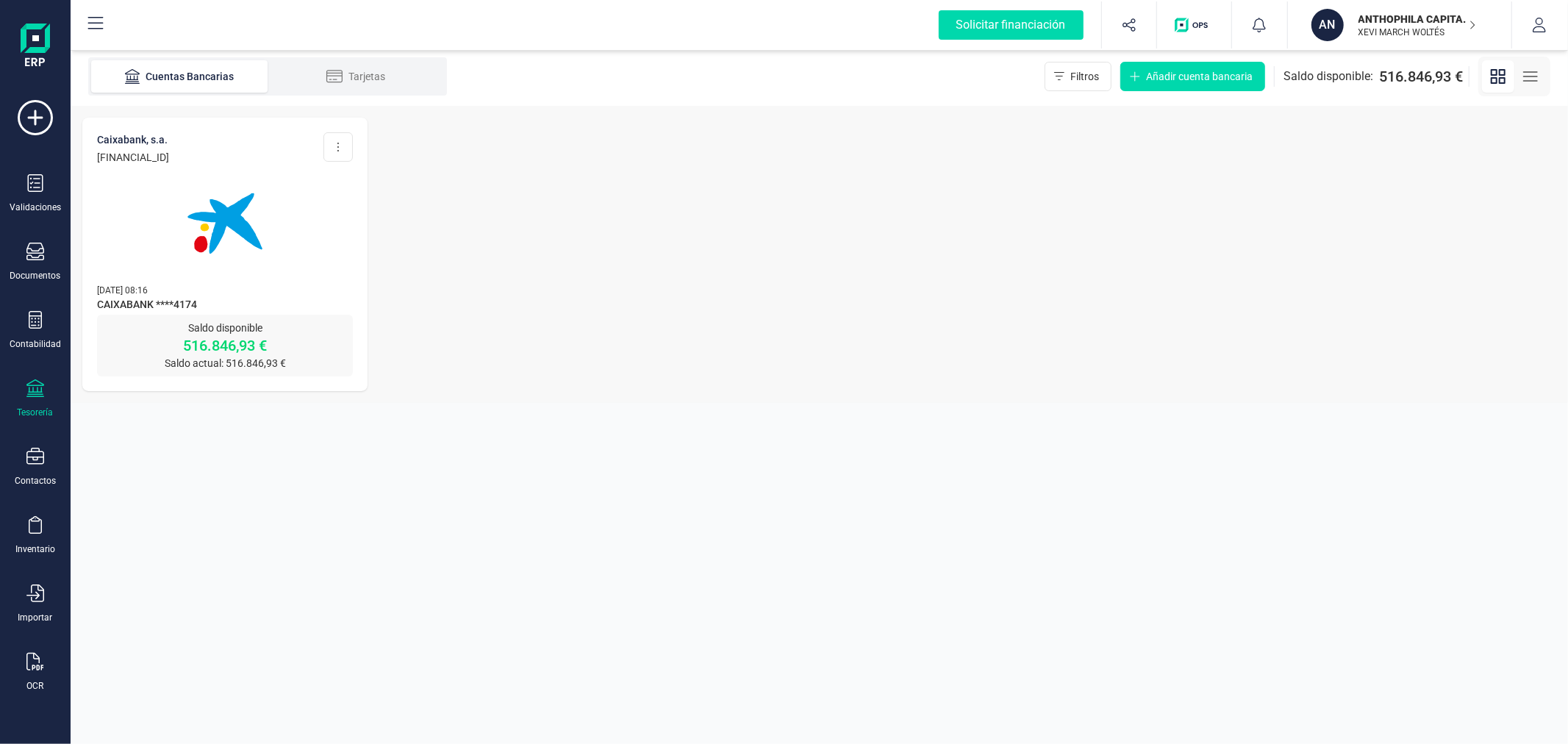
click at [1371, 18] on p "ANTHOPHILA CAPITAL SL" at bounding box center [1418, 19] width 117 height 15
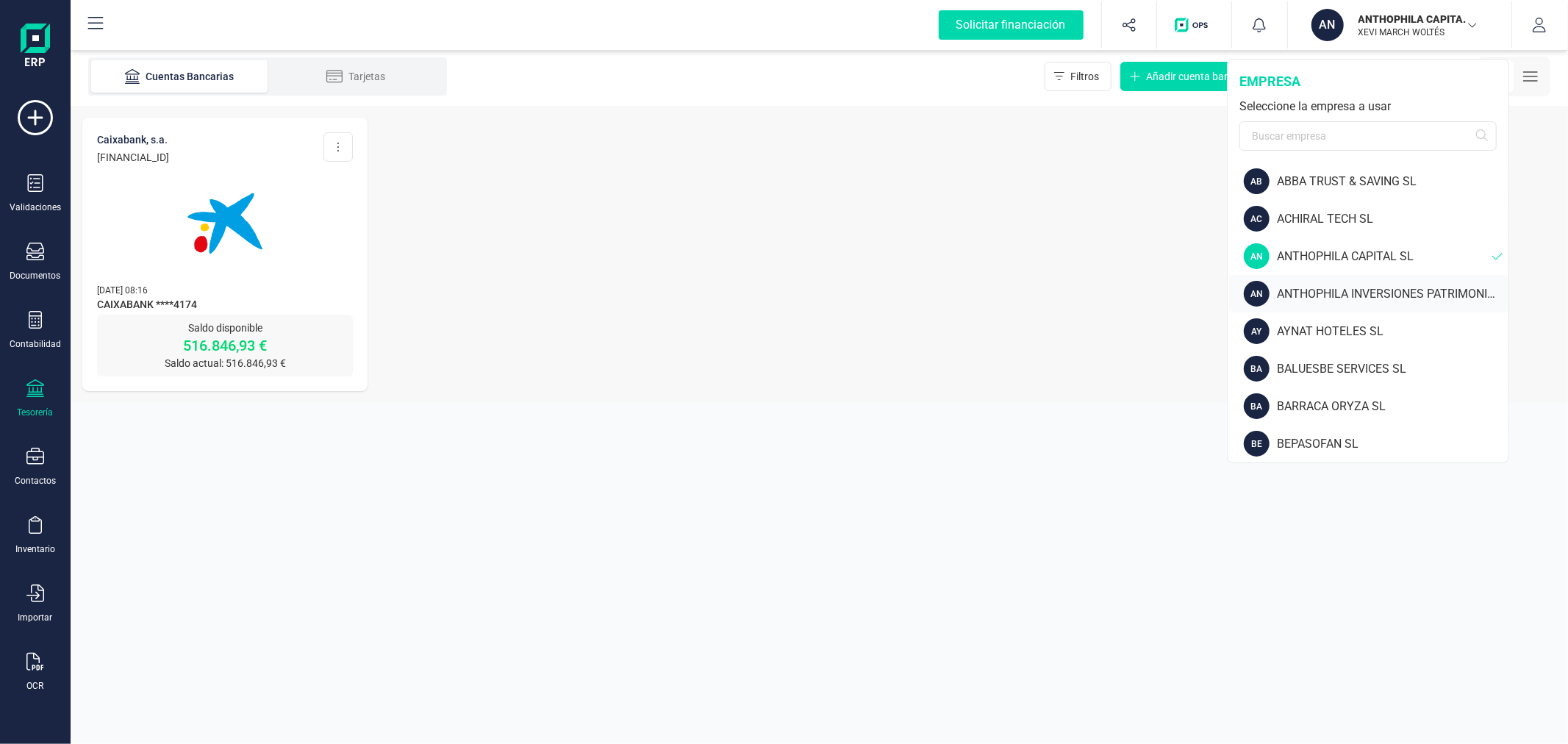
click at [1302, 278] on div "AN ANTHOPHILA INVERSIONES PATRIMONIALES SL" at bounding box center [1369, 294] width 280 height 38
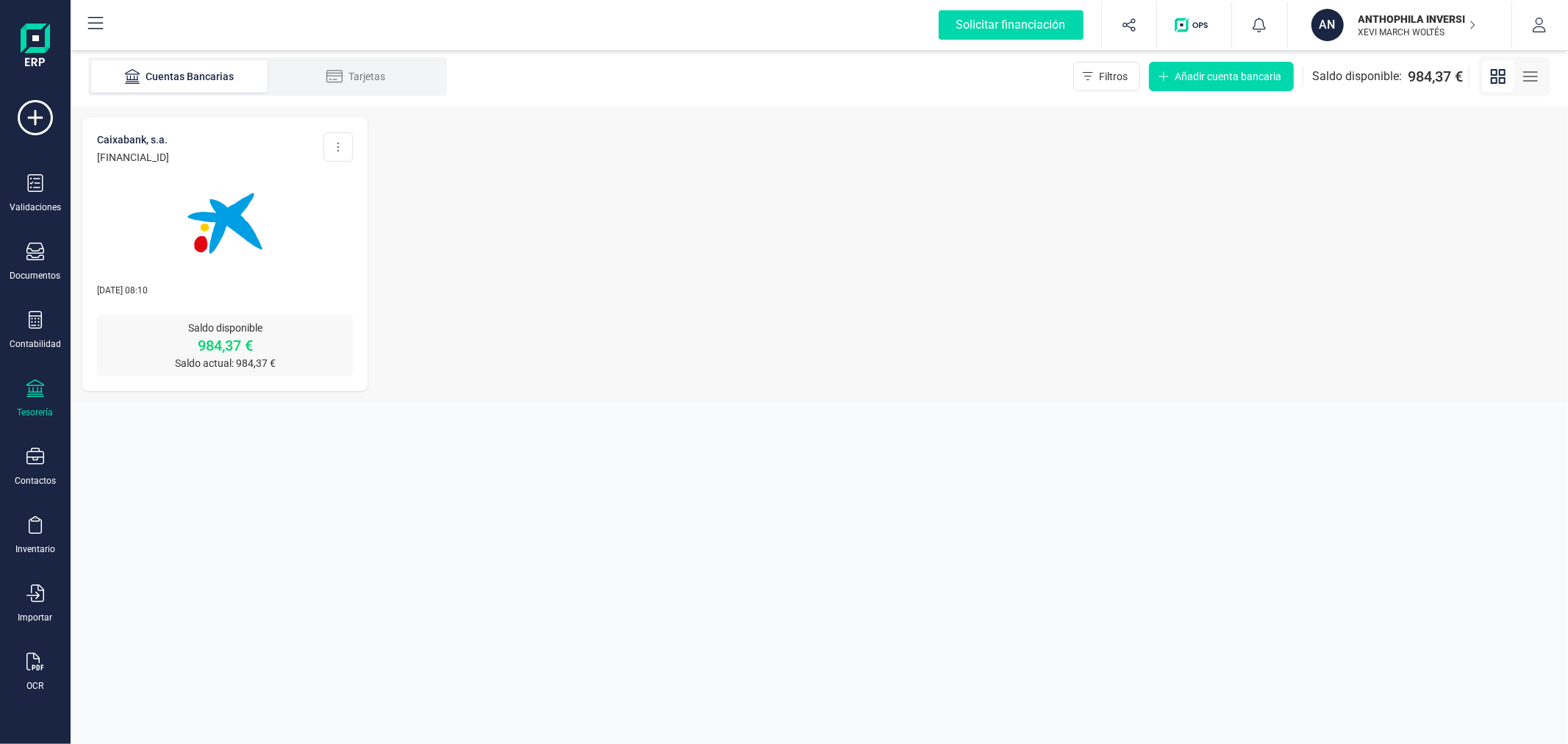
click at [187, 237] on img at bounding box center [225, 223] width 124 height 124
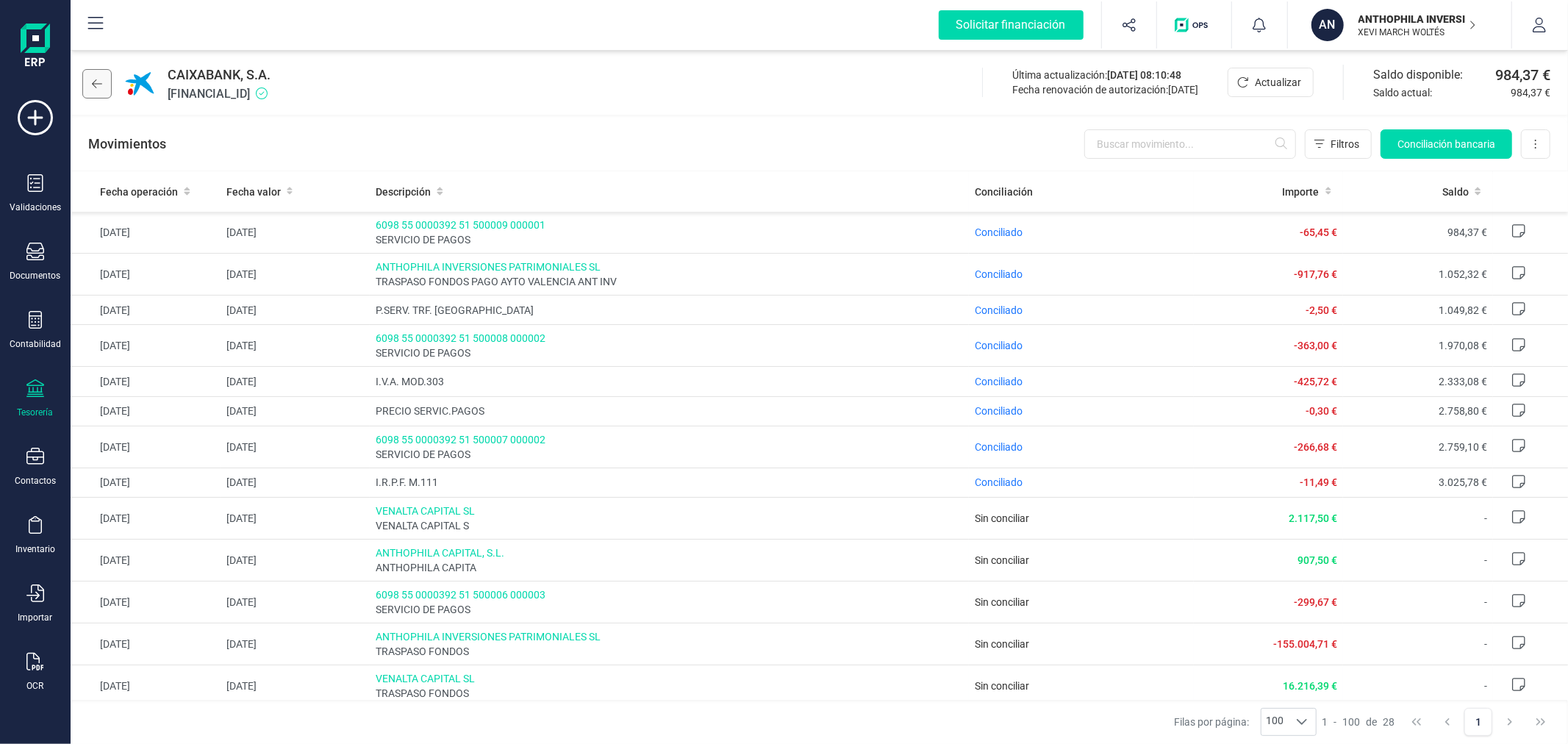
click at [104, 81] on button at bounding box center [97, 83] width 29 height 29
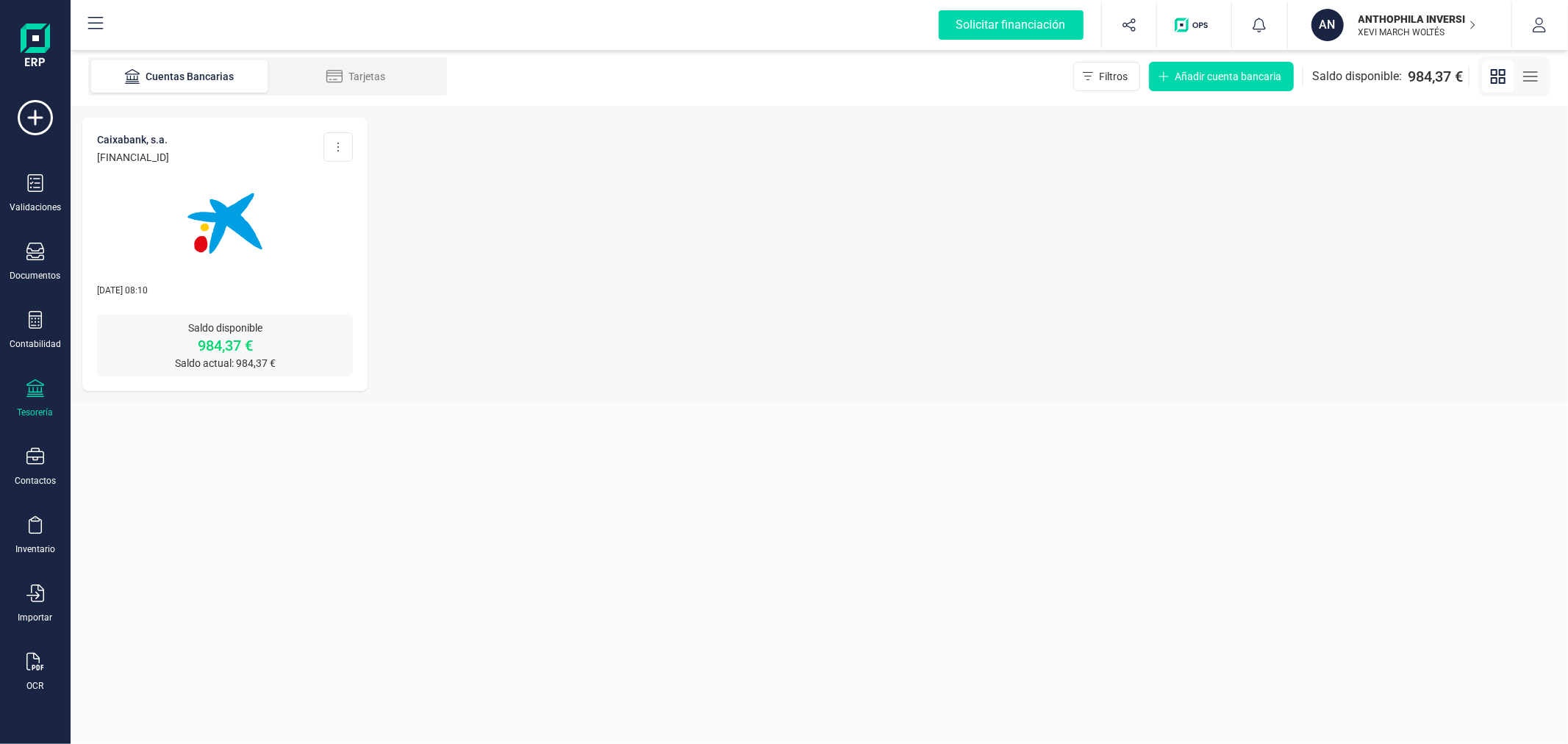
click at [1400, 17] on p "ANTHOPHILA INVERSIONES PATRIMONIALES SL" at bounding box center [1418, 19] width 117 height 15
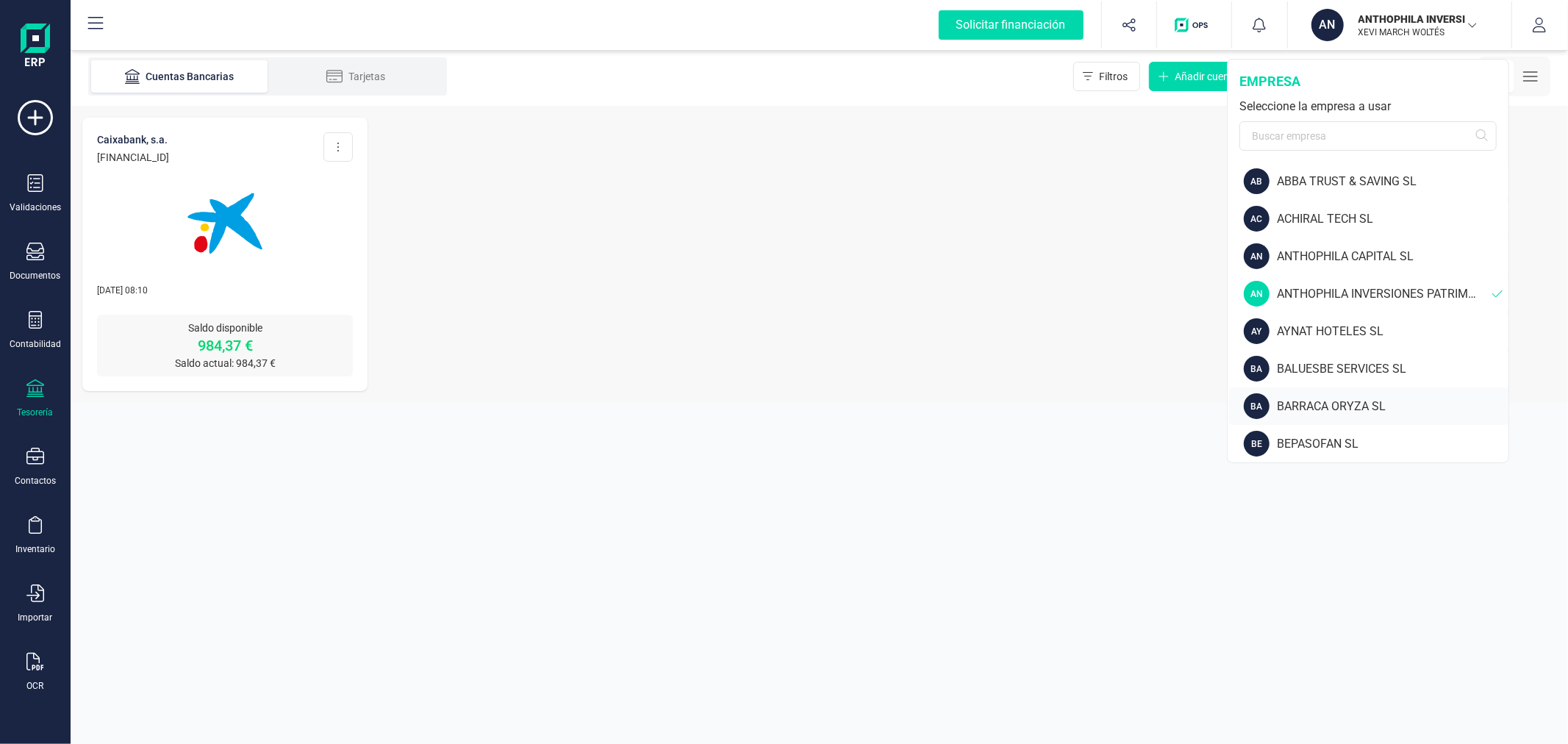
click at [1342, 408] on div "BARRACA ORYZA SL" at bounding box center [1393, 406] width 232 height 17
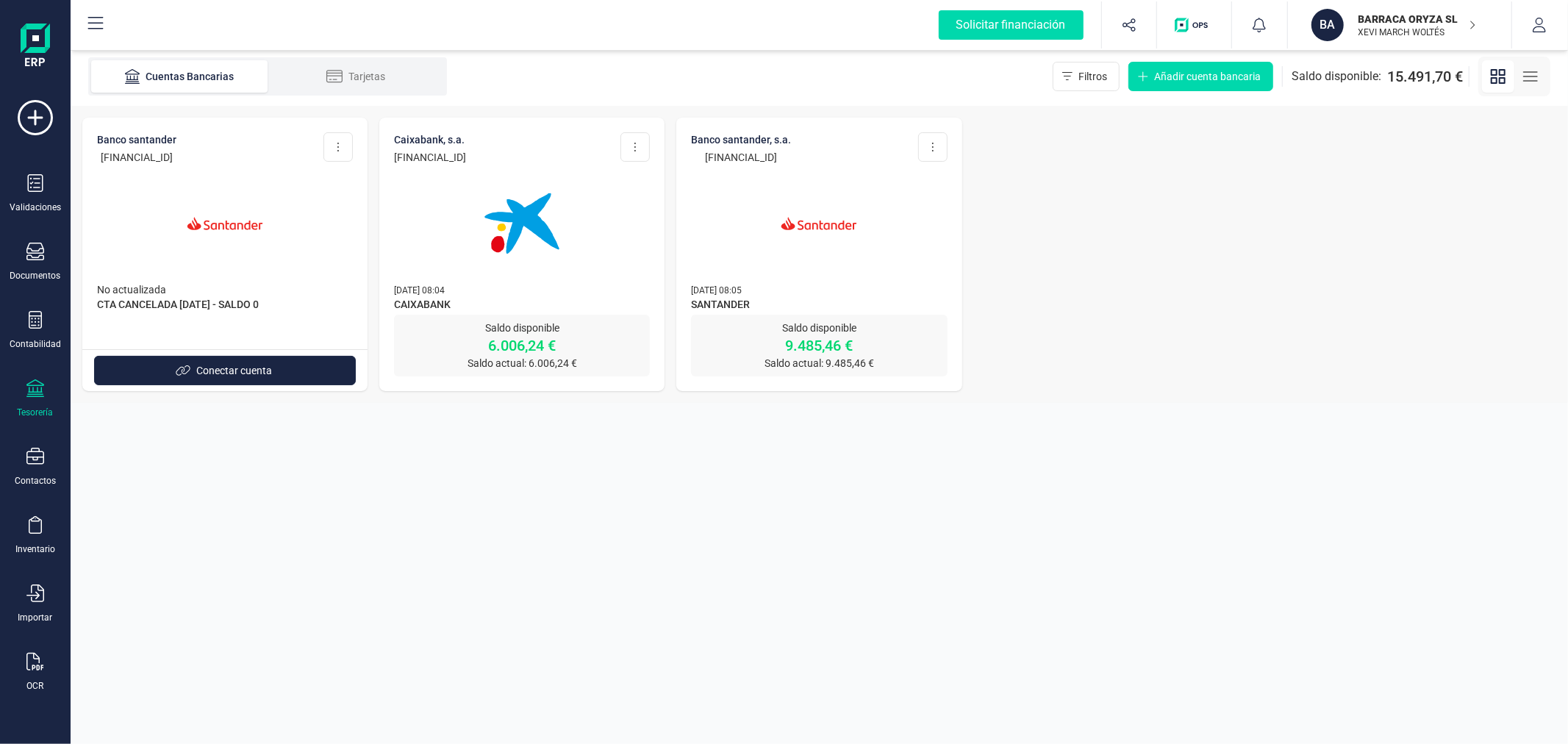
click at [464, 207] on img at bounding box center [522, 223] width 124 height 124
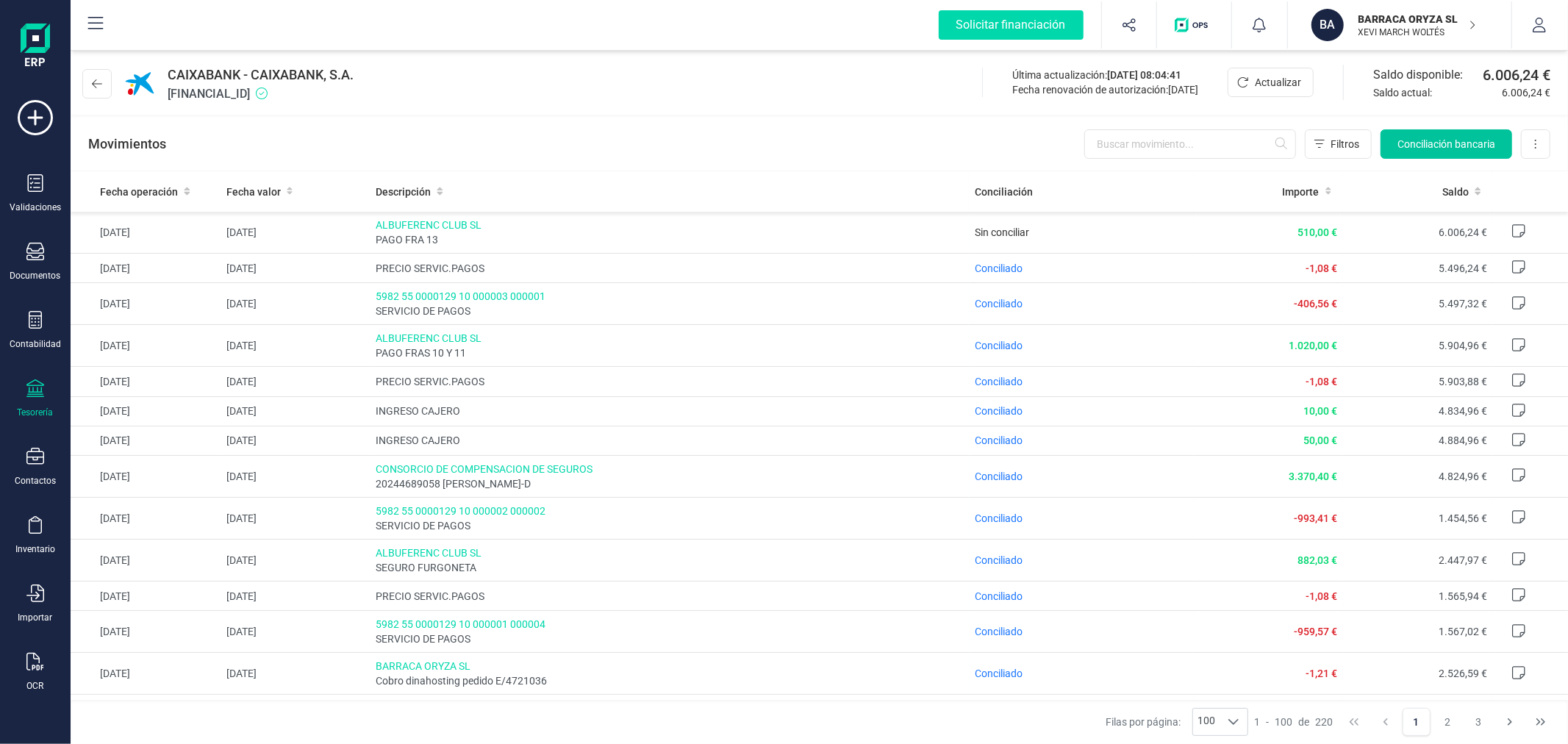
click at [1428, 143] on span "Conciliación bancaria" at bounding box center [1446, 144] width 98 height 15
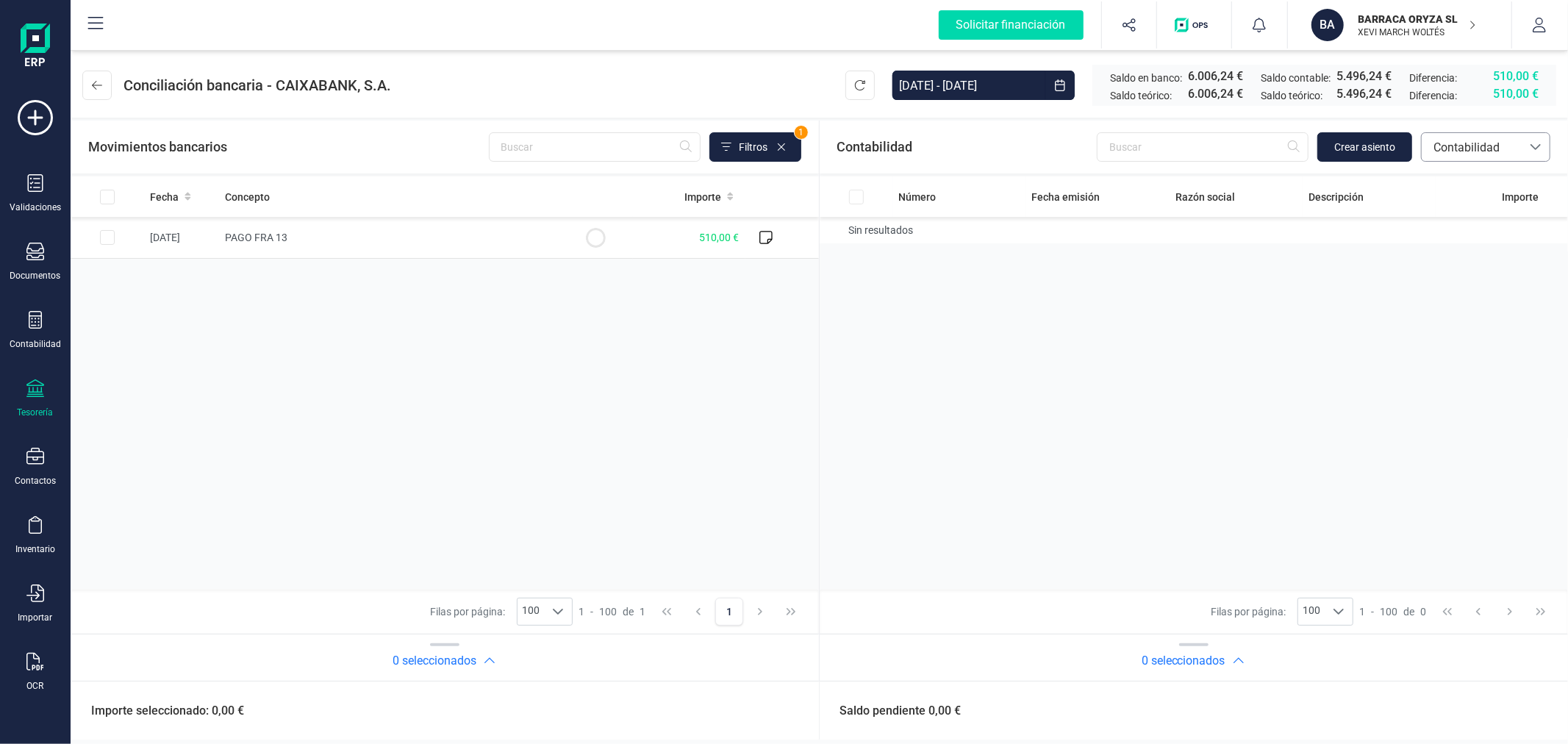
click at [1465, 142] on span "Contabilidad" at bounding box center [1472, 148] width 88 height 17
click at [1440, 244] on span "Facturas" at bounding box center [1456, 247] width 46 height 17
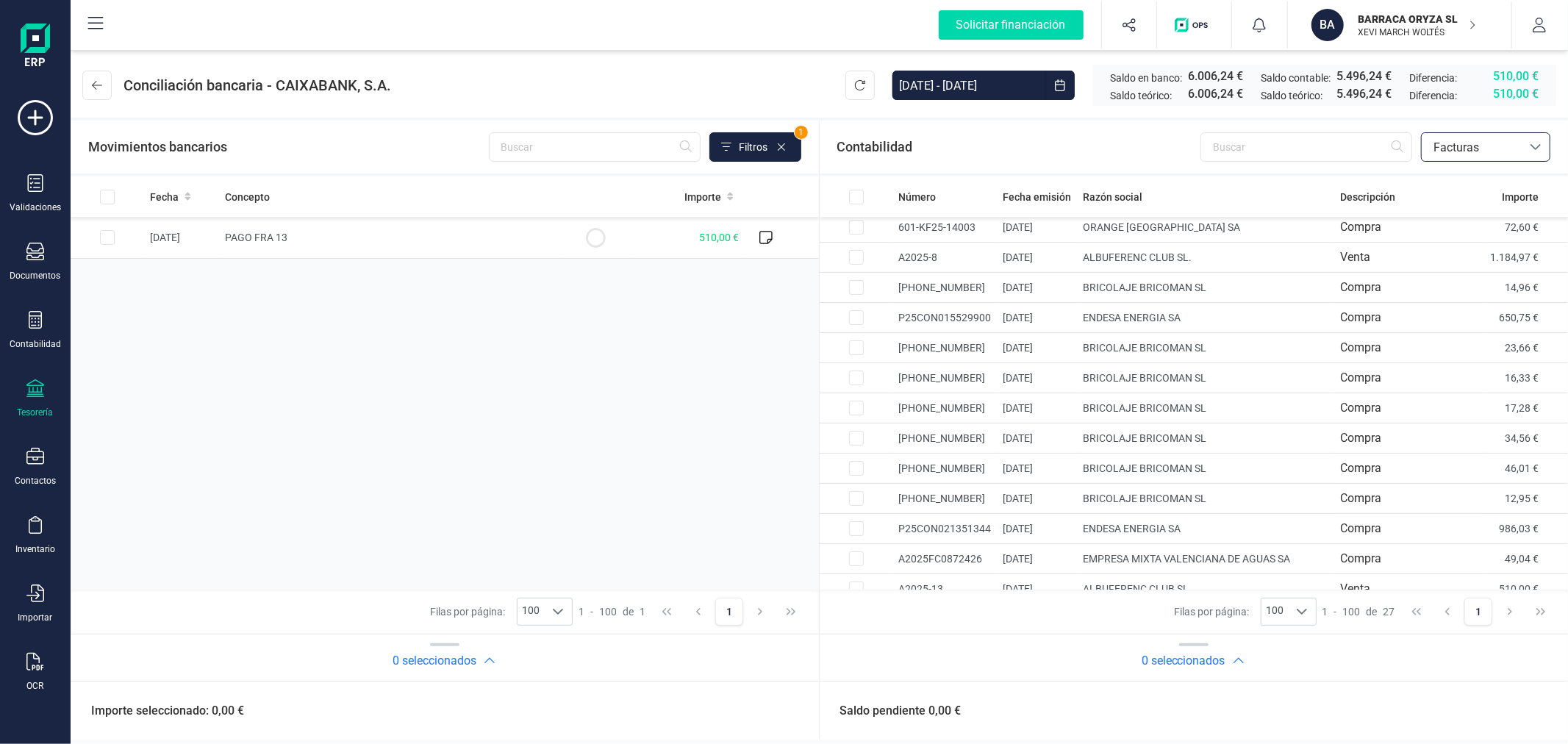
scroll to position [454, 0]
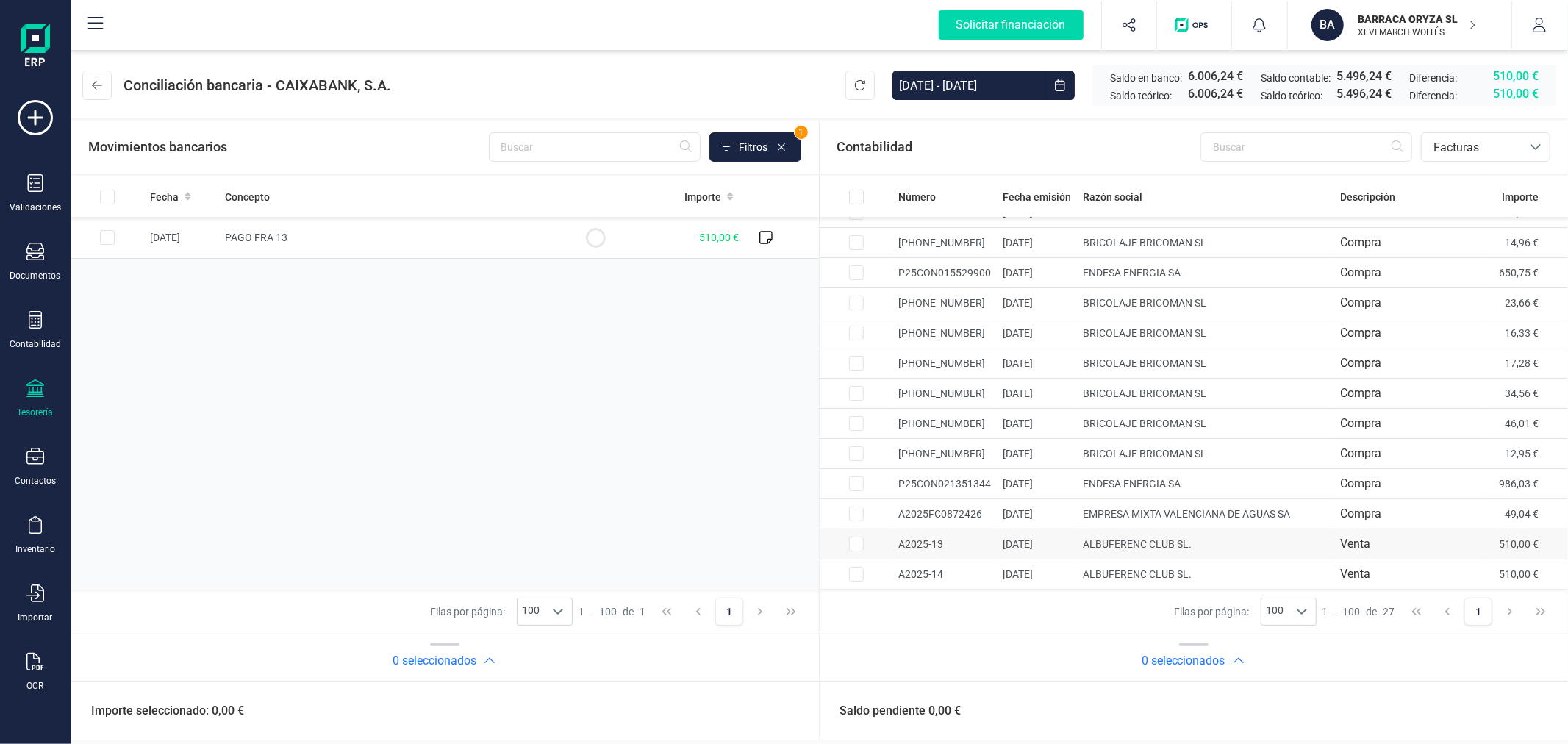
click at [858, 545] on input "Row Selected 0a010a2b-7c71-43fa-824f-0cf19458d4ca" at bounding box center [856, 544] width 15 height 15
checkbox input "true"
click at [127, 238] on td at bounding box center [107, 239] width 73 height 42
checkbox input "true"
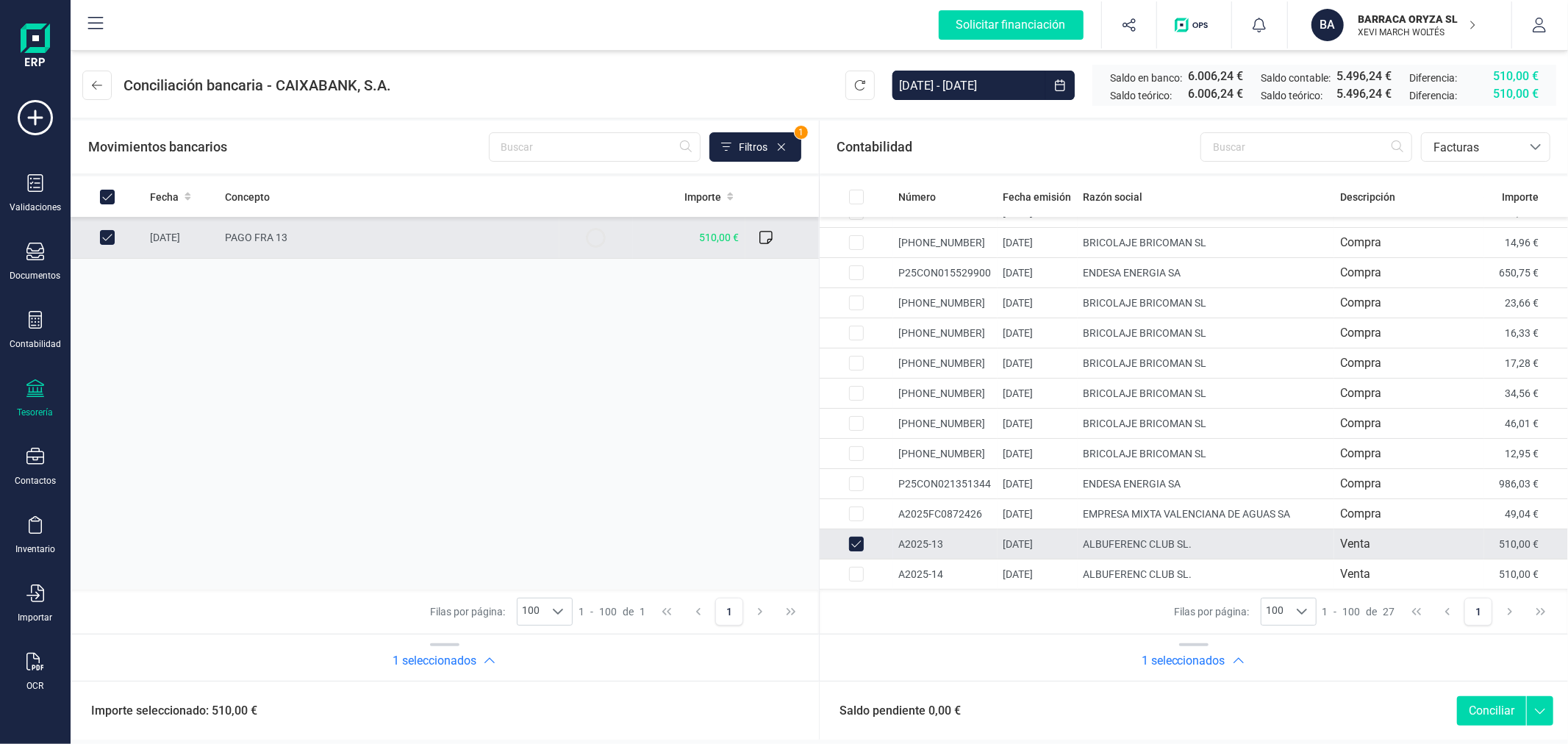
click at [1485, 712] on button "Conciliar" at bounding box center [1491, 711] width 69 height 29
checkbox input "false"
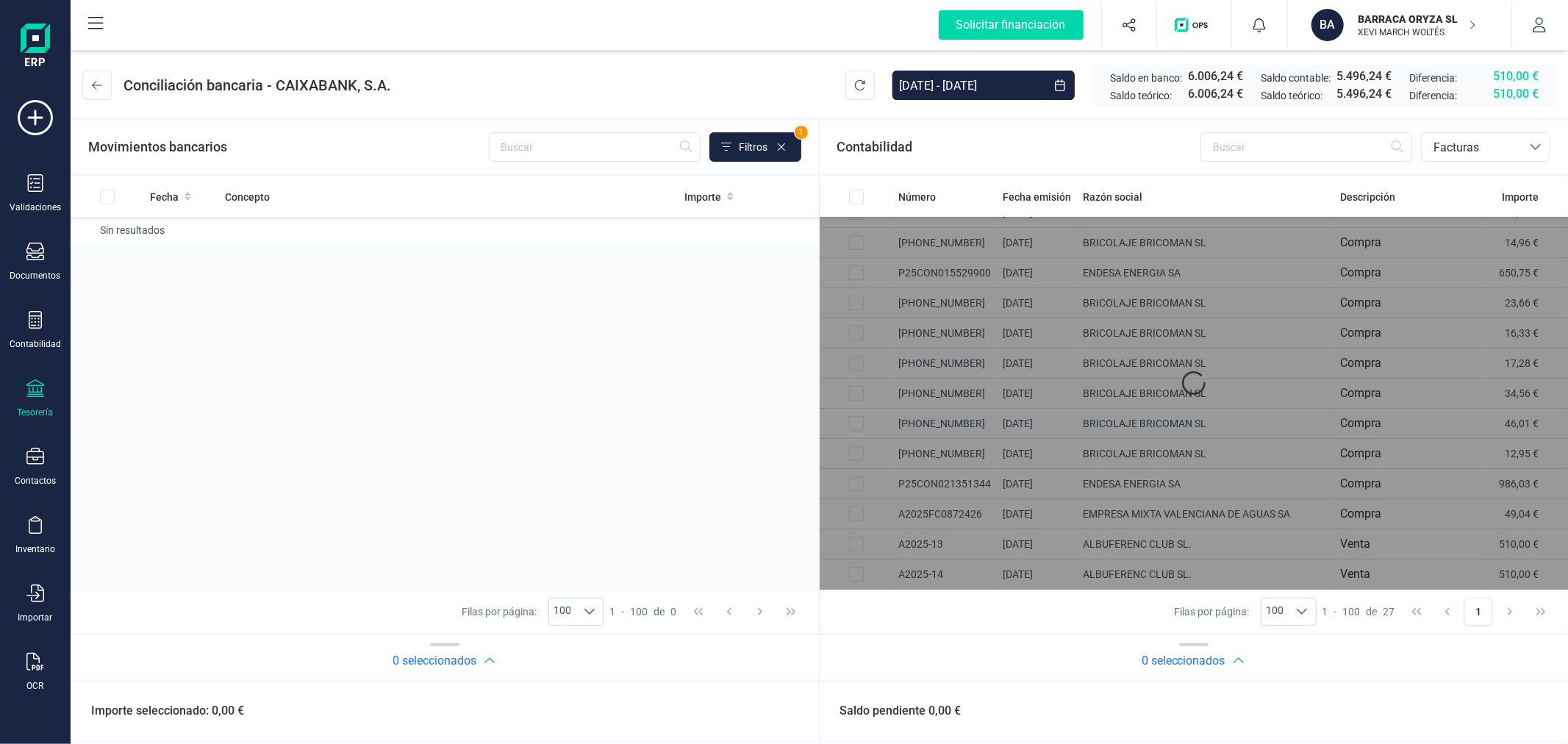
scroll to position [424, 0]
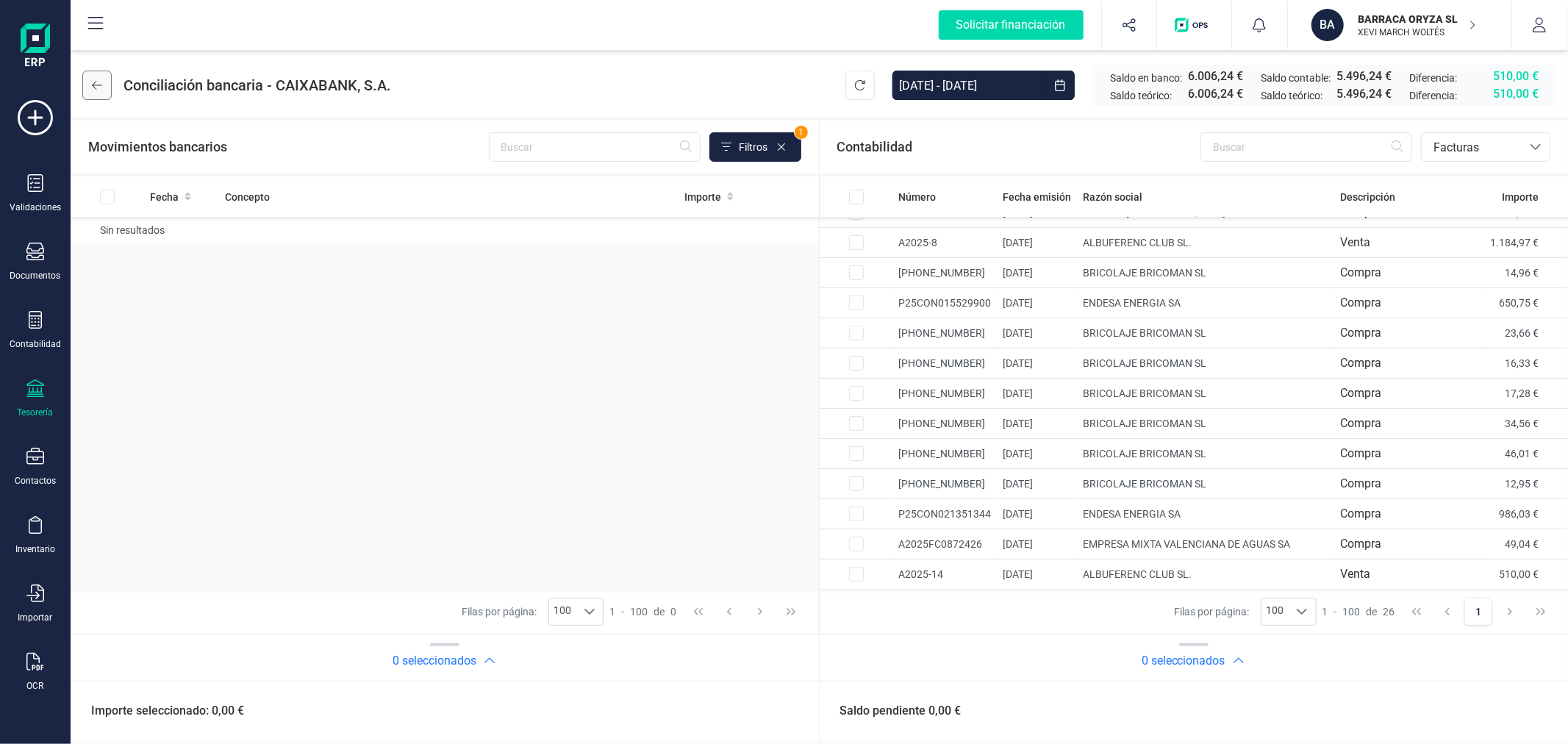
click at [103, 78] on button at bounding box center [97, 85] width 29 height 29
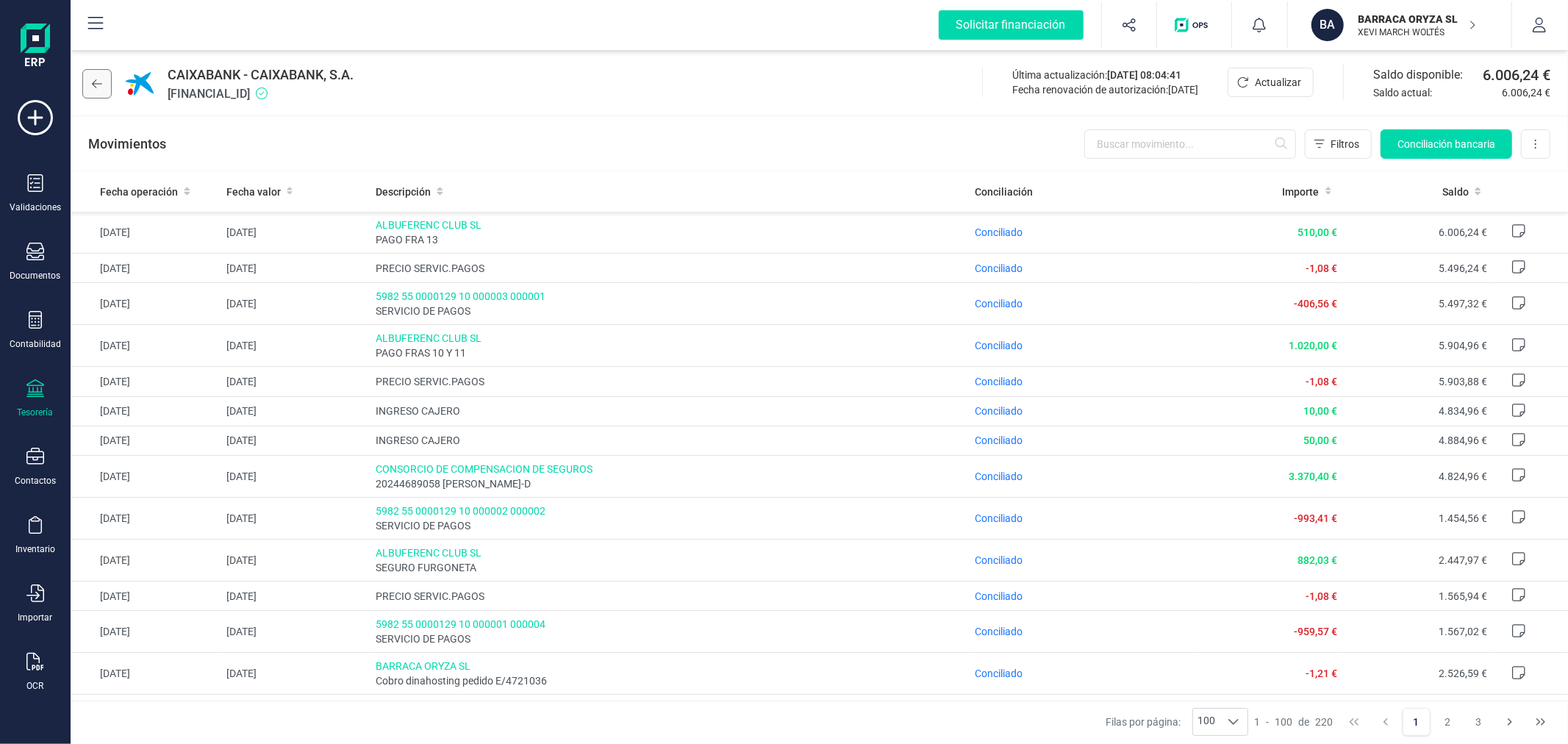
click at [90, 76] on button at bounding box center [97, 83] width 29 height 29
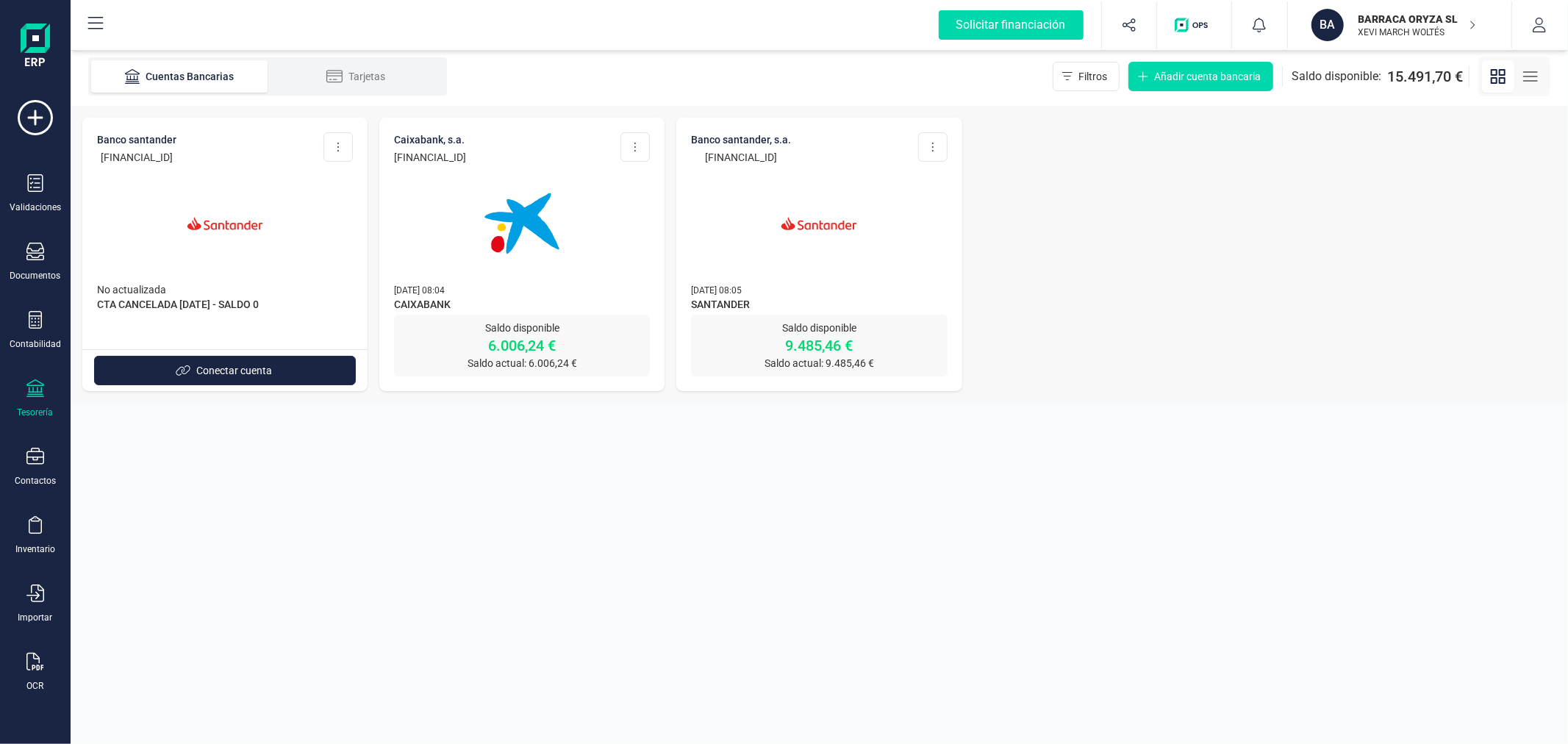
click at [879, 237] on img at bounding box center [819, 223] width 124 height 124
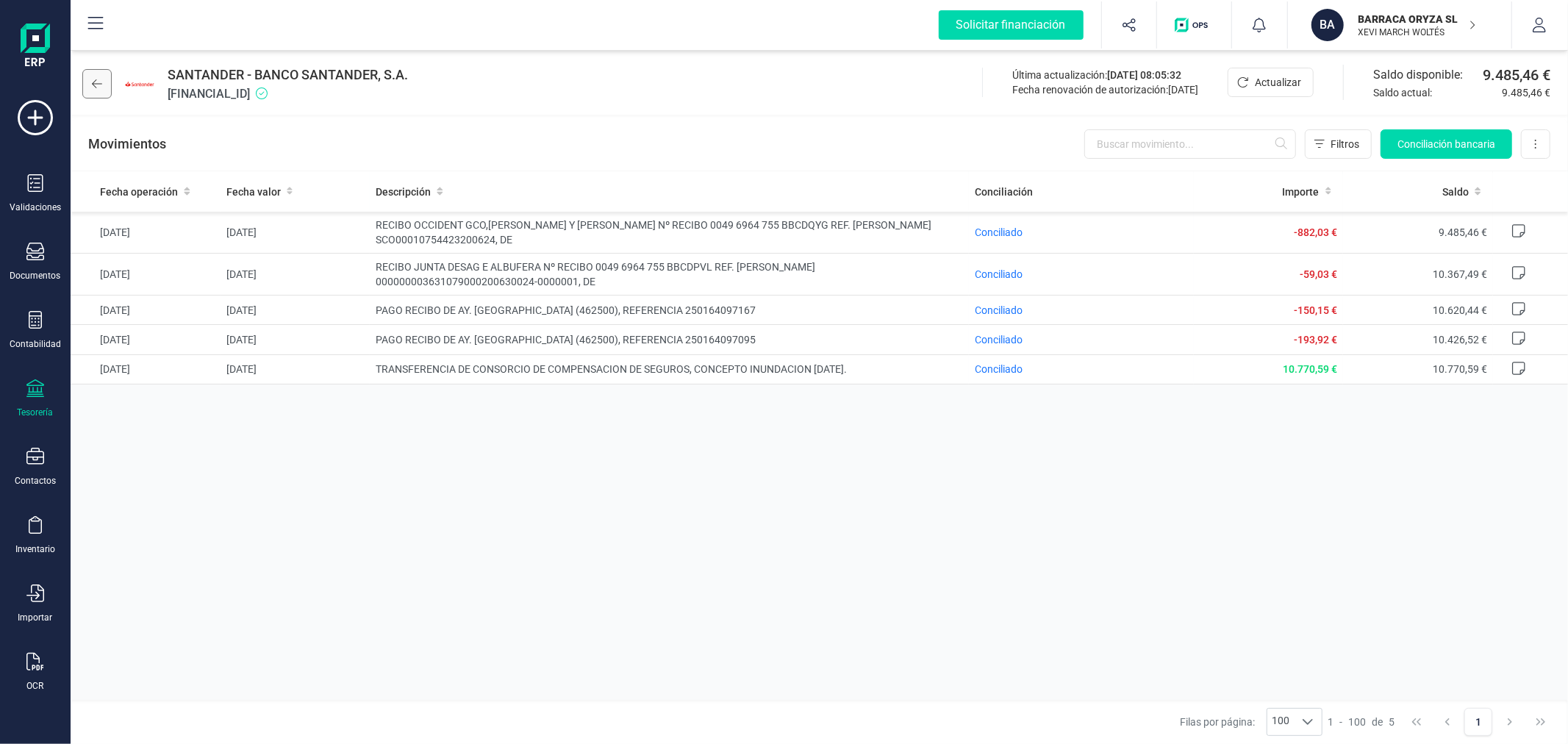
click at [95, 82] on icon at bounding box center [96, 83] width 10 height 12
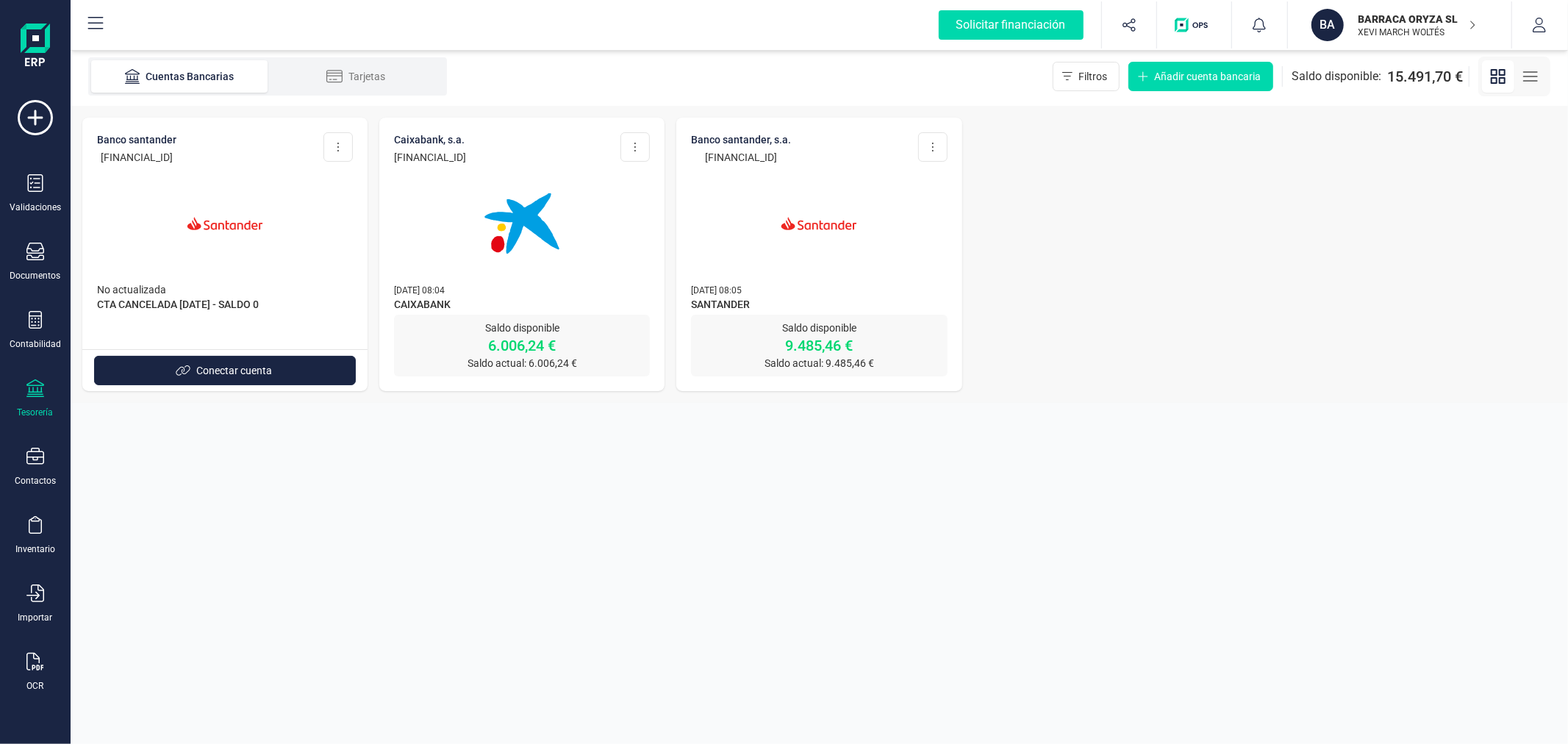
click at [1394, 27] on p "XEVI MARCH WOLTÉS" at bounding box center [1418, 32] width 117 height 12
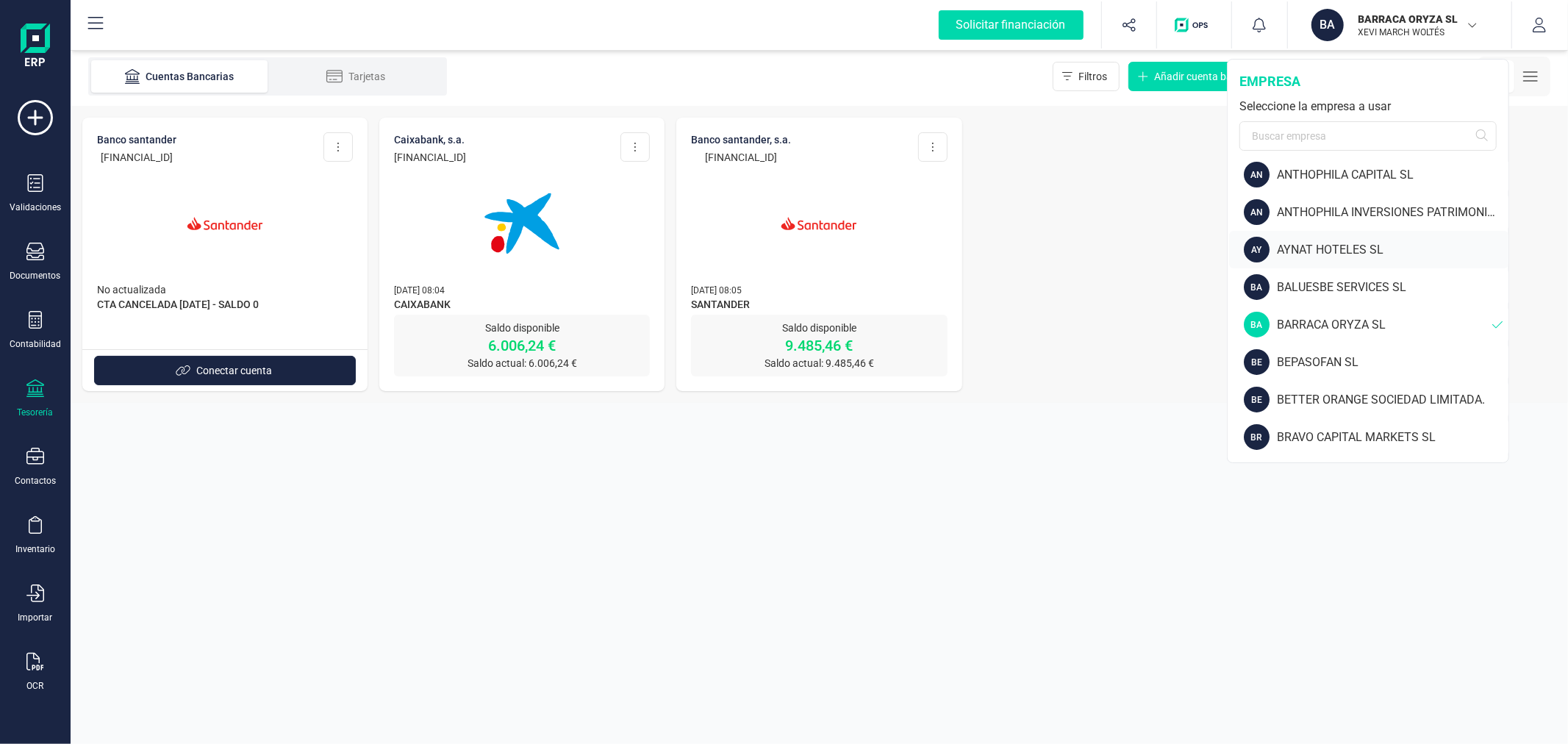
scroll to position [163, 0]
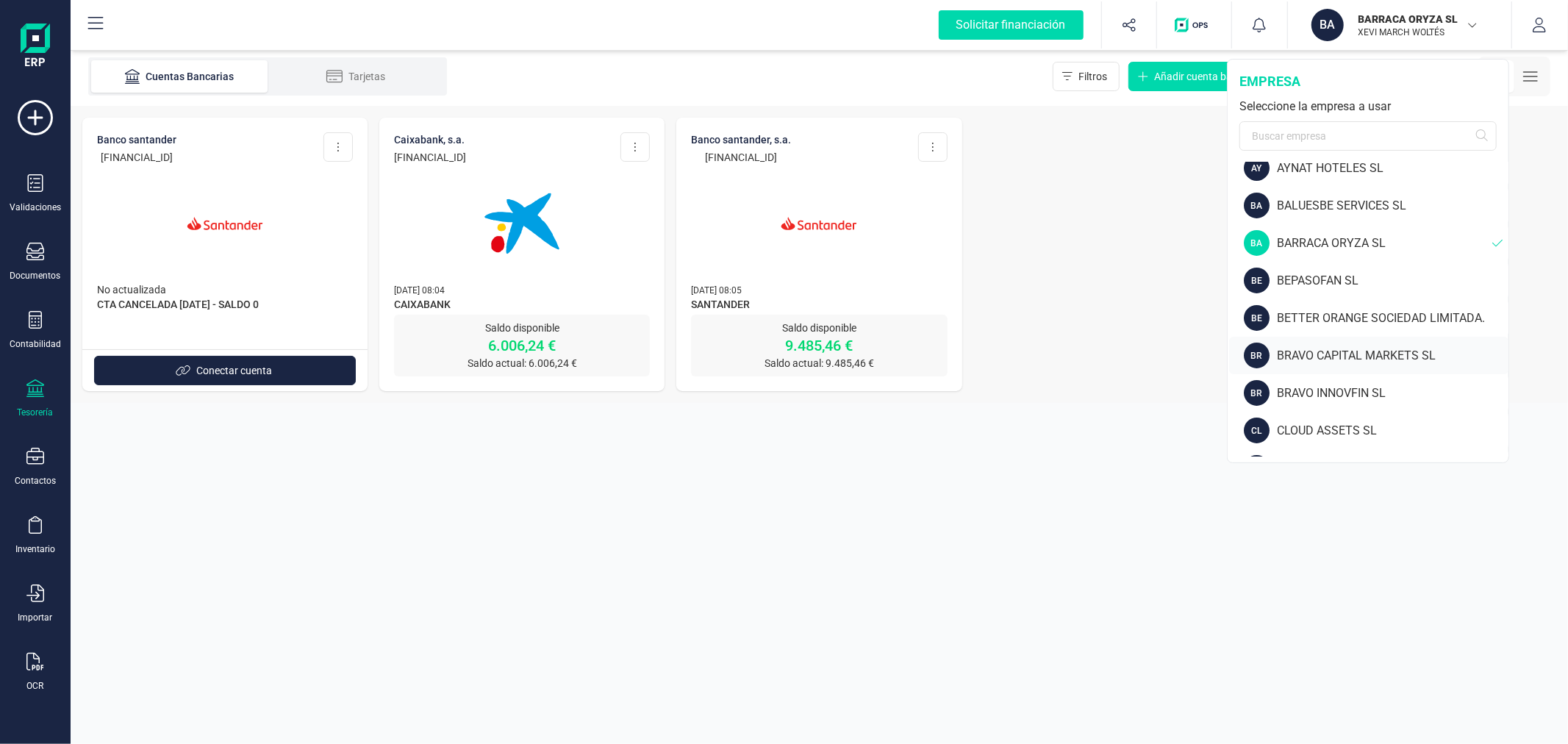
click at [1326, 342] on div "BR BRAVO CAPITAL MARKETS SL" at bounding box center [1369, 355] width 280 height 38
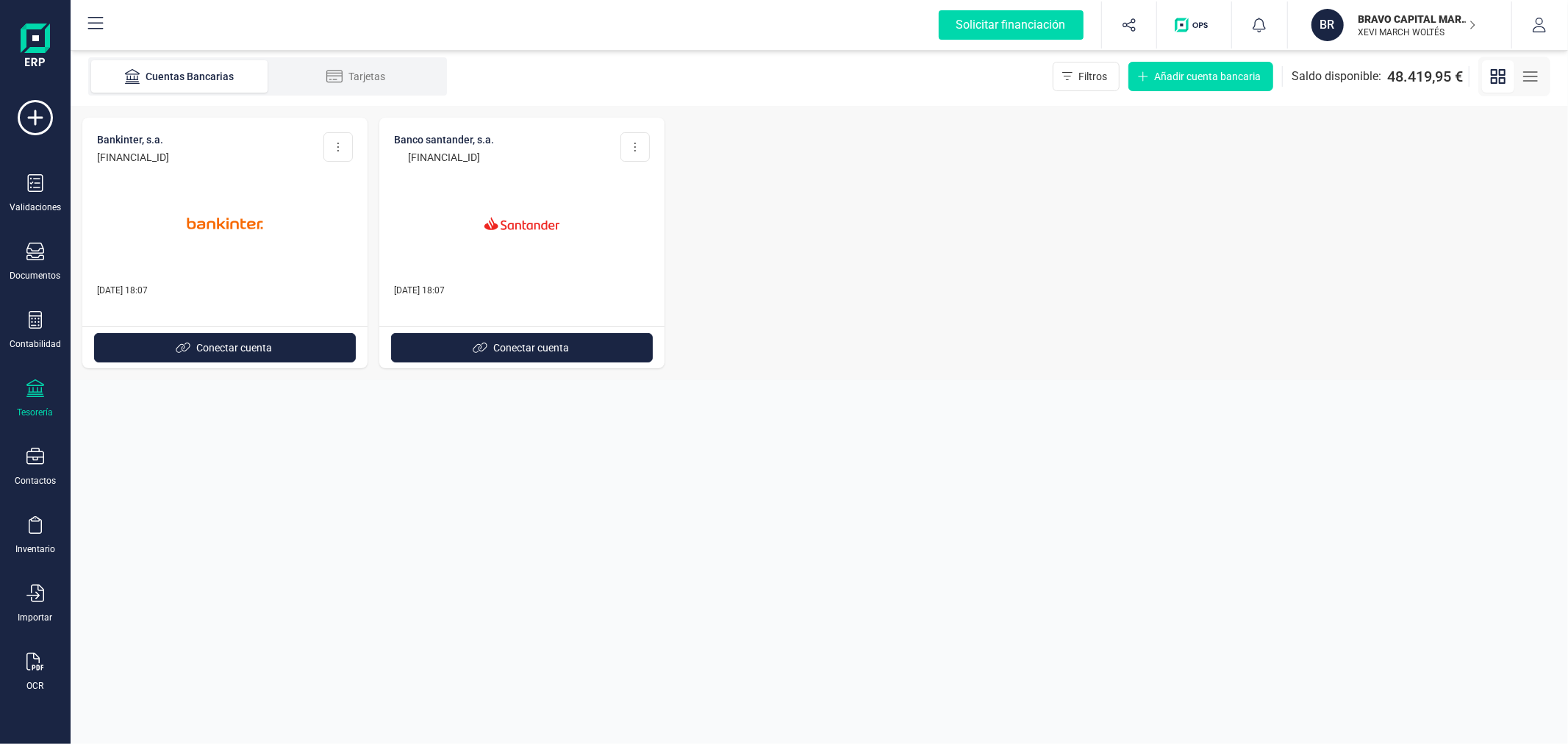
click at [1403, 27] on p "XEVI MARCH WOLTÉS" at bounding box center [1418, 32] width 117 height 12
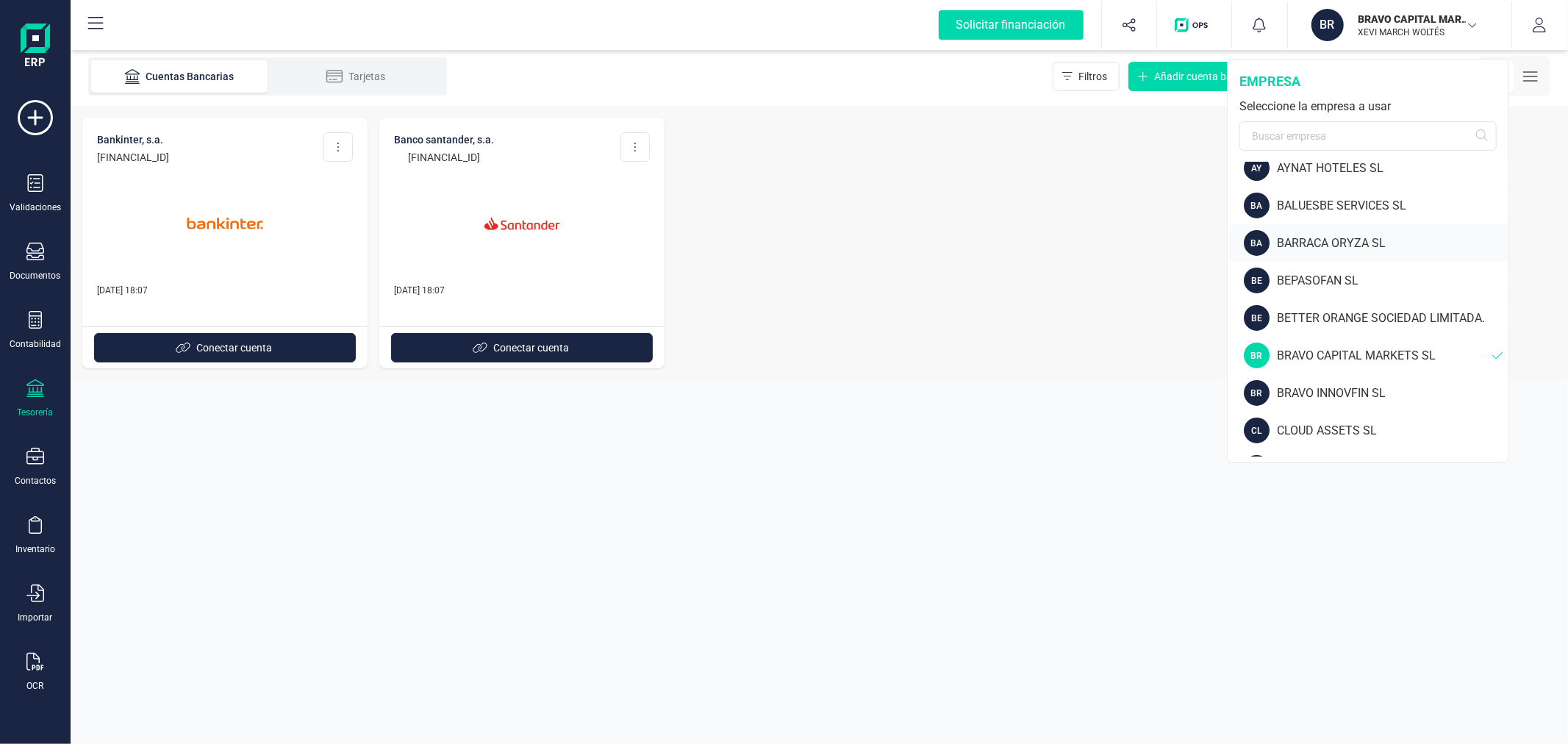
click at [1326, 394] on div "BRAVO INNOVFIN SL" at bounding box center [1393, 393] width 232 height 17
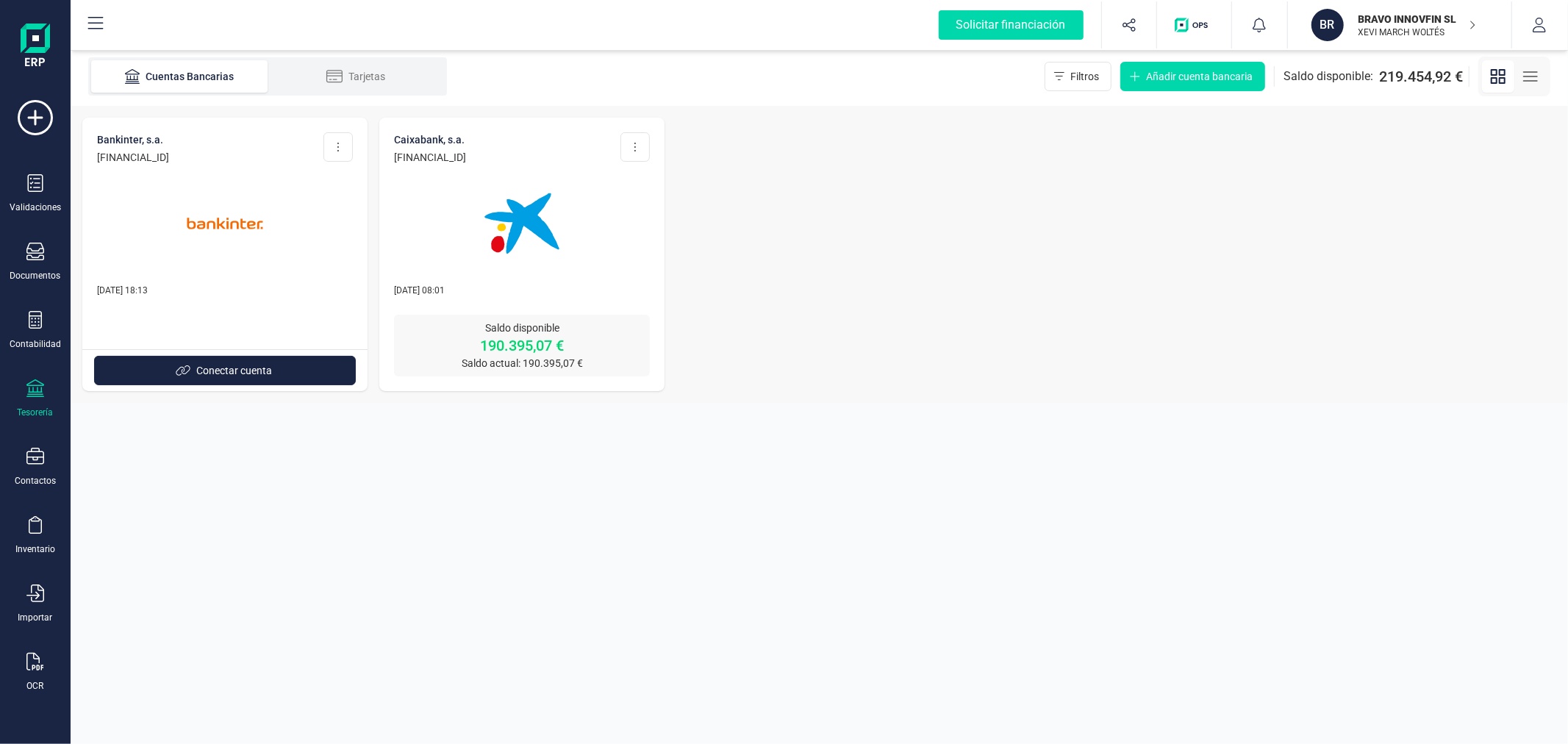
click at [510, 266] on img at bounding box center [522, 223] width 124 height 124
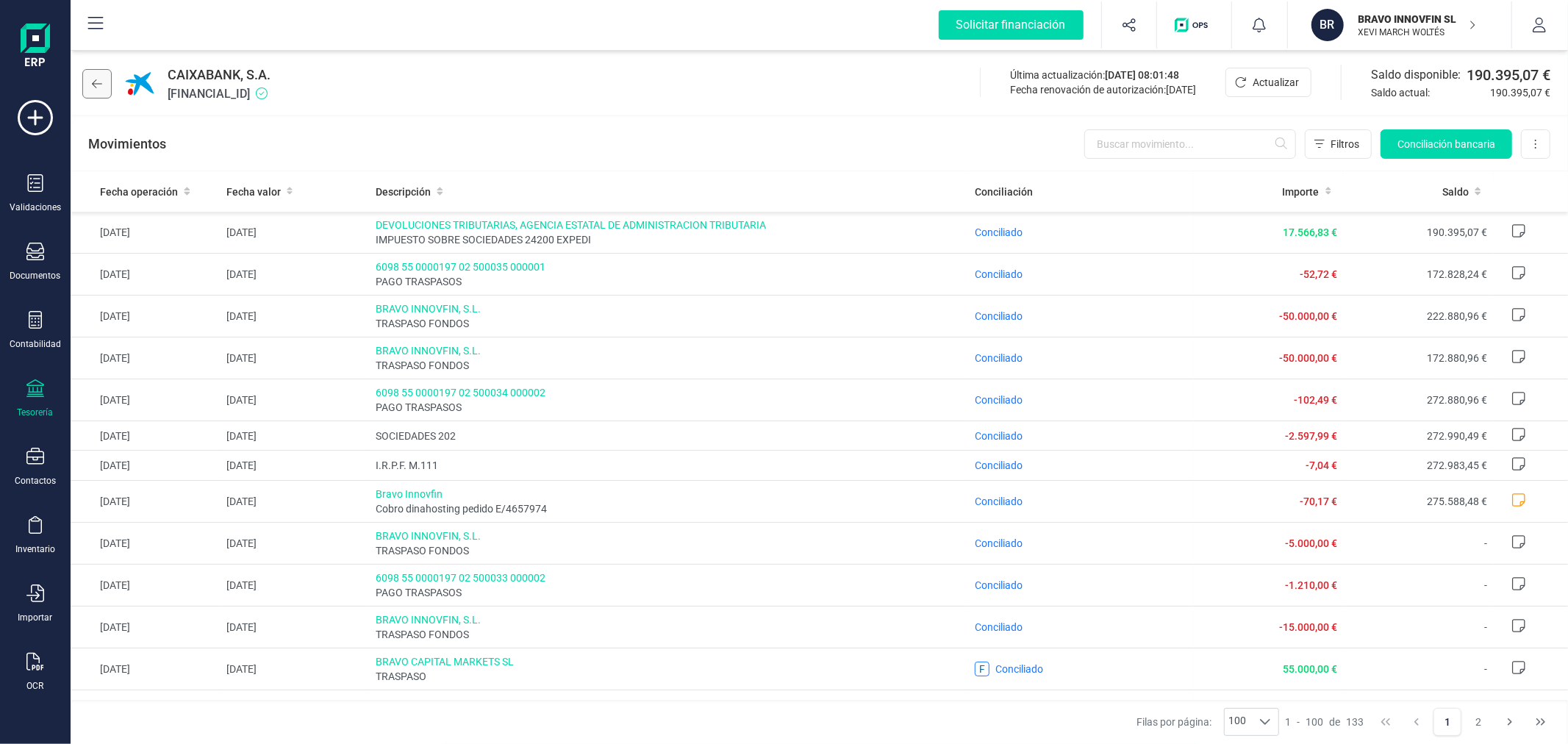
click at [92, 84] on icon at bounding box center [96, 83] width 10 height 12
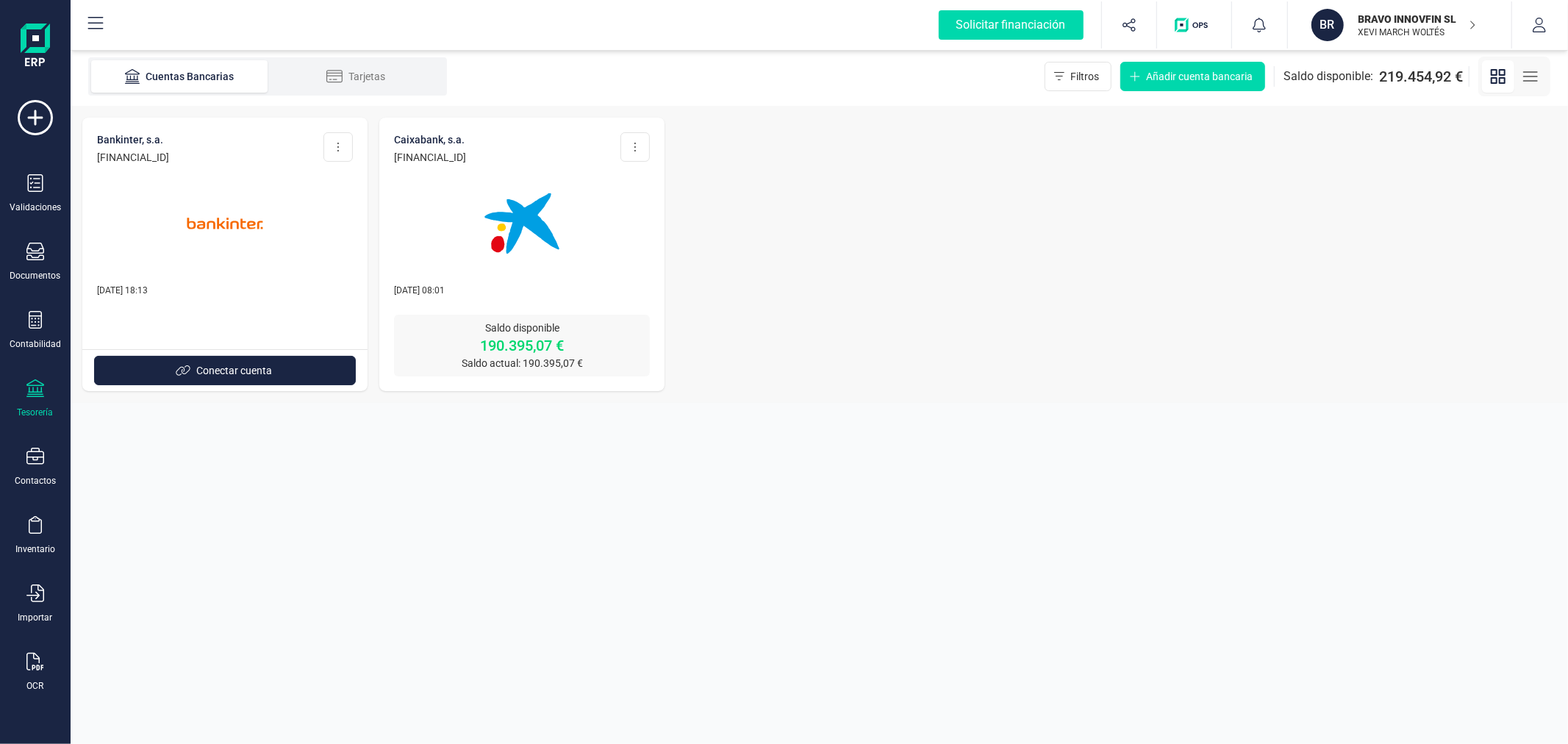
click at [1409, 18] on p "BRAVO INNOVFIN SL" at bounding box center [1418, 19] width 117 height 15
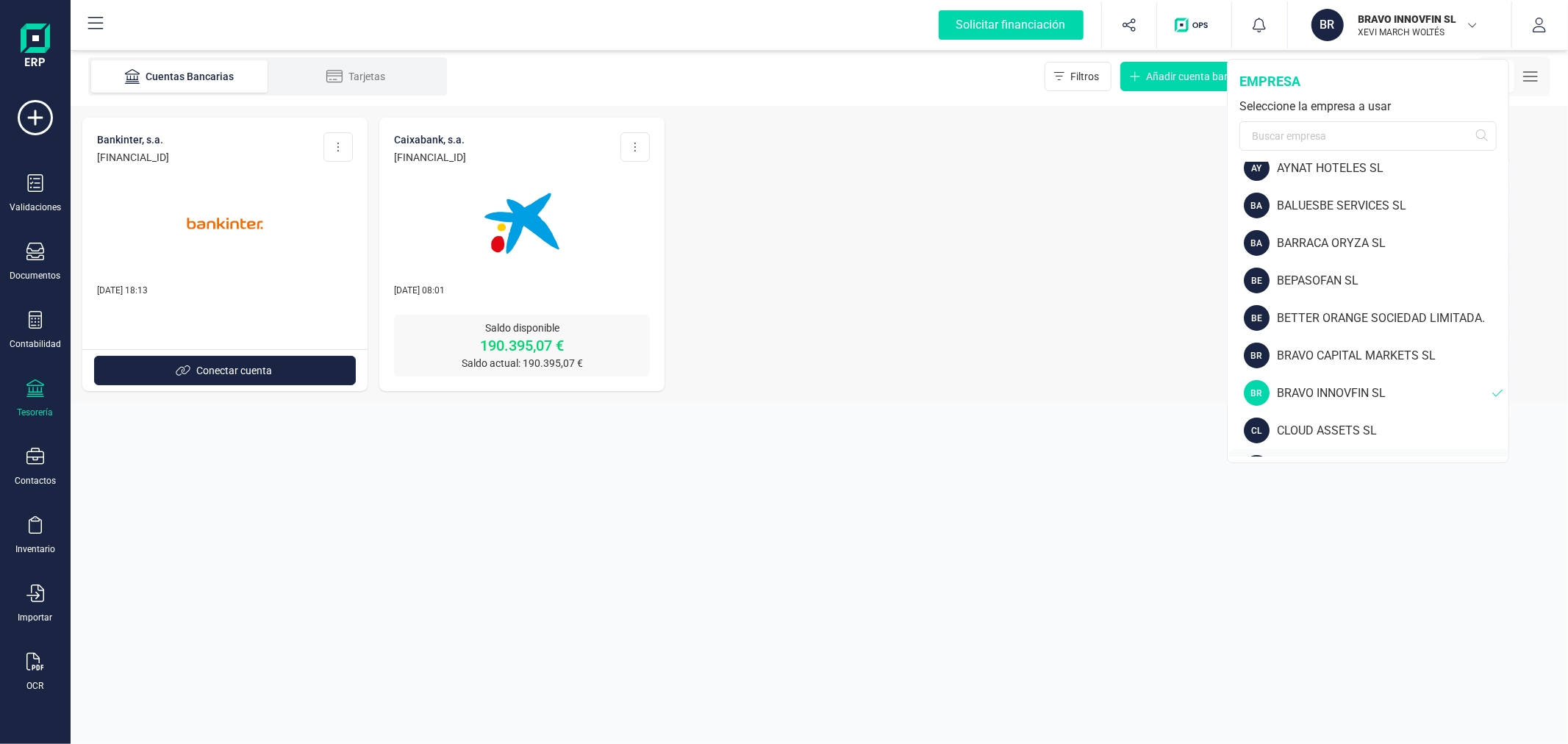
scroll to position [245, 0]
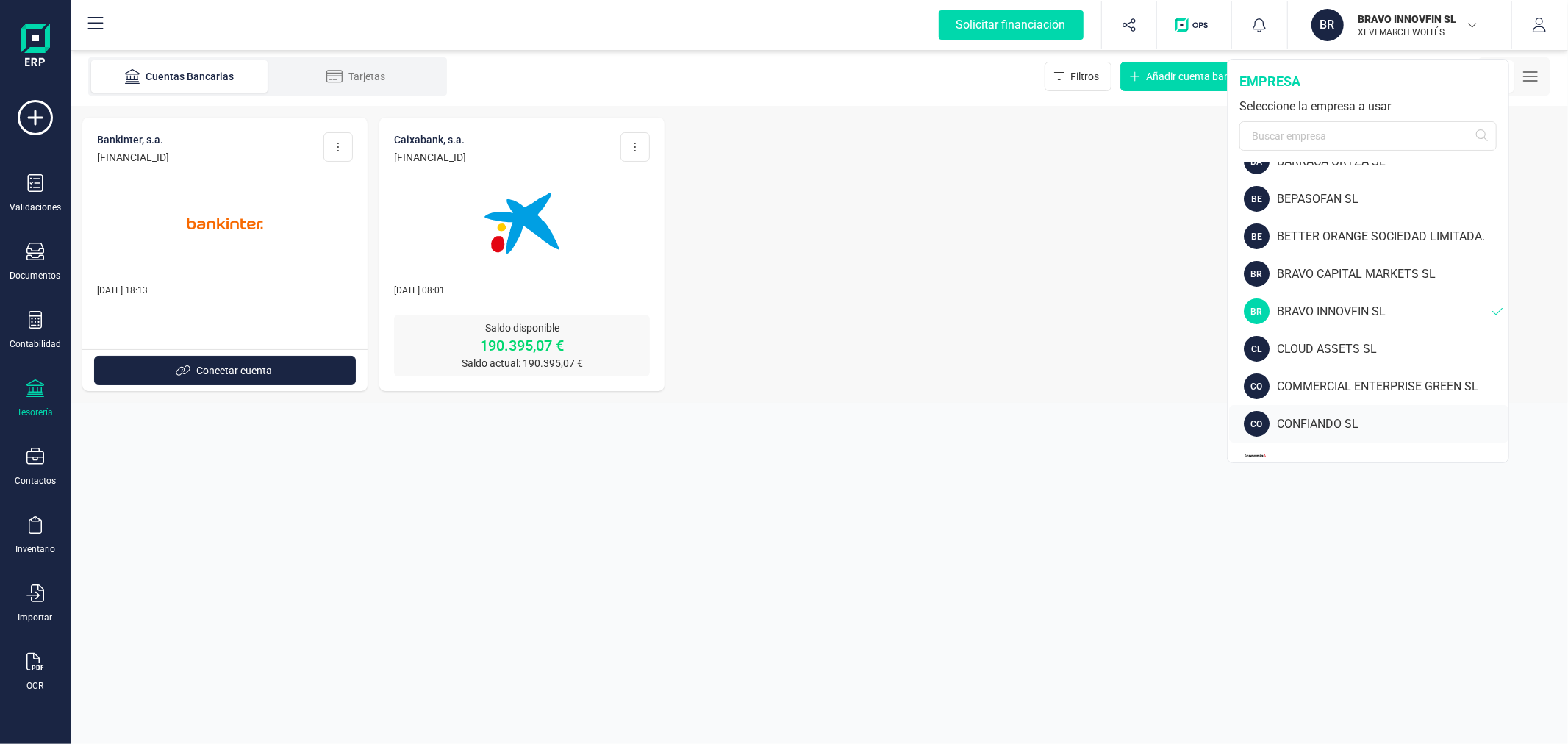
click at [1327, 428] on div "CONFIANDO SL" at bounding box center [1393, 424] width 232 height 17
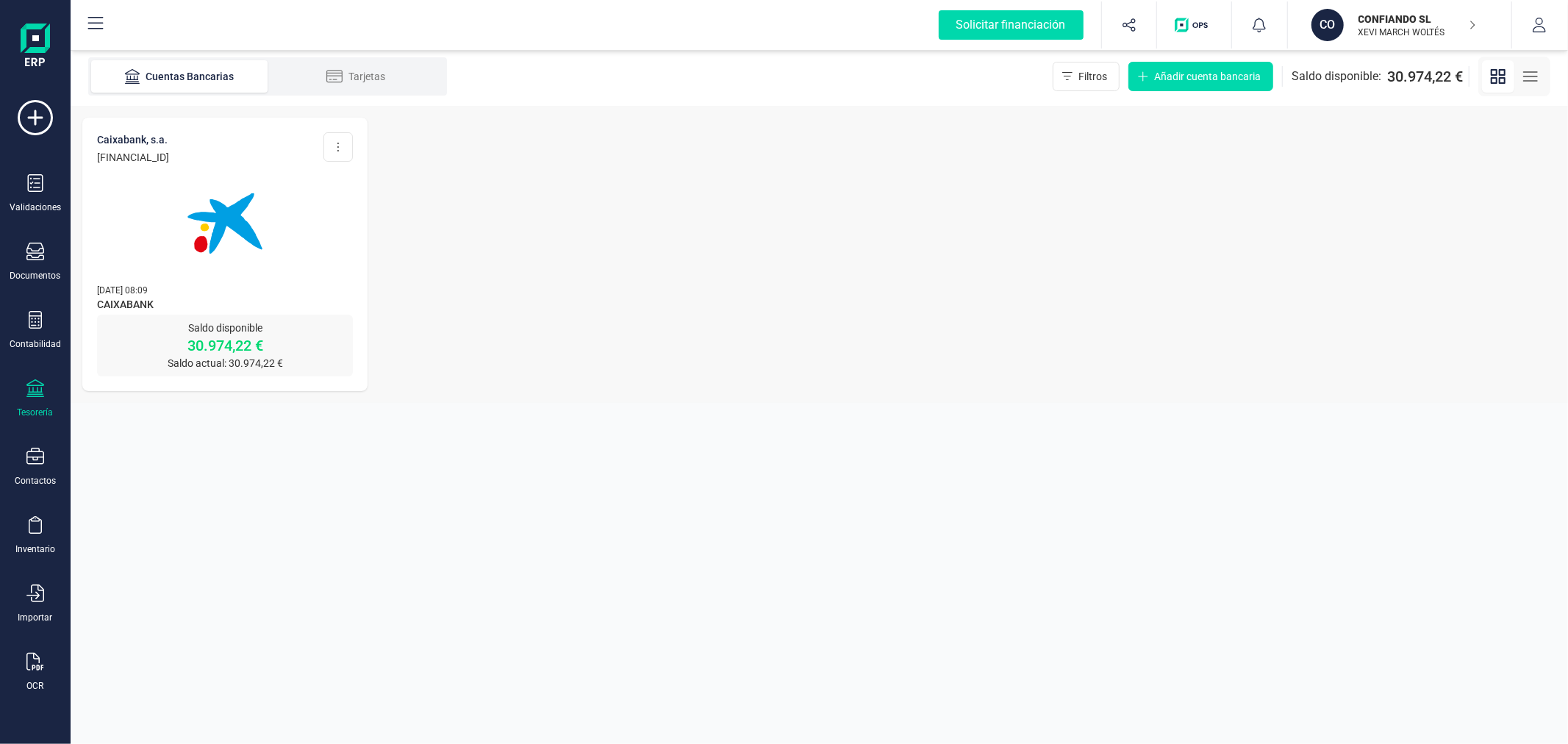
click at [261, 252] on img at bounding box center [225, 223] width 124 height 124
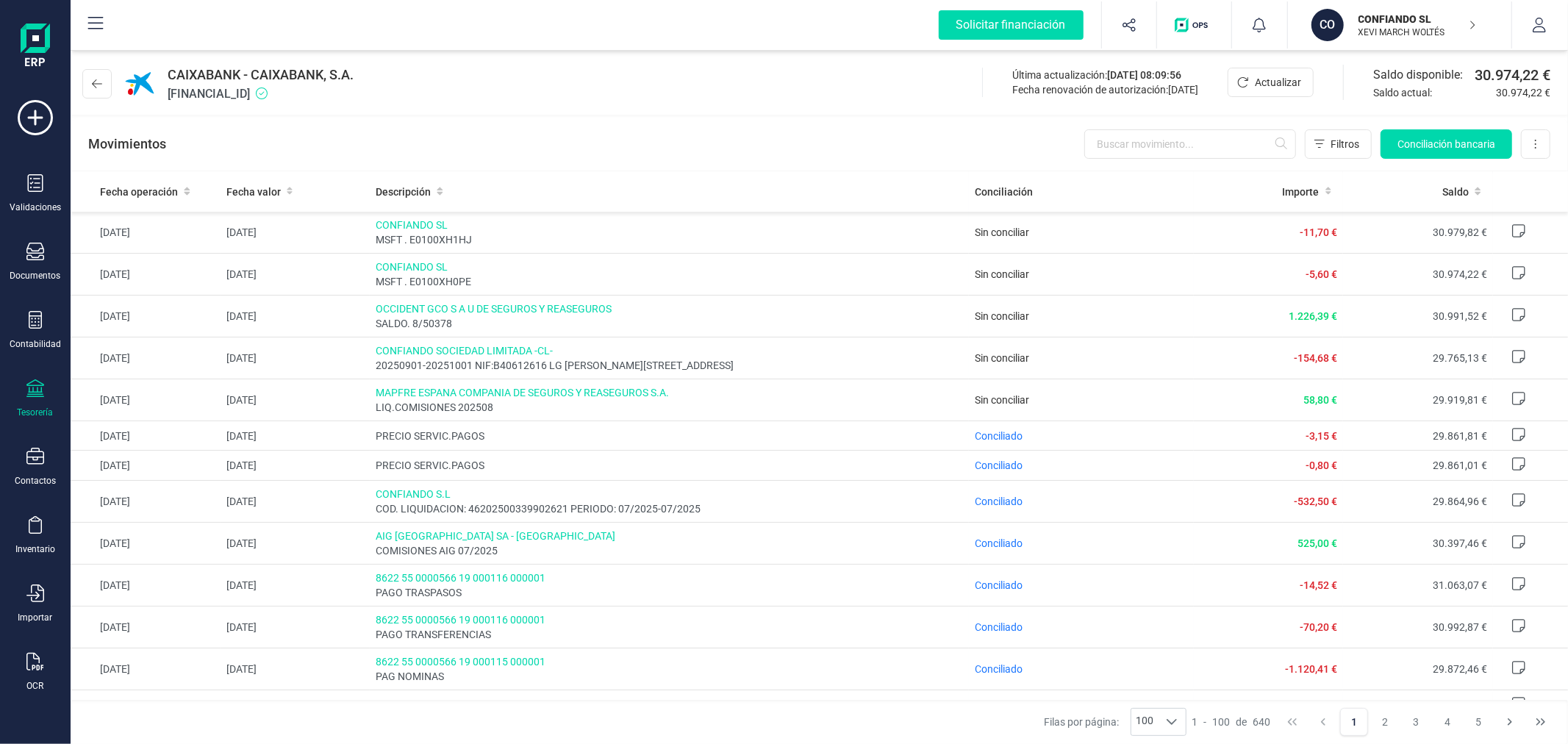
click at [533, 100] on div "CAIXABANK - CAIXABANK, S.A. ES1821003805310200041122 Última actualización: 18/0…" at bounding box center [819, 81] width 1497 height 68
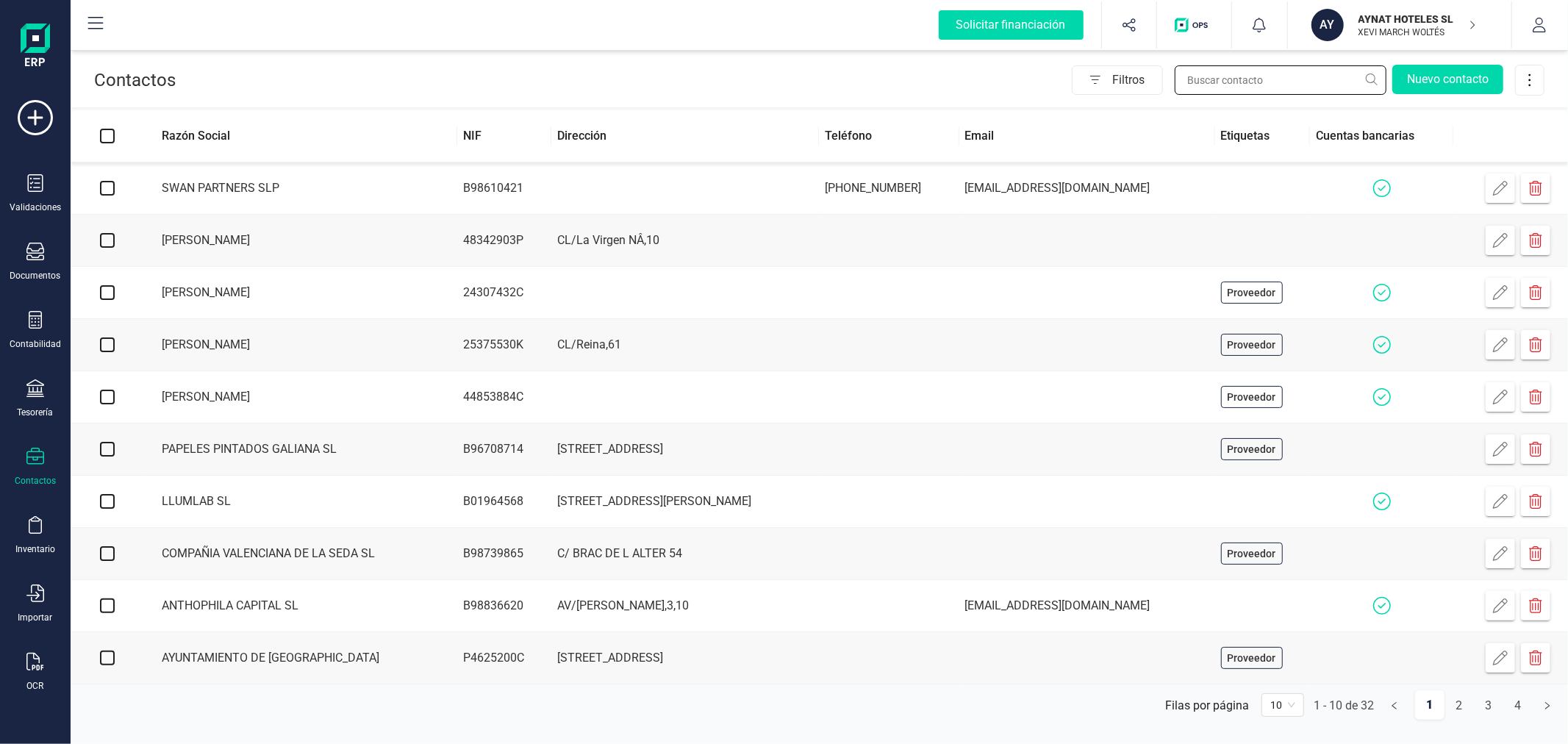
click at [1255, 93] on input "text" at bounding box center [1280, 80] width 212 height 29
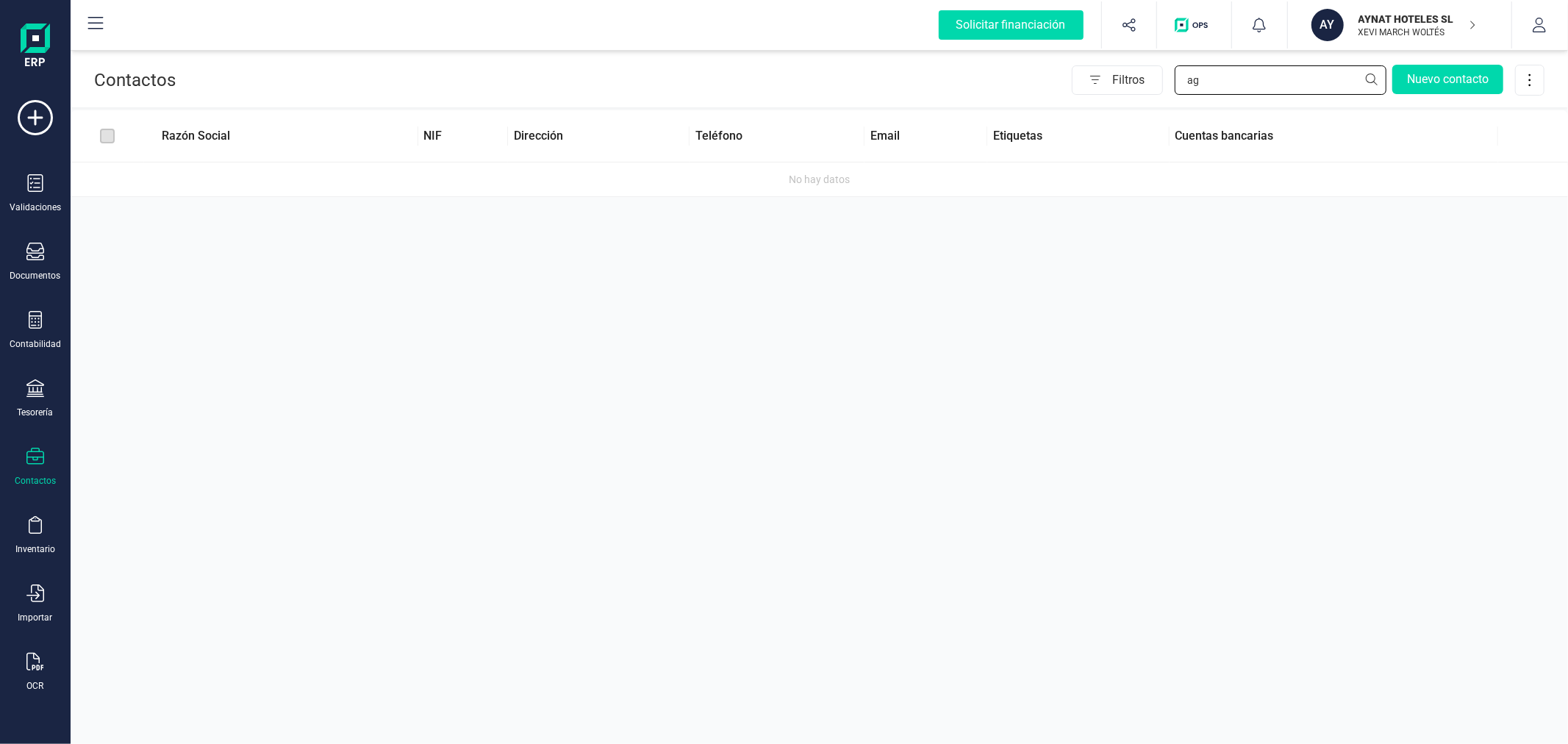
type input "a"
